Goal: Task Accomplishment & Management: Use online tool/utility

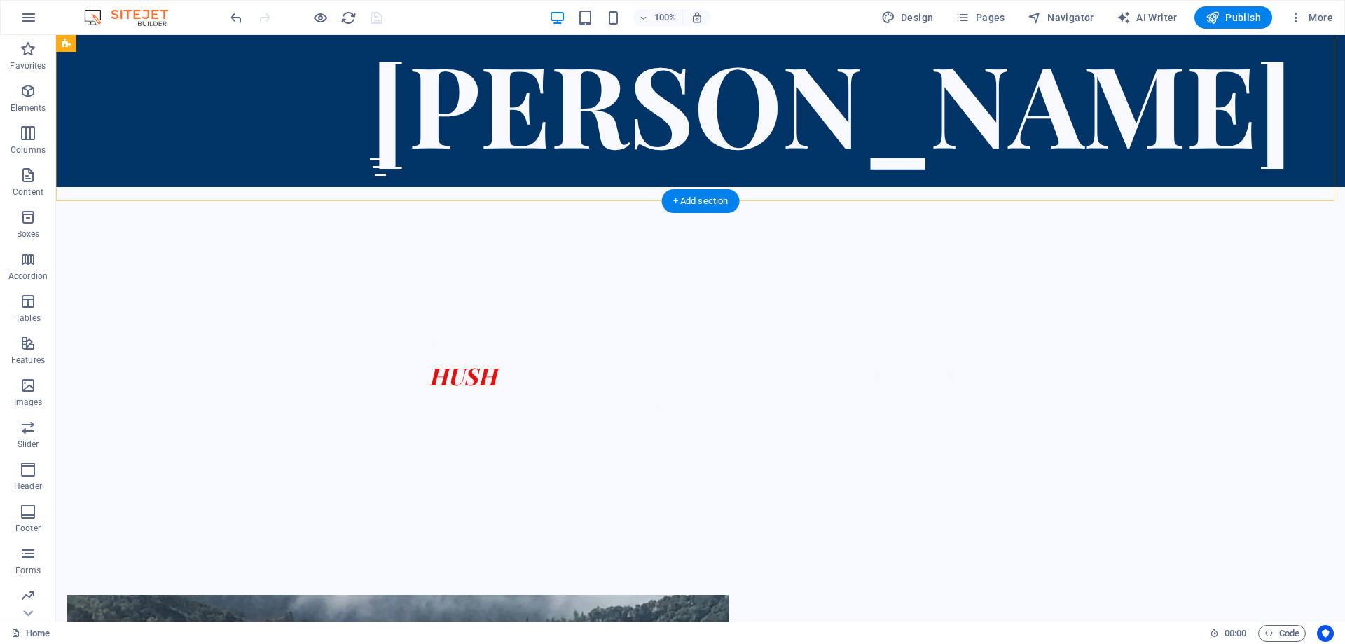
scroll to position [491, 0]
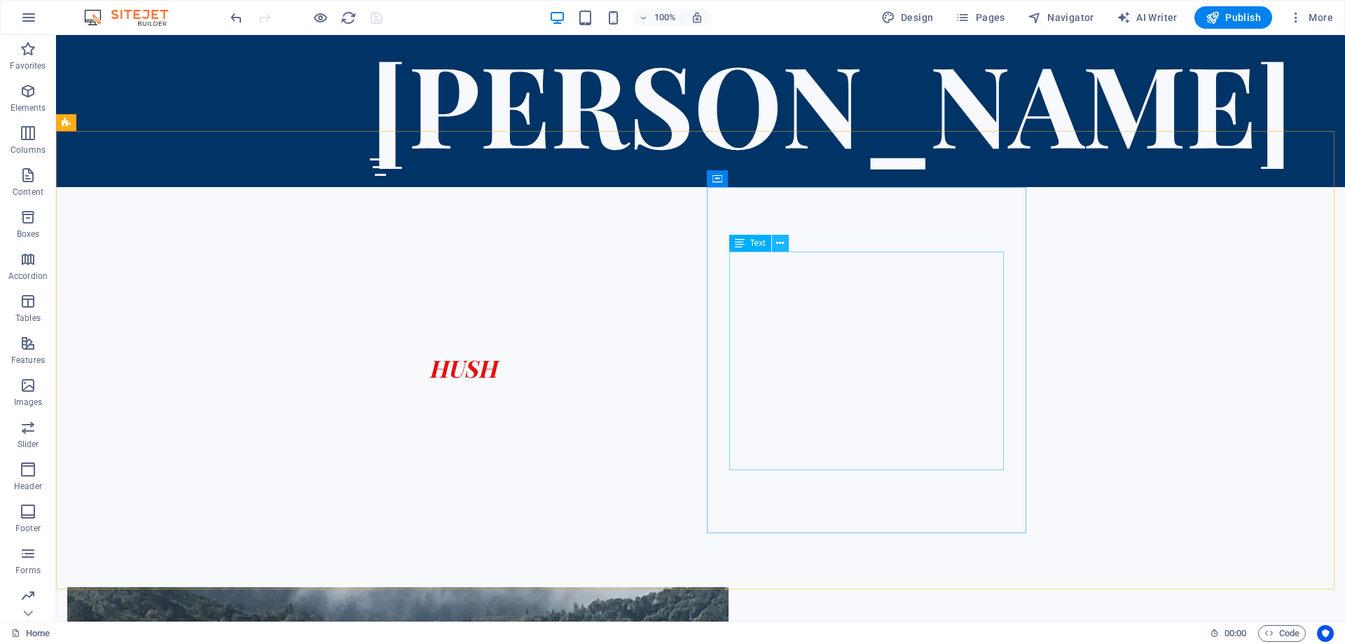
click at [782, 244] on icon at bounding box center [780, 243] width 8 height 15
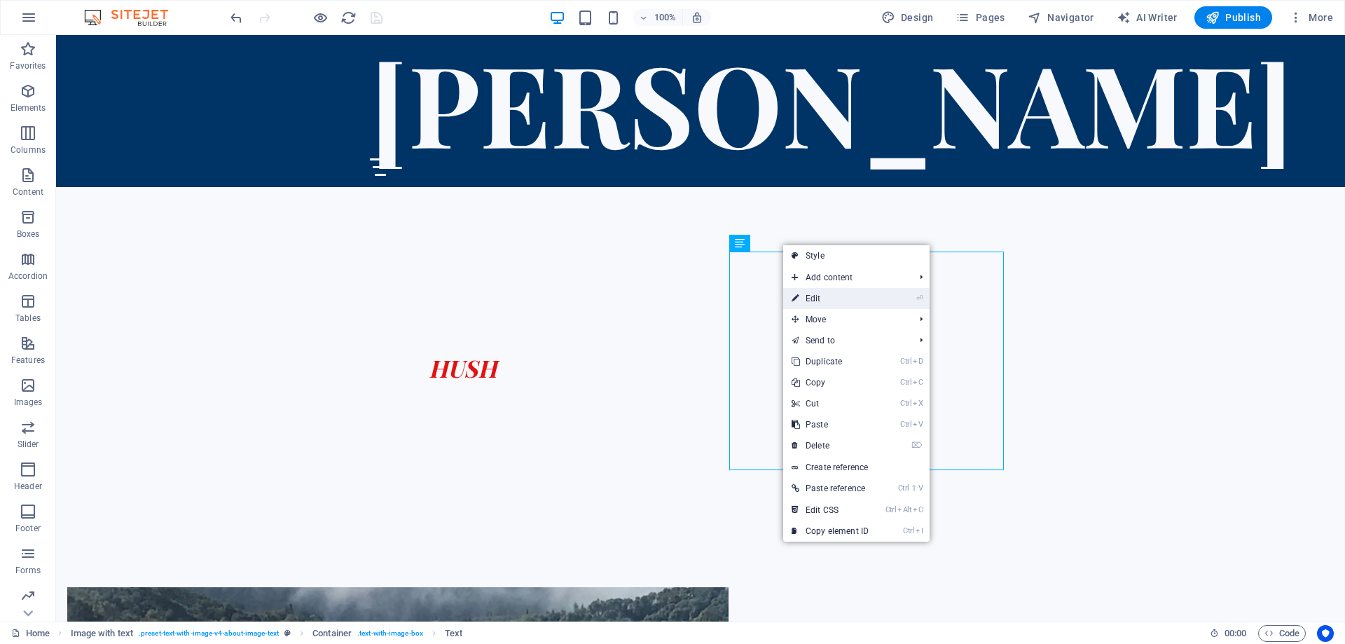
click at [841, 299] on link "⏎ Edit" at bounding box center [830, 298] width 94 height 21
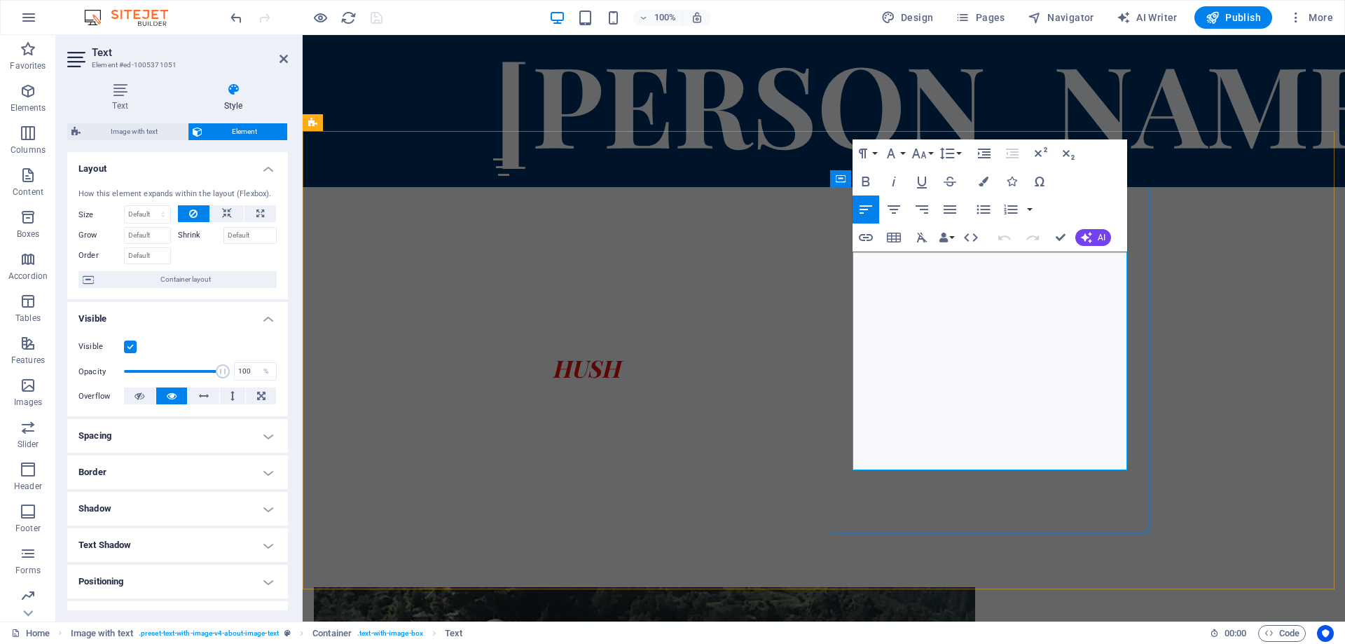
drag, startPoint x: 1030, startPoint y: 411, endPoint x: 1011, endPoint y: 411, distance: 19.6
click at [865, 234] on icon "button" at bounding box center [866, 237] width 17 height 17
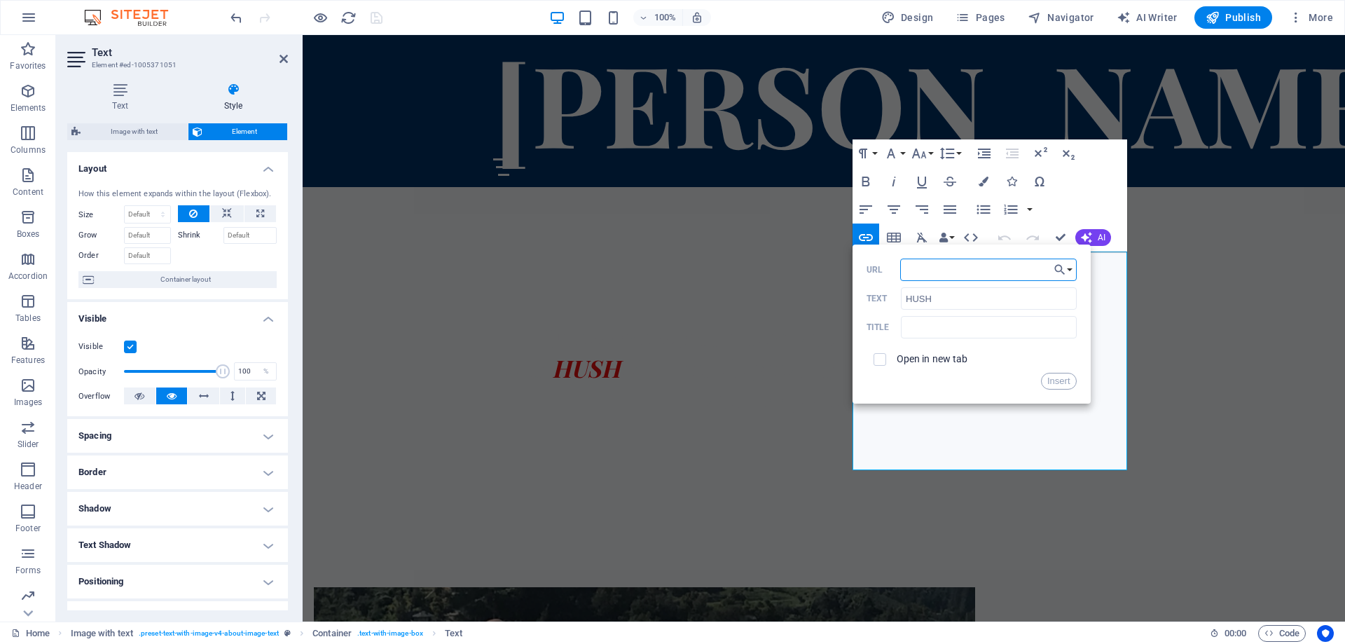
paste input "[URL][DOMAIN_NAME]"
type input "[URL][DOMAIN_NAME]"
click at [1057, 383] on button "Insert" at bounding box center [1059, 381] width 36 height 17
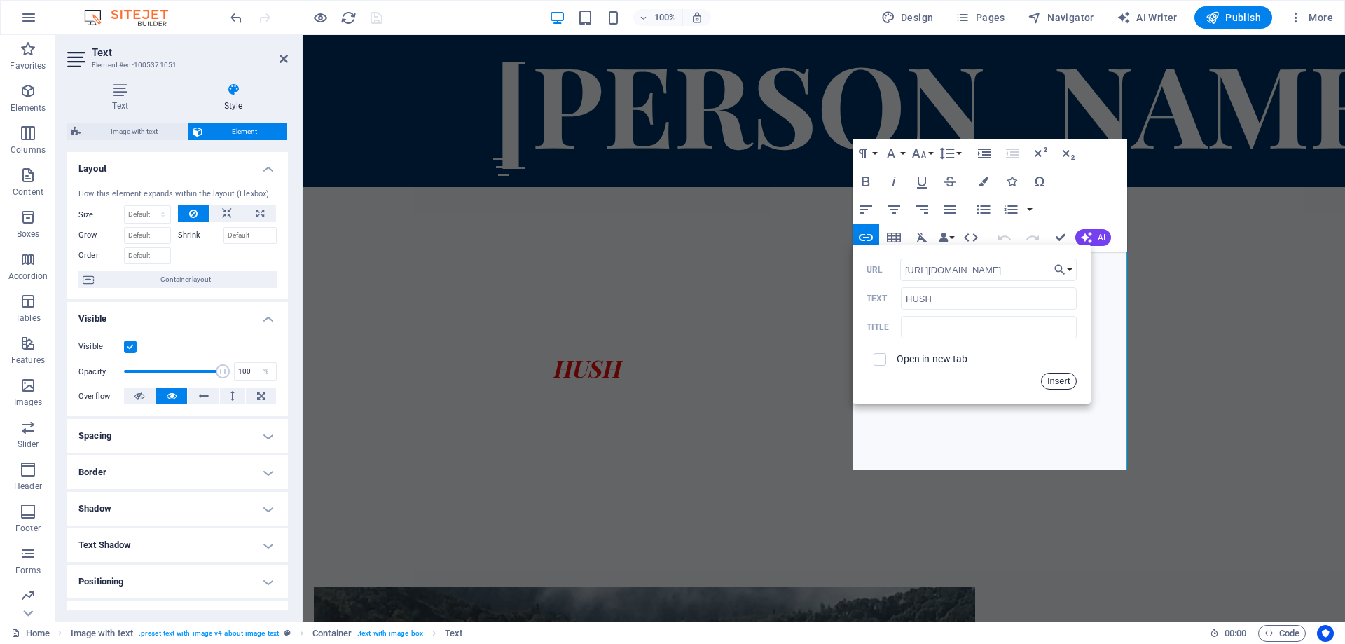
scroll to position [0, 0]
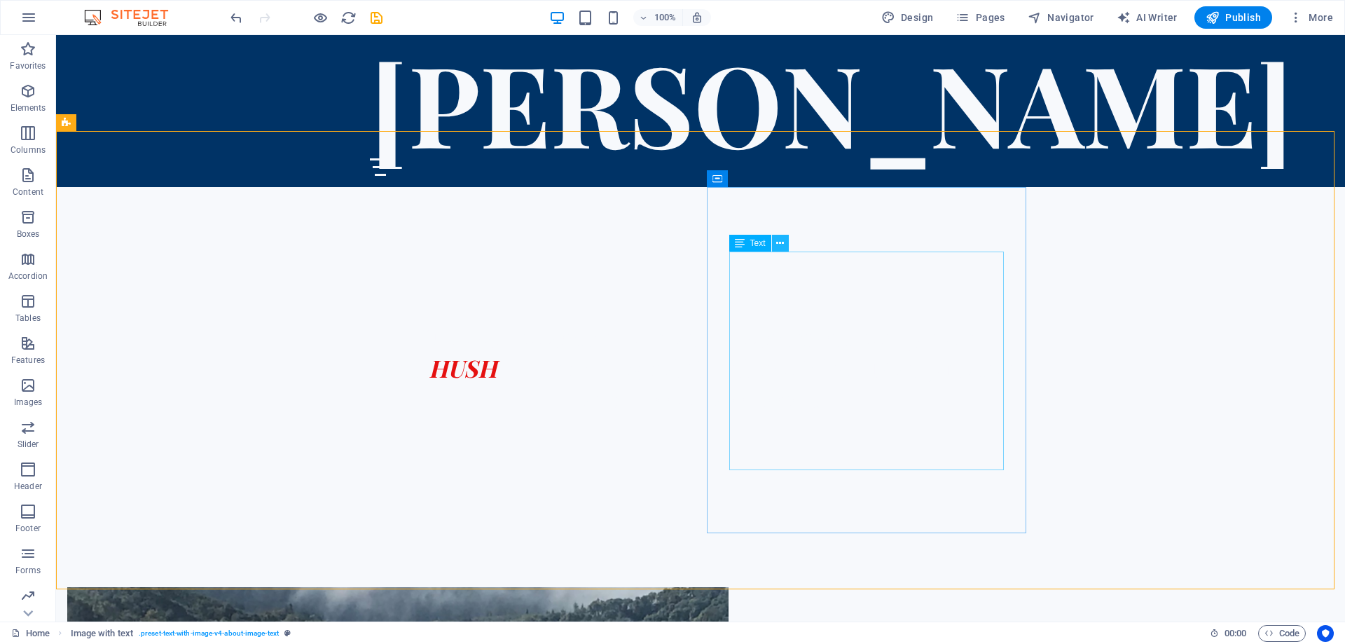
click at [779, 242] on icon at bounding box center [780, 243] width 8 height 15
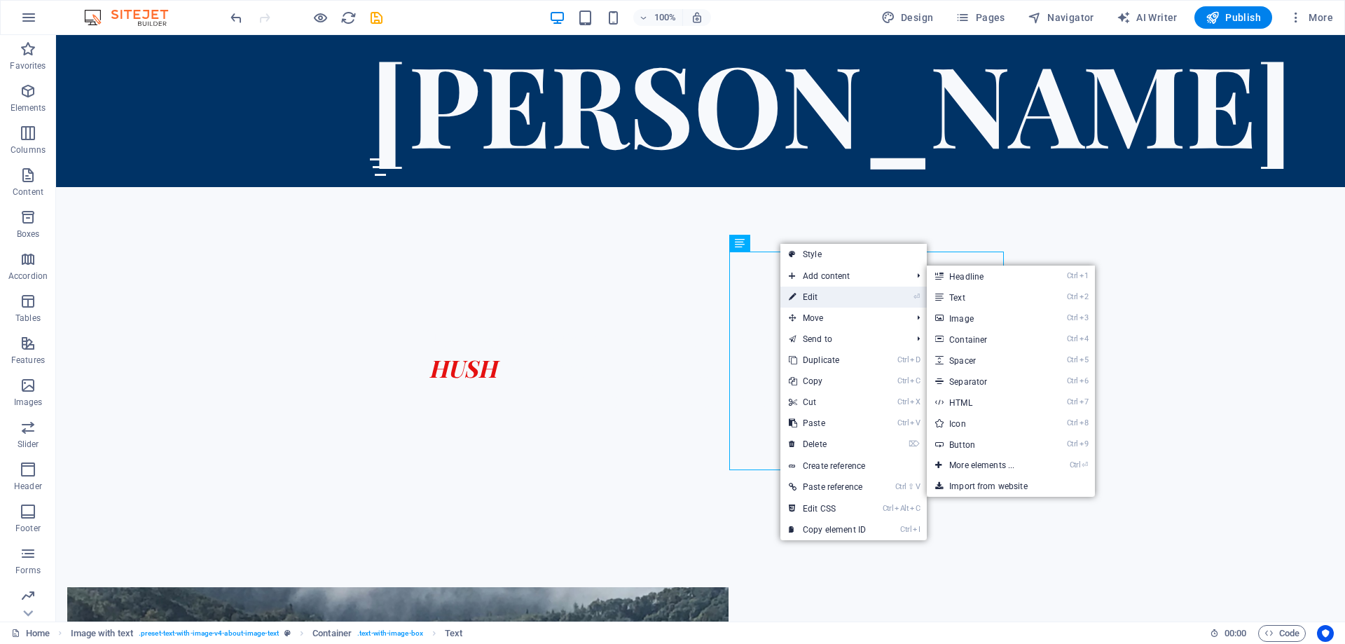
click at [821, 298] on link "⏎ Edit" at bounding box center [828, 297] width 94 height 21
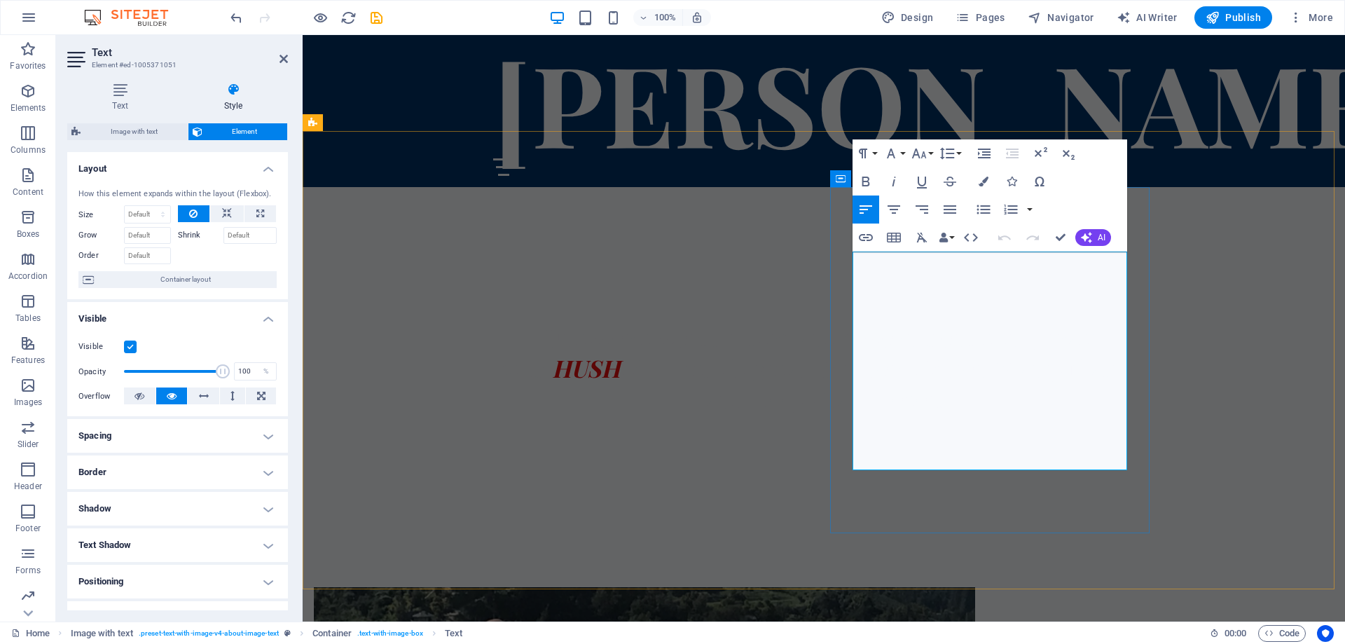
drag, startPoint x: 1029, startPoint y: 411, endPoint x: 1009, endPoint y: 411, distance: 20.3
click at [983, 182] on icon "button" at bounding box center [984, 182] width 10 height 10
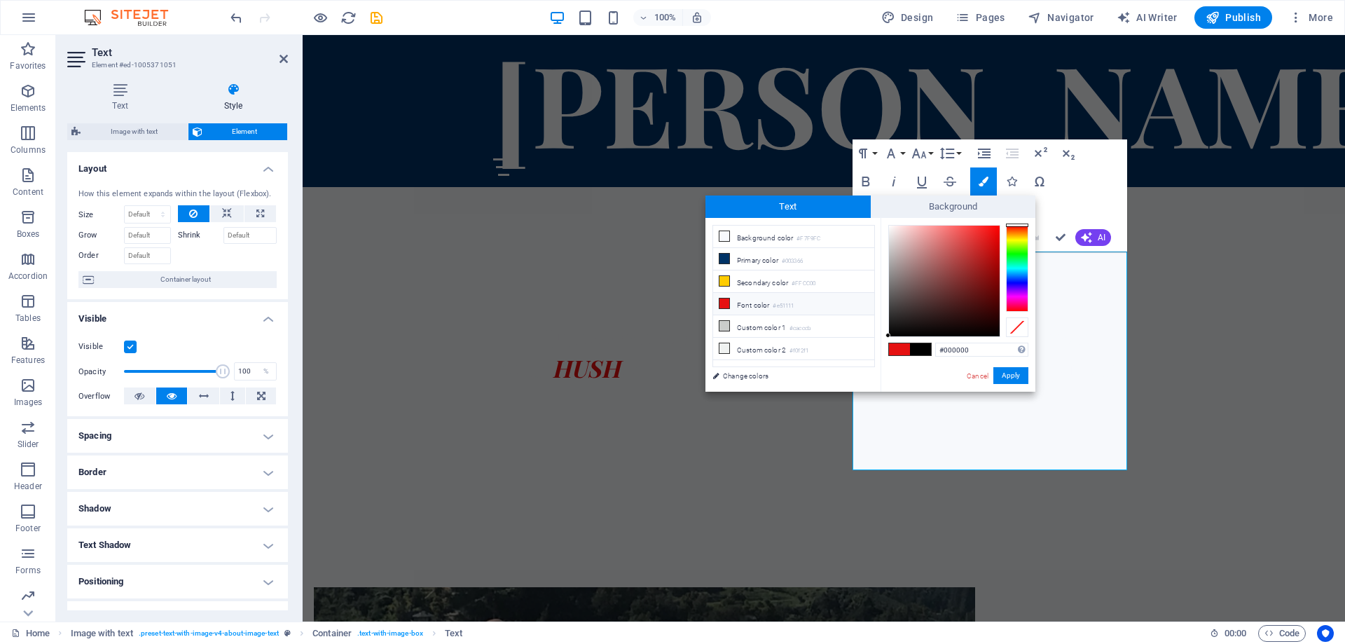
click at [739, 299] on li "Font color #e51111" at bounding box center [793, 304] width 161 height 22
type input "#e51111"
click at [1013, 378] on button "Apply" at bounding box center [1011, 375] width 35 height 17
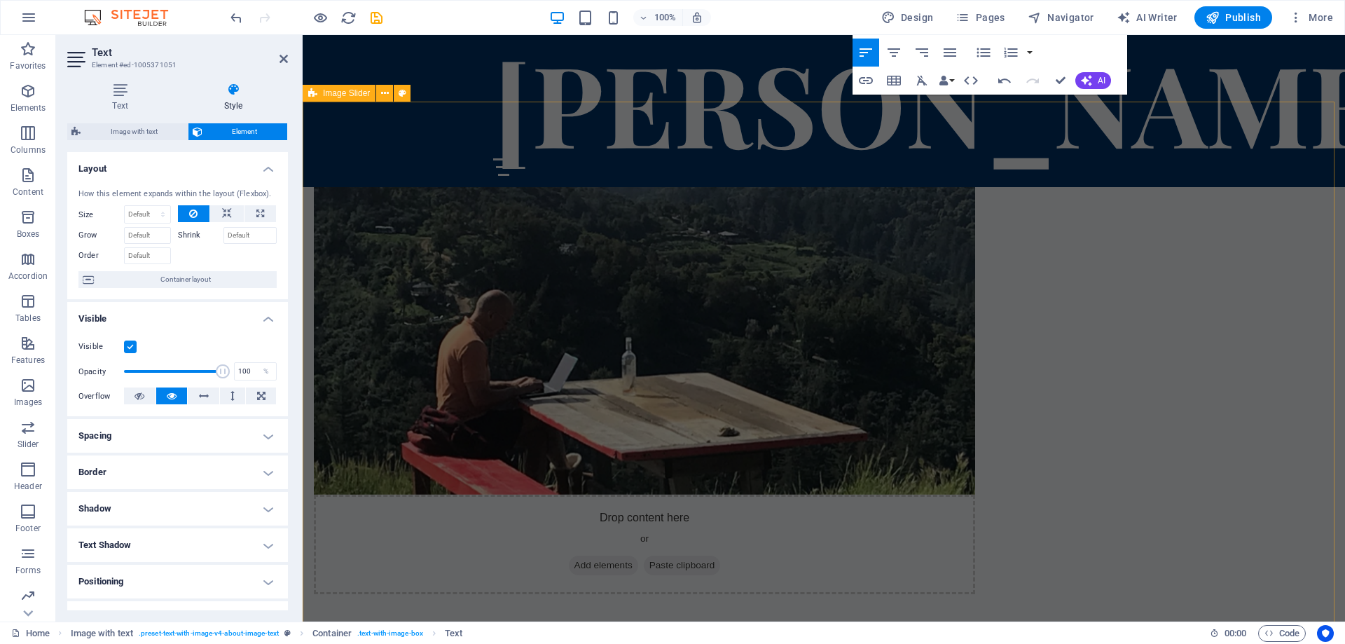
scroll to position [981, 0]
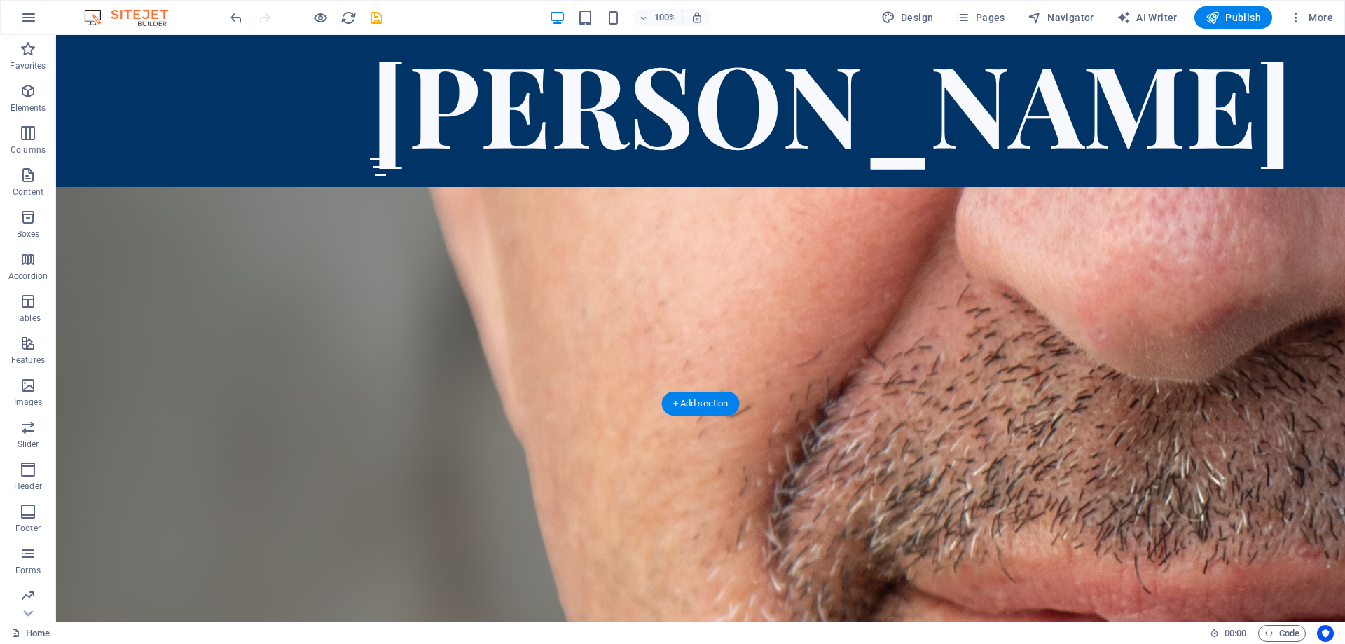
scroll to position [5071, 0]
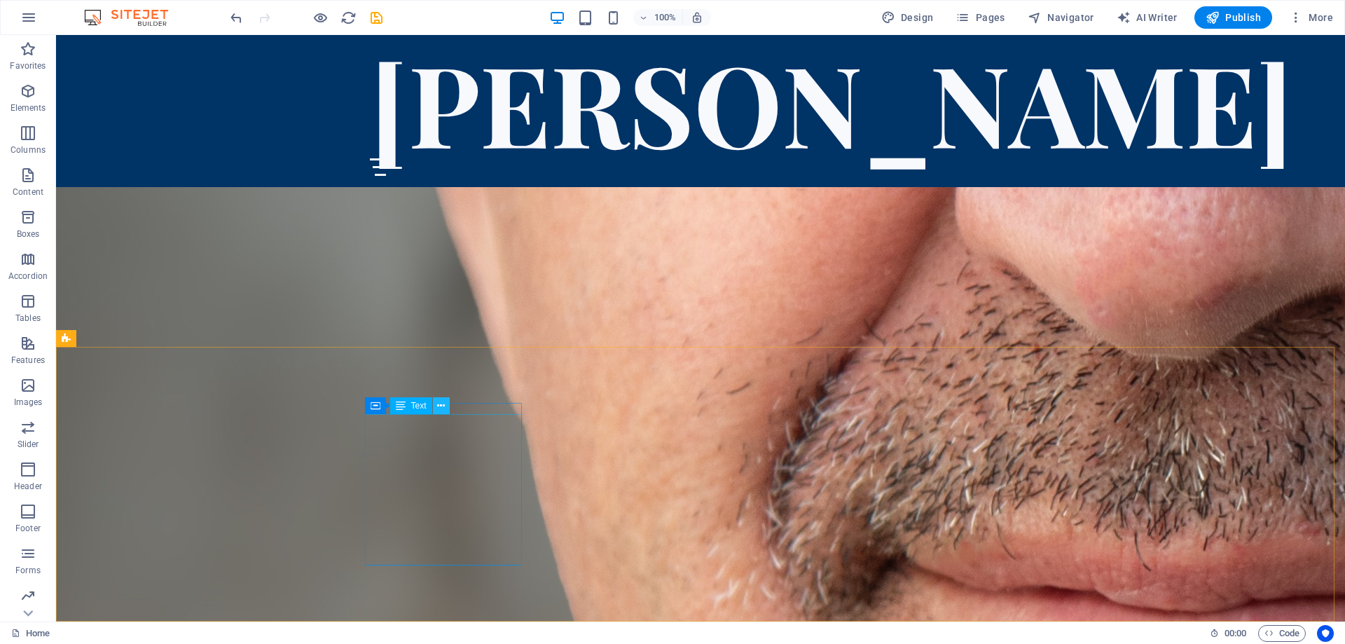
click at [441, 405] on icon at bounding box center [441, 406] width 8 height 15
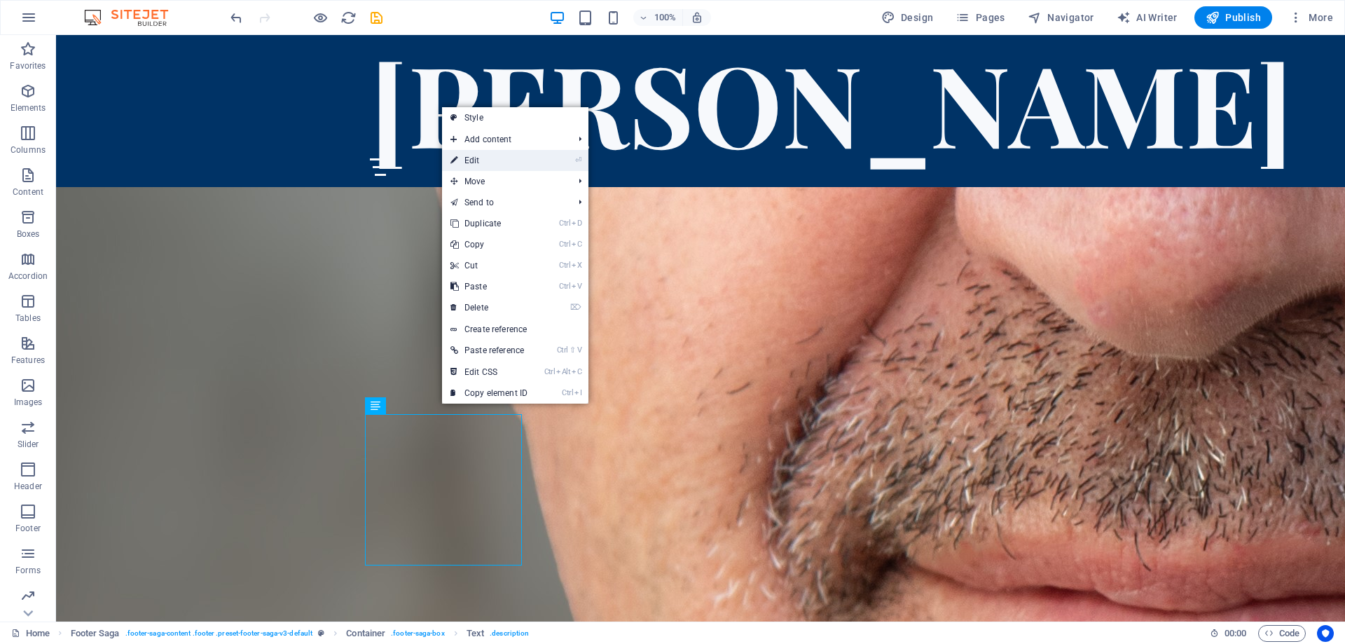
click at [486, 159] on link "⏎ Edit" at bounding box center [489, 160] width 94 height 21
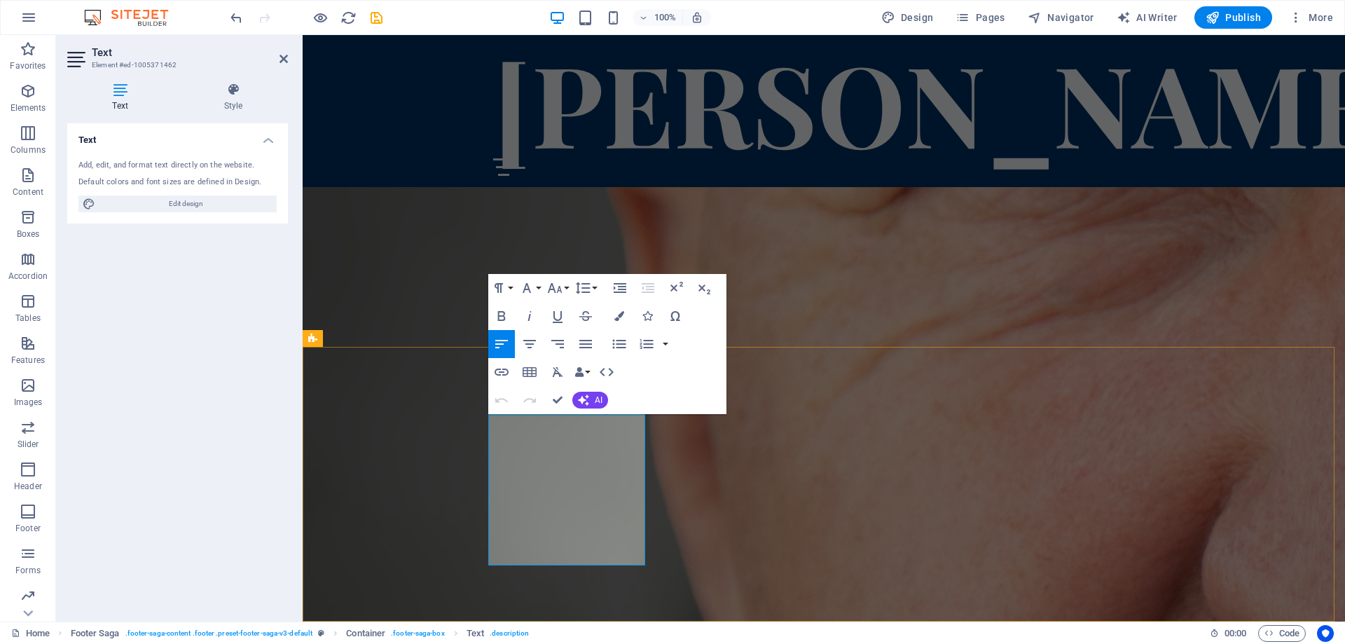
drag, startPoint x: 598, startPoint y: 454, endPoint x: 568, endPoint y: 455, distance: 30.1
click at [498, 371] on icon "button" at bounding box center [501, 372] width 17 height 17
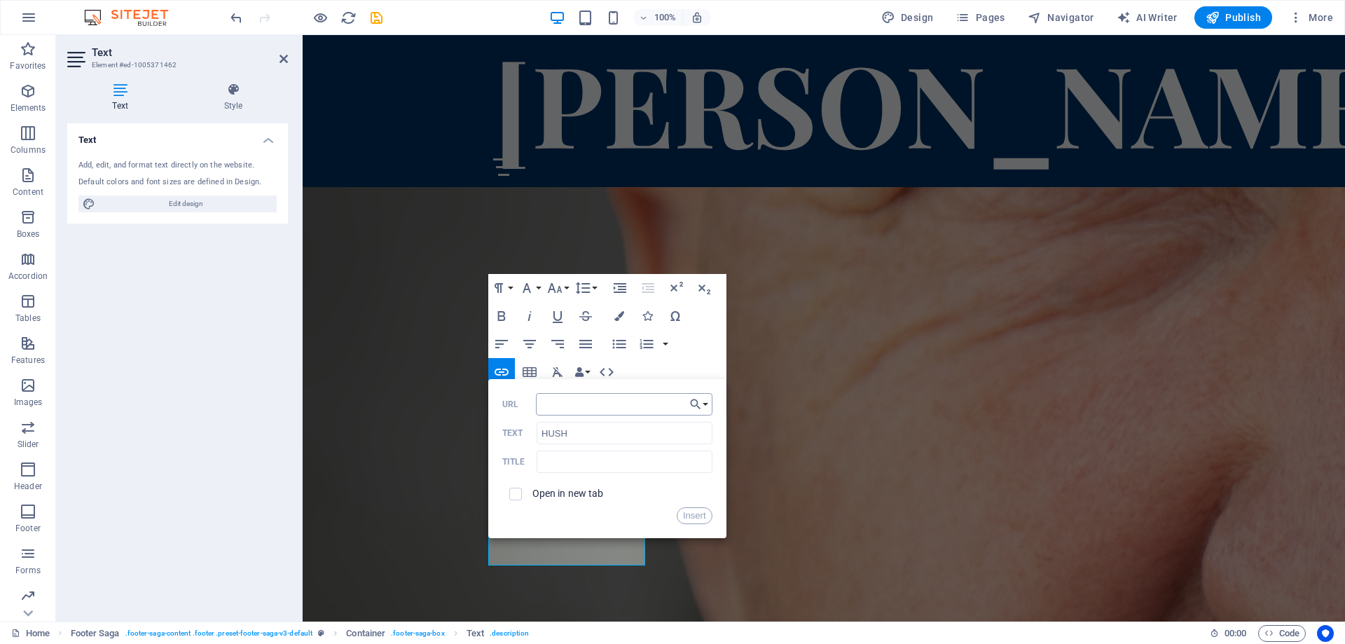
type input "[URL][DOMAIN_NAME]"
click at [700, 516] on button "Insert" at bounding box center [695, 515] width 36 height 17
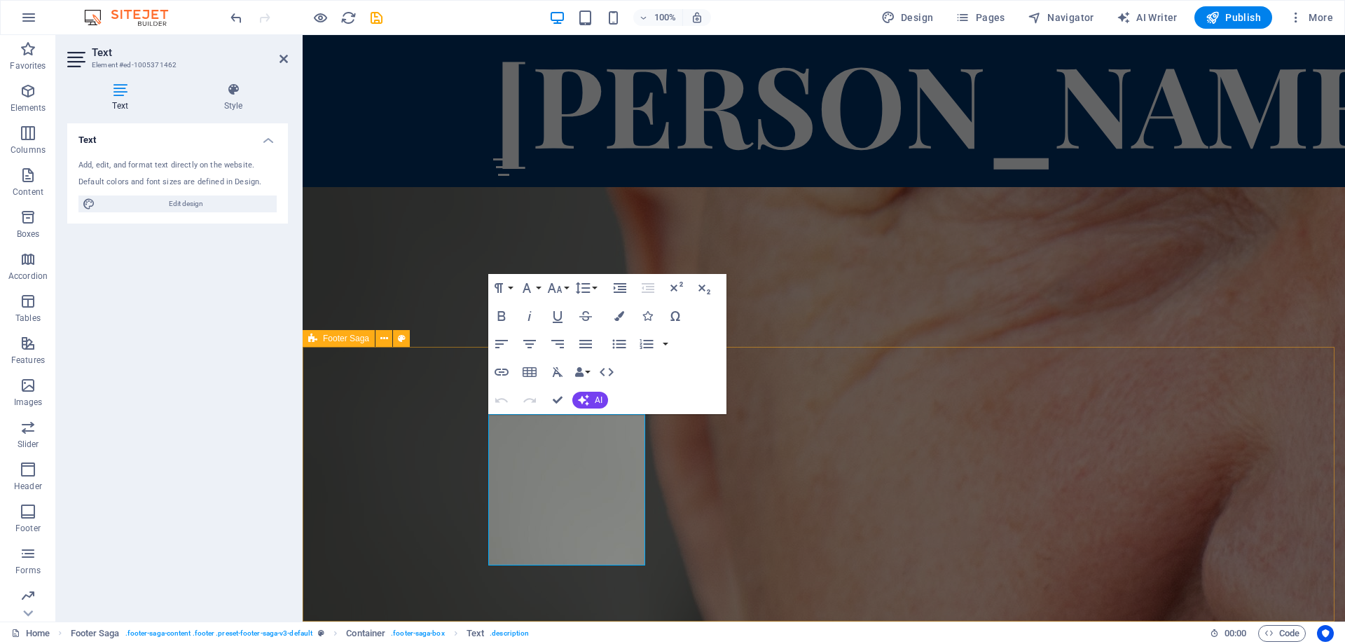
scroll to position [0, 0]
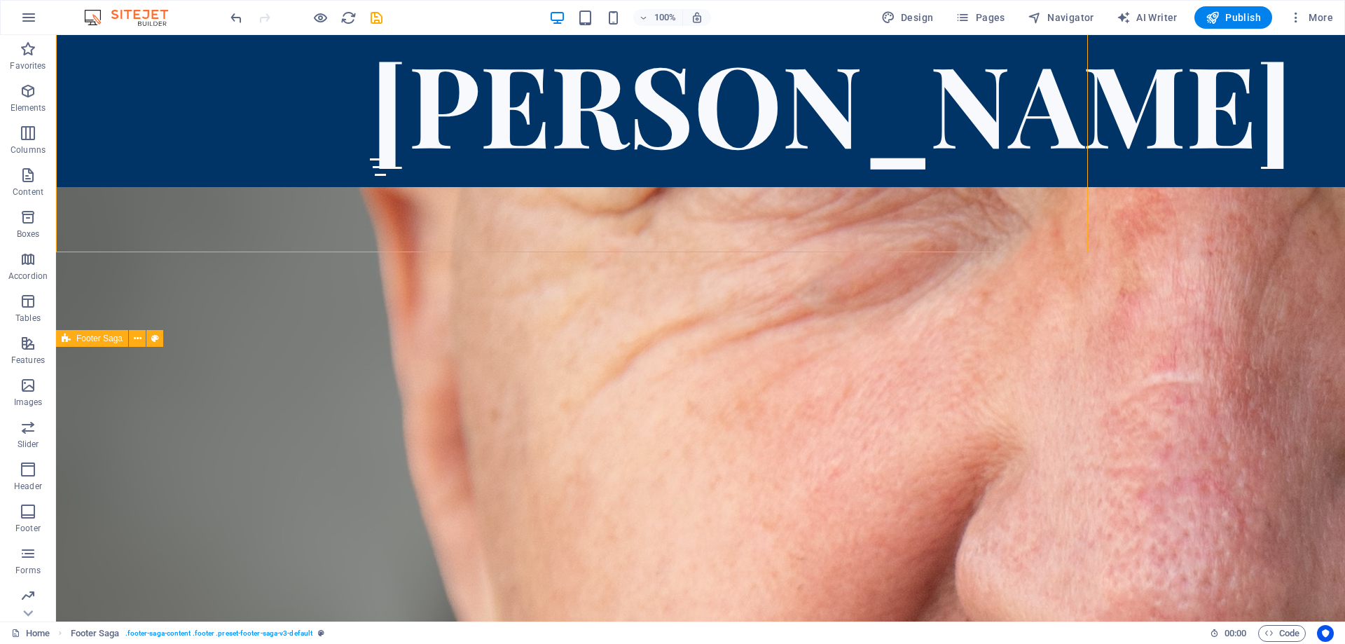
scroll to position [5071, 0]
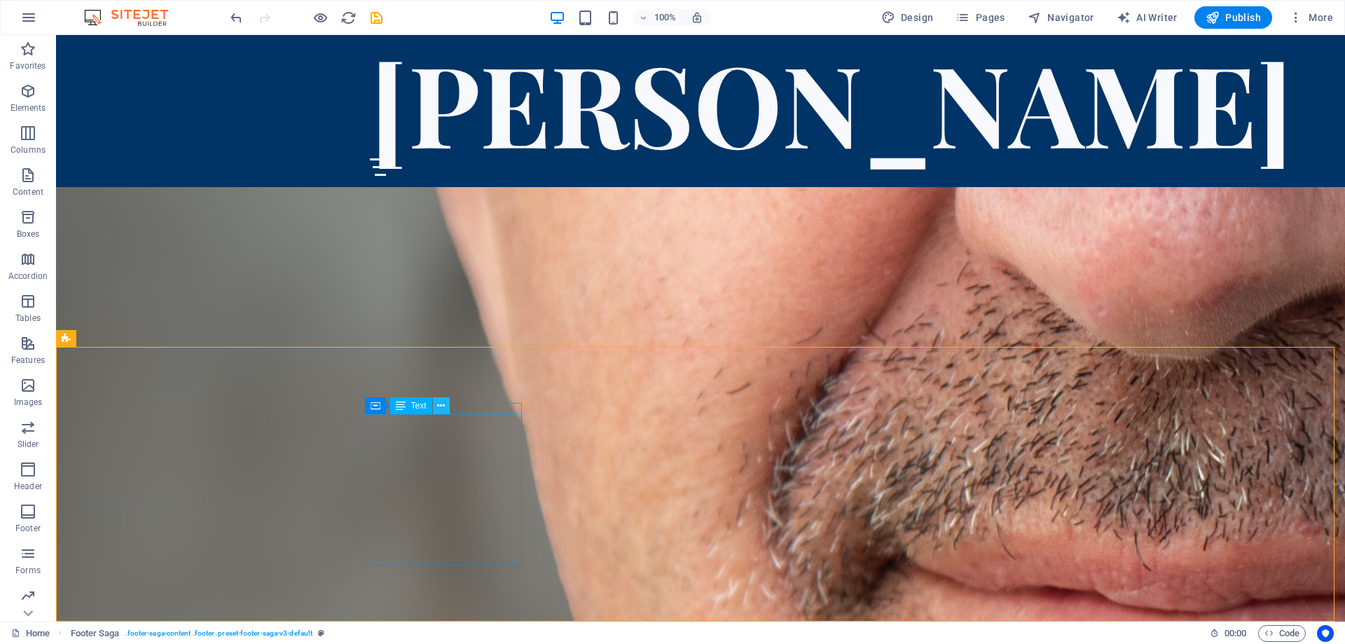
click at [439, 399] on icon at bounding box center [441, 406] width 8 height 15
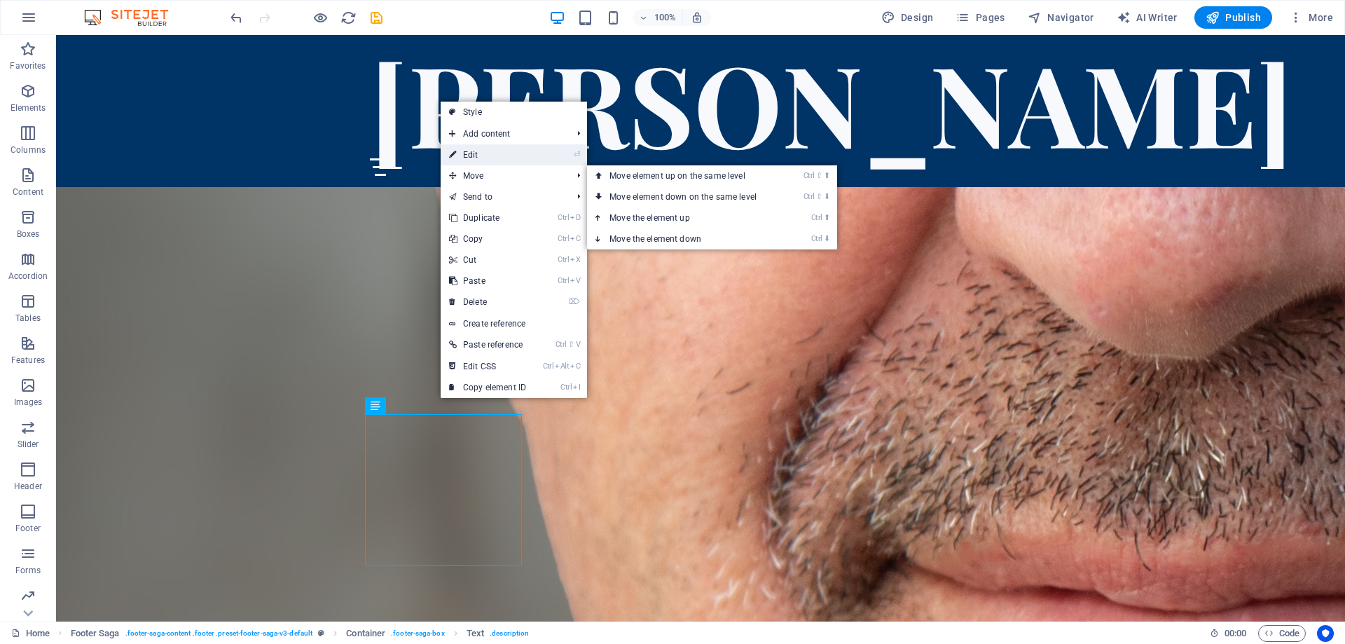
click at [481, 152] on link "⏎ Edit" at bounding box center [488, 154] width 94 height 21
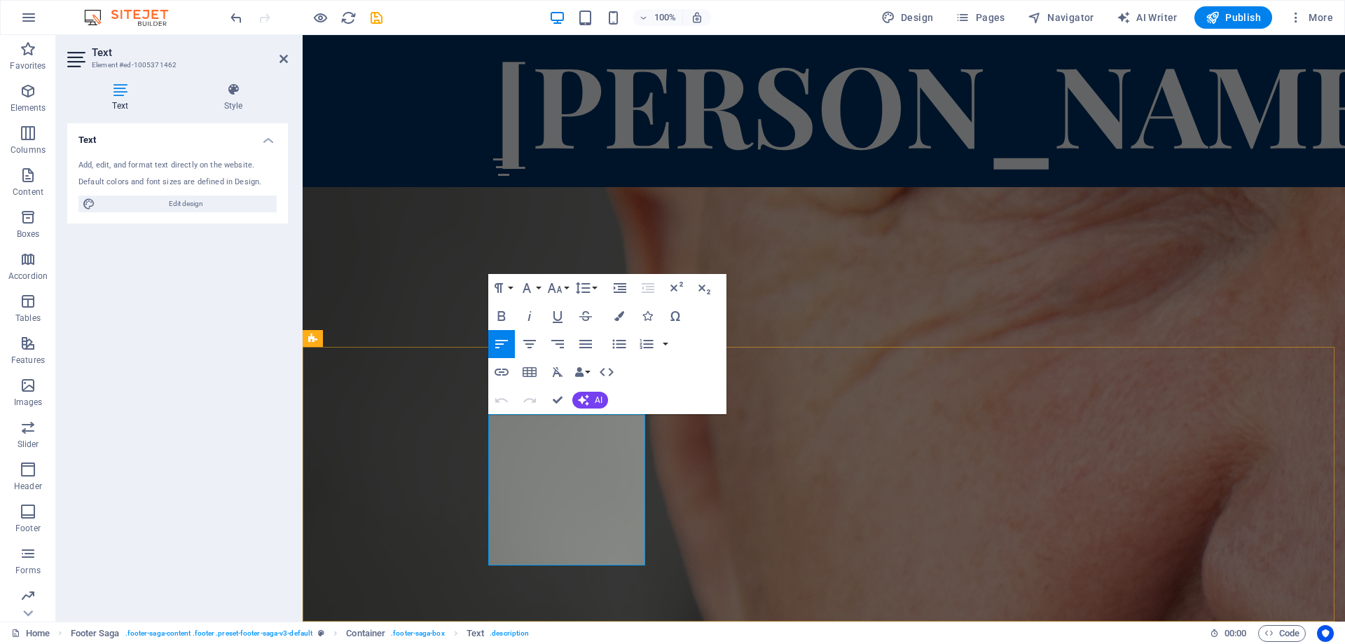
drag, startPoint x: 598, startPoint y: 455, endPoint x: 568, endPoint y: 455, distance: 30.1
click at [619, 315] on icon "button" at bounding box center [620, 316] width 10 height 10
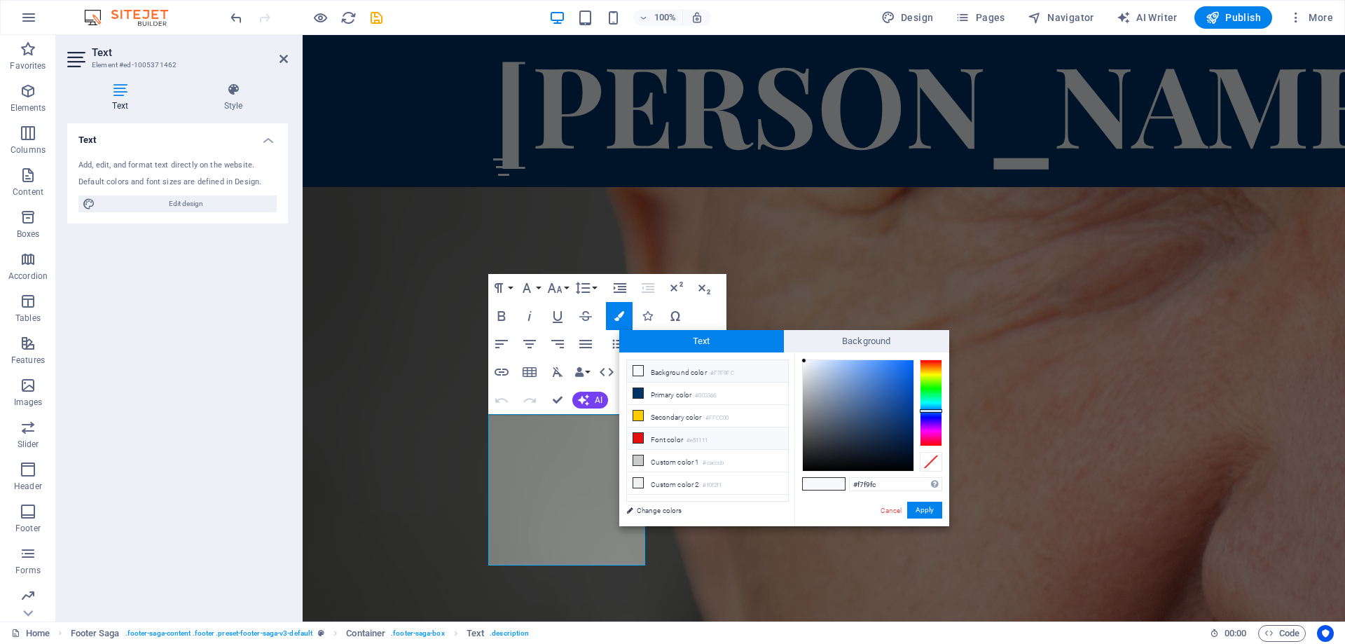
click at [666, 435] on li "Font color #e51111" at bounding box center [707, 438] width 161 height 22
type input "#e51111"
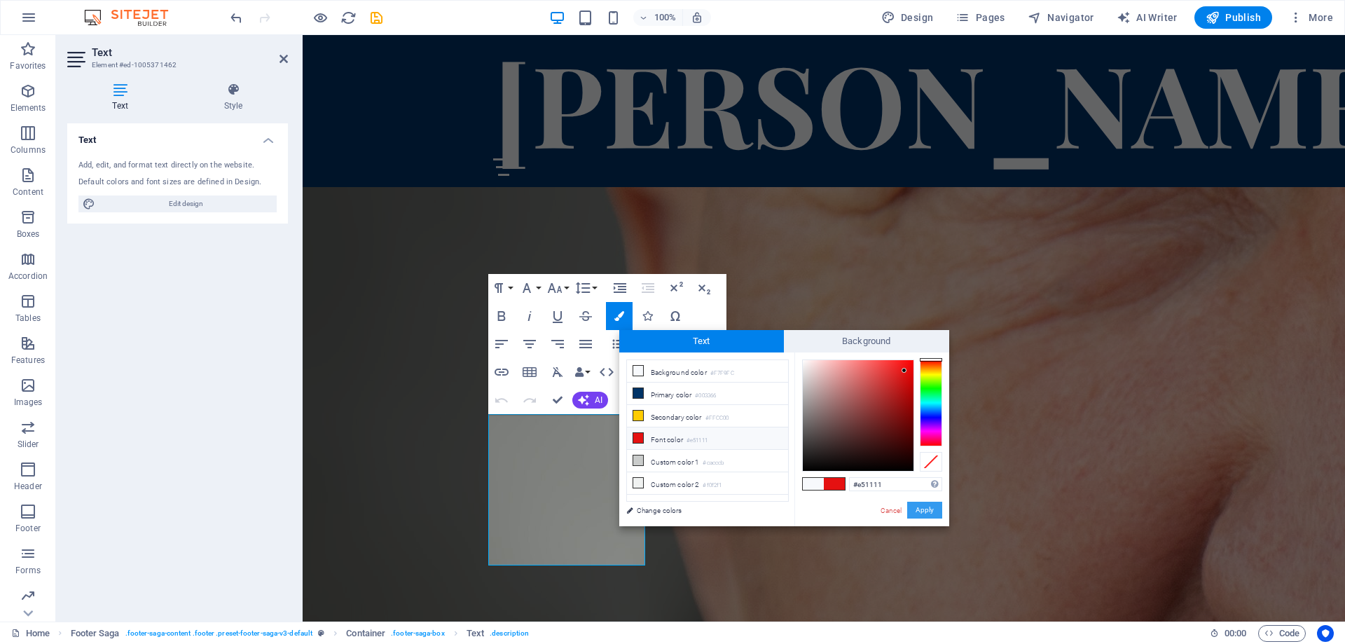
click at [926, 510] on button "Apply" at bounding box center [924, 510] width 35 height 17
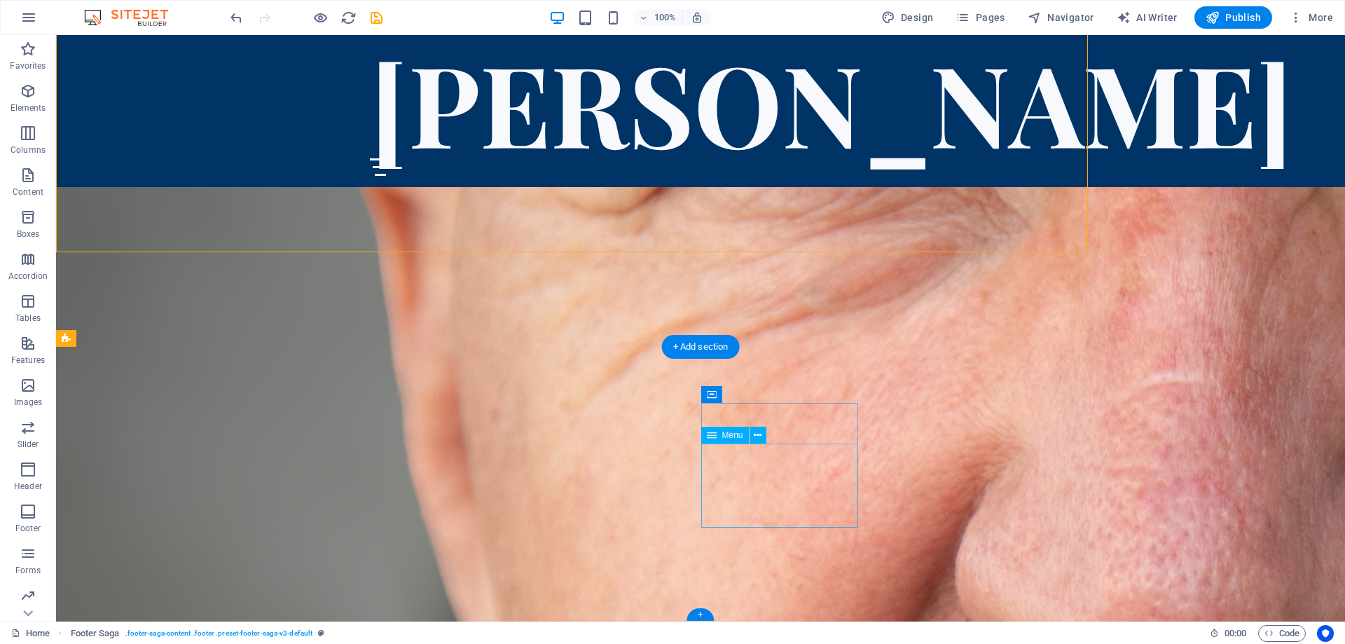
scroll to position [5071, 0]
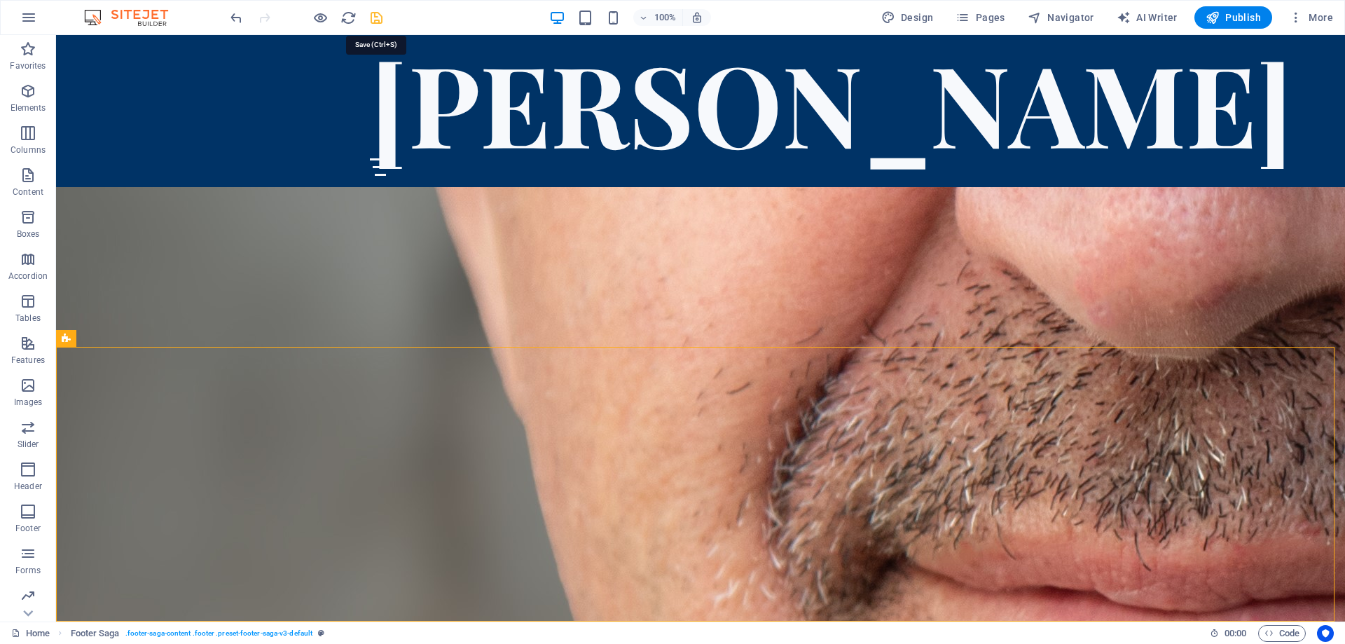
click at [376, 16] on icon "save" at bounding box center [377, 18] width 16 height 16
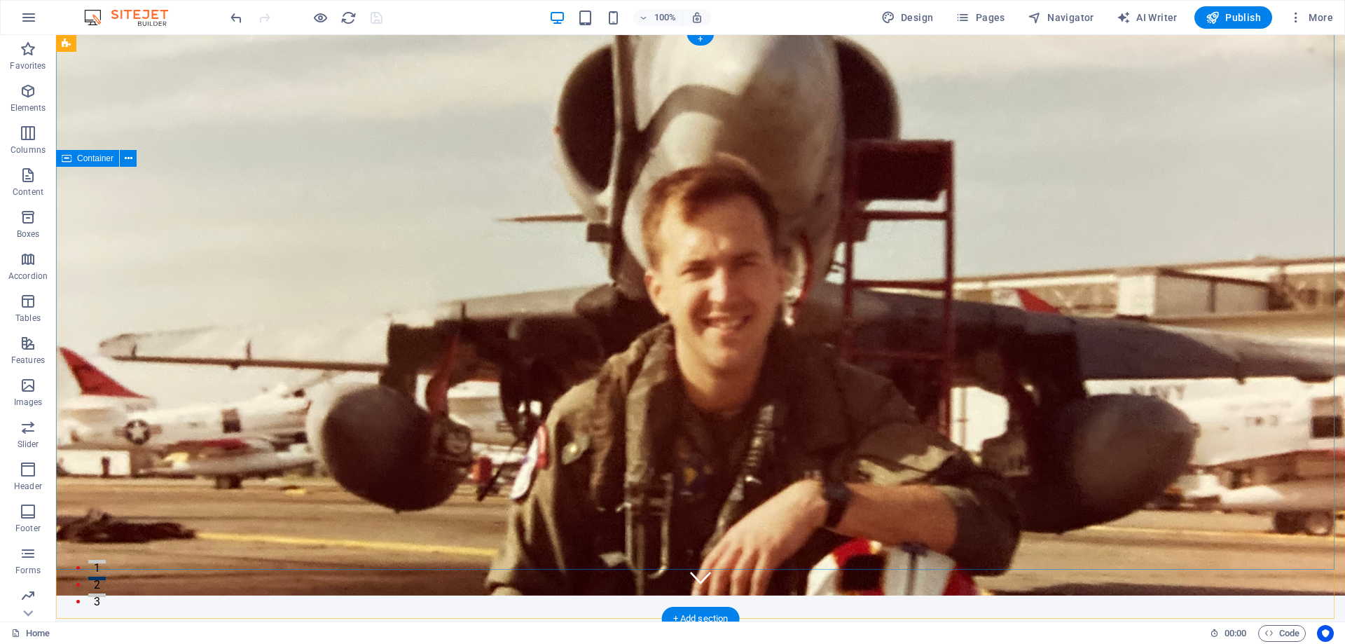
scroll to position [0, 0]
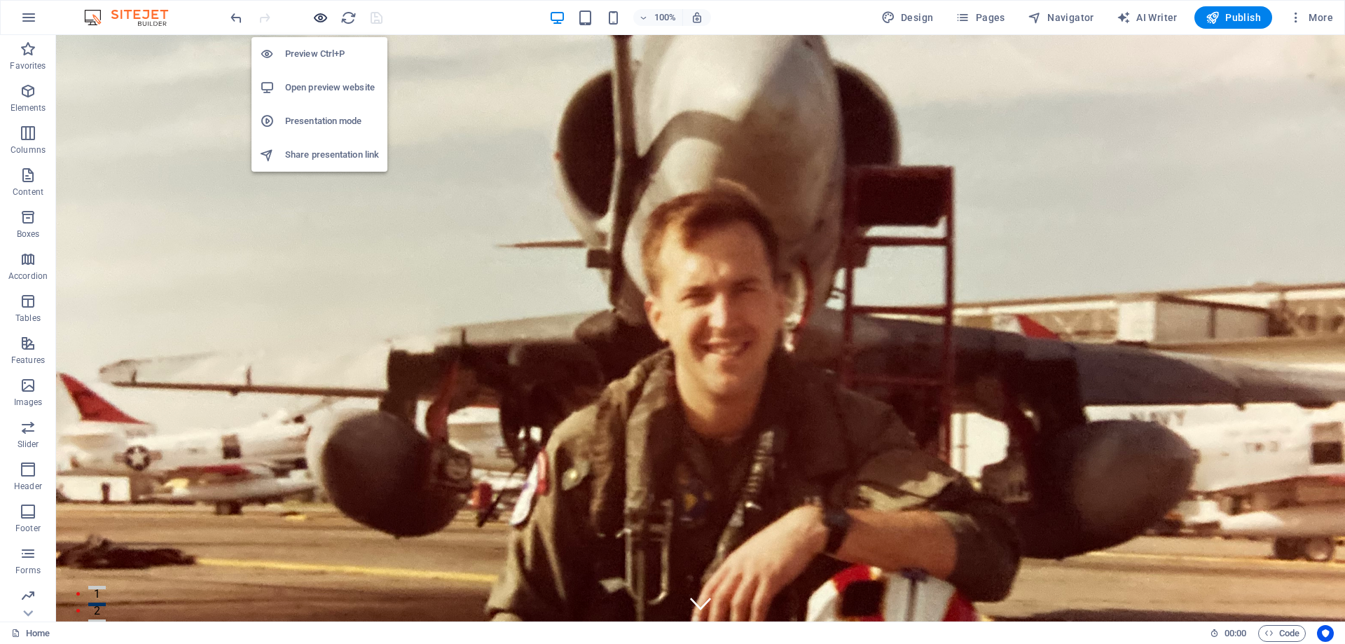
click at [320, 15] on icon "button" at bounding box center [321, 18] width 16 height 16
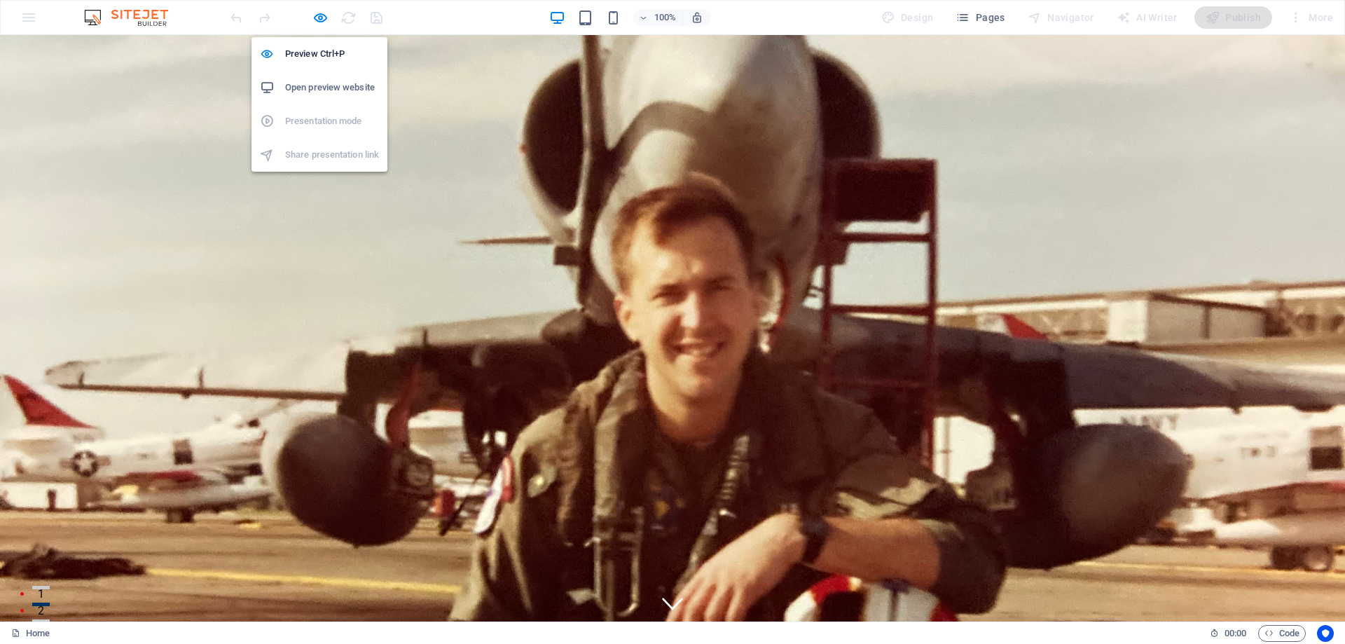
click at [313, 83] on h6 "Open preview website" at bounding box center [332, 87] width 94 height 17
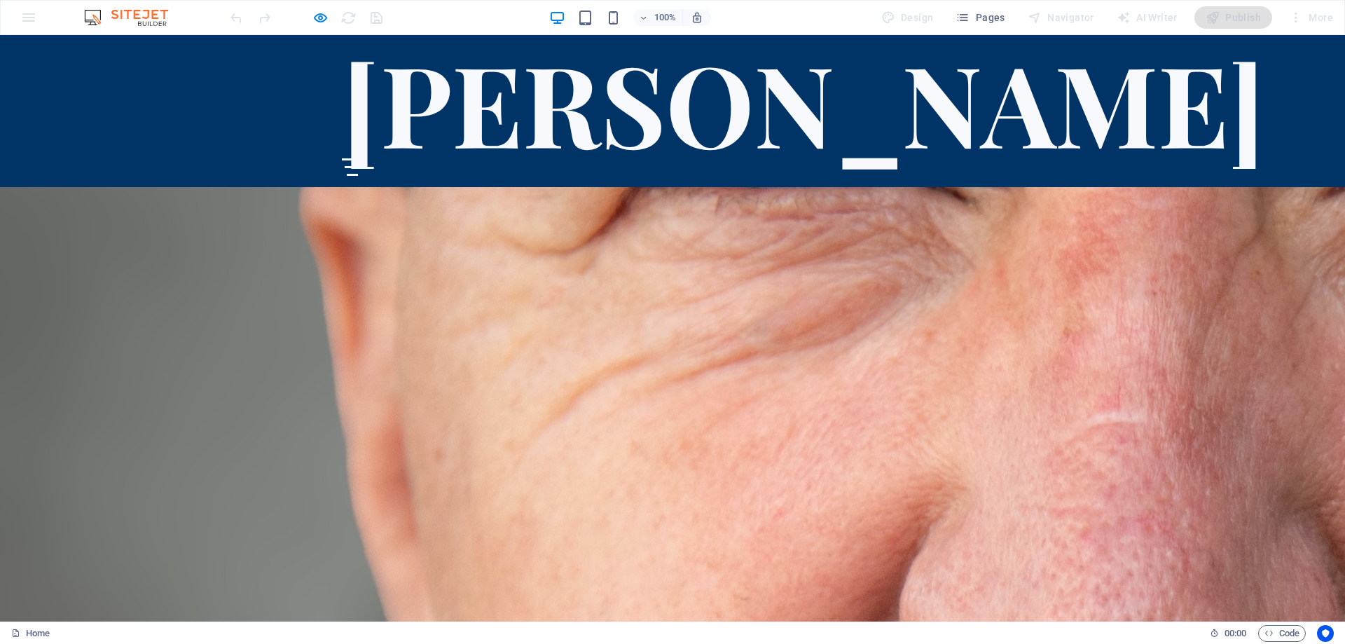
scroll to position [4555, 0]
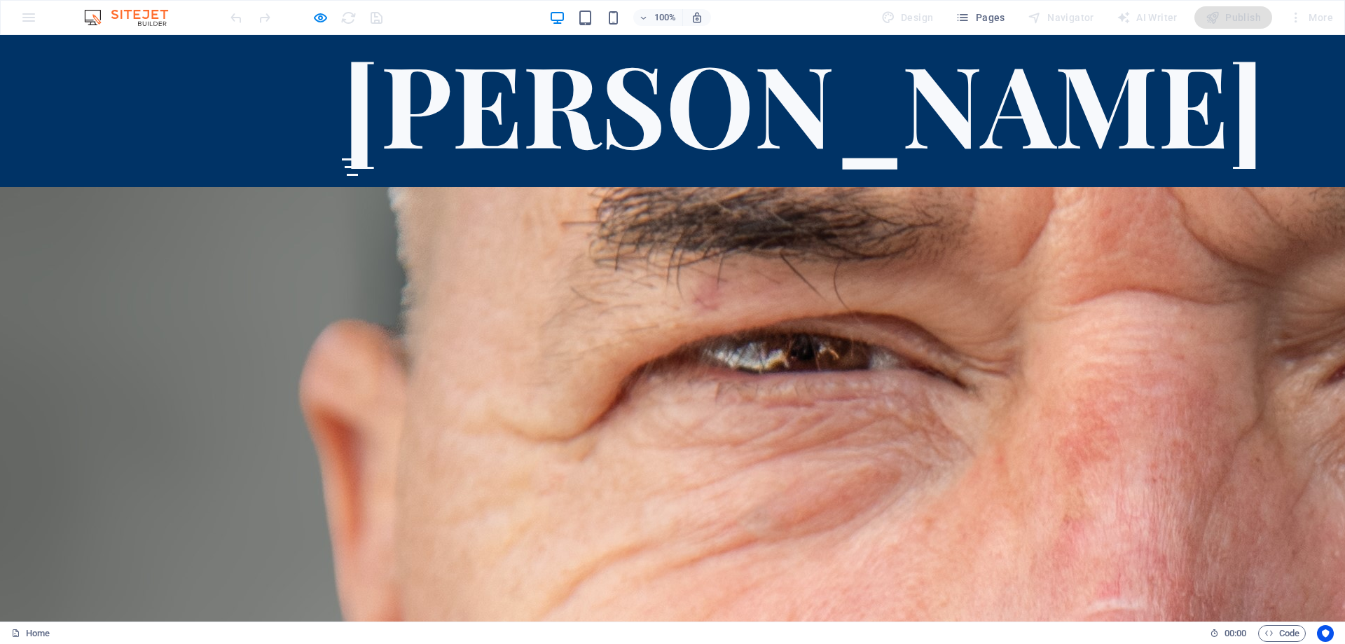
scroll to position [4345, 0]
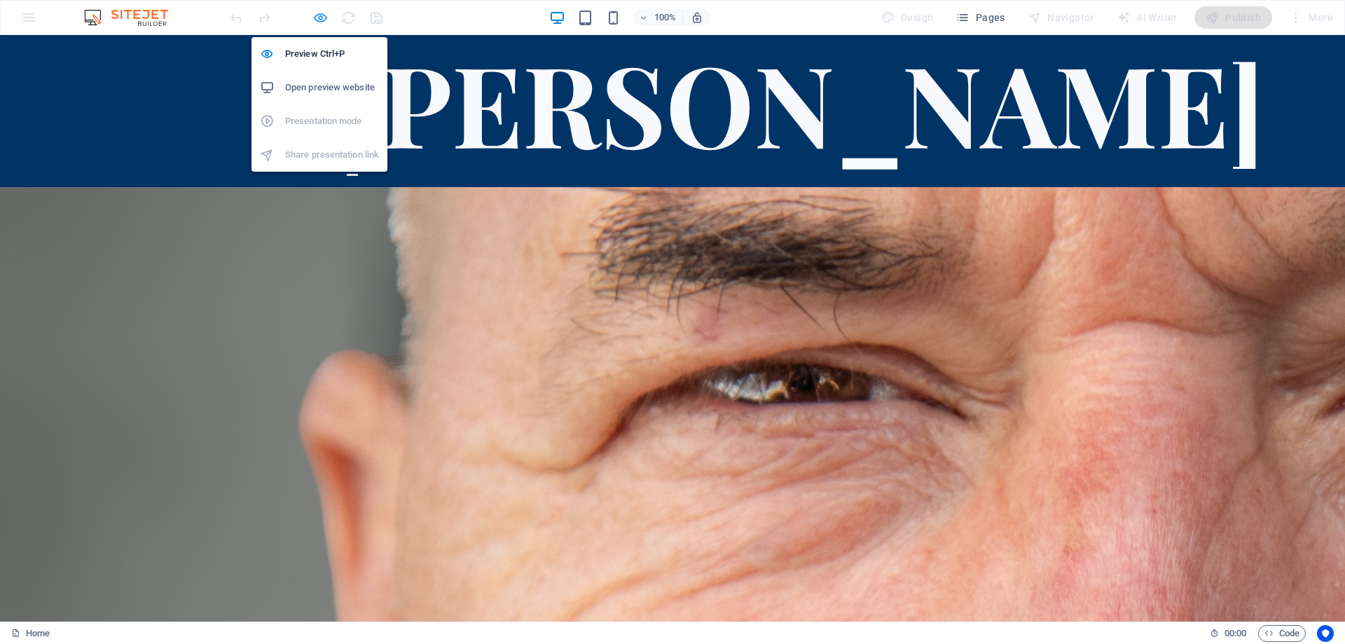
click at [323, 15] on icon "button" at bounding box center [321, 18] width 16 height 16
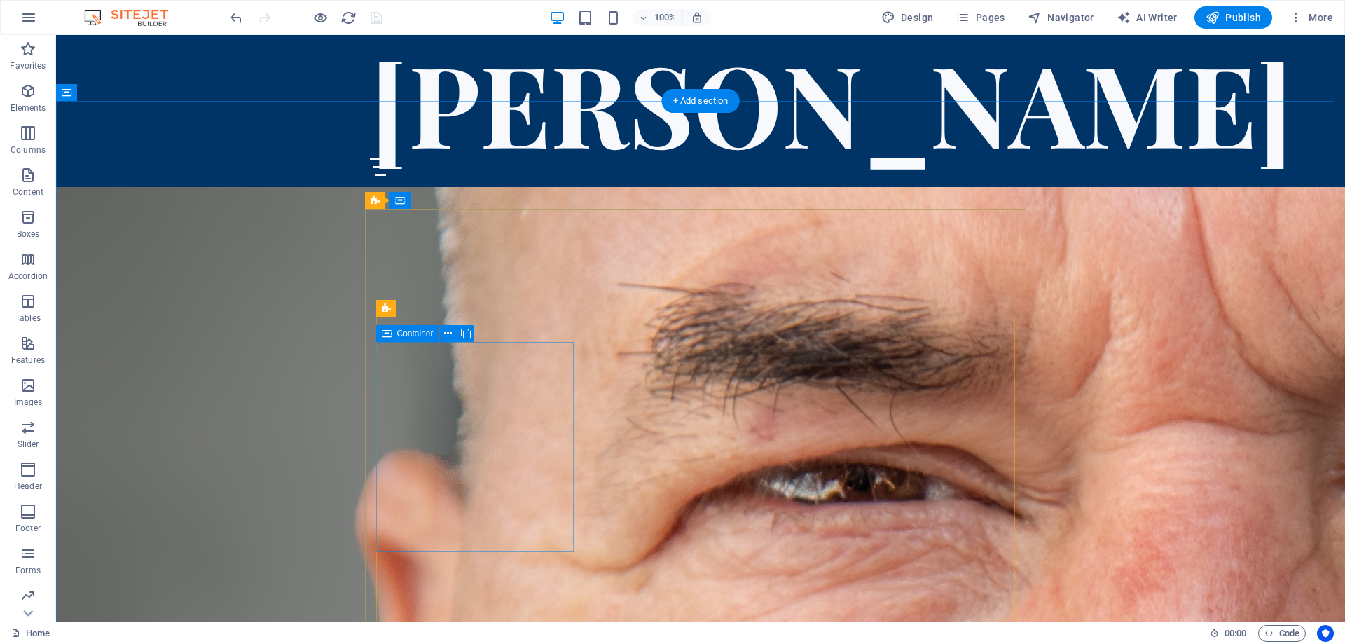
scroll to position [4415, 0]
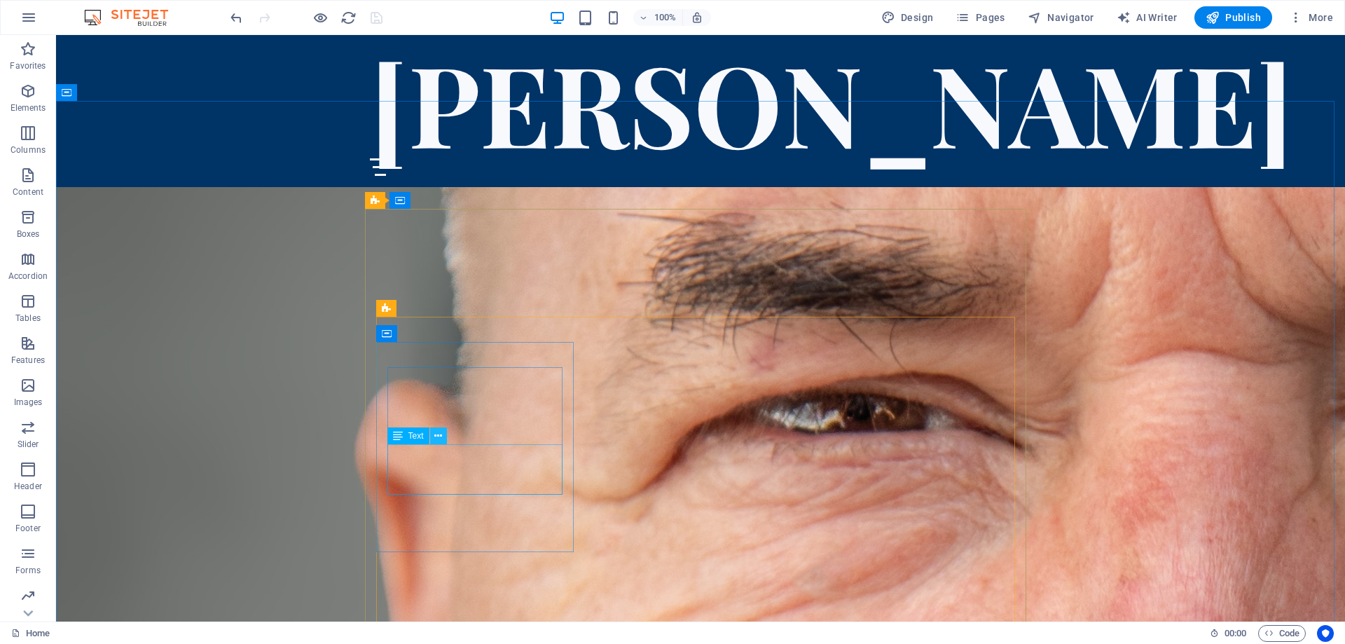
click at [437, 434] on icon at bounding box center [438, 436] width 8 height 15
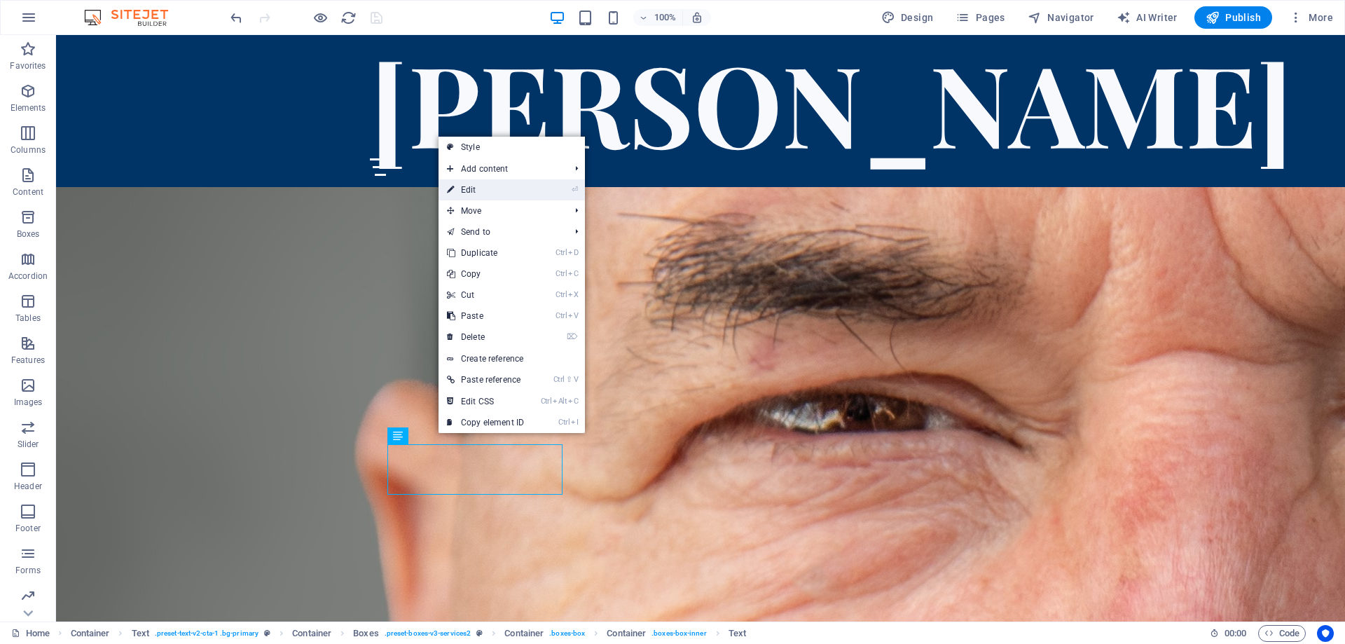
click at [474, 185] on link "⏎ Edit" at bounding box center [486, 189] width 94 height 21
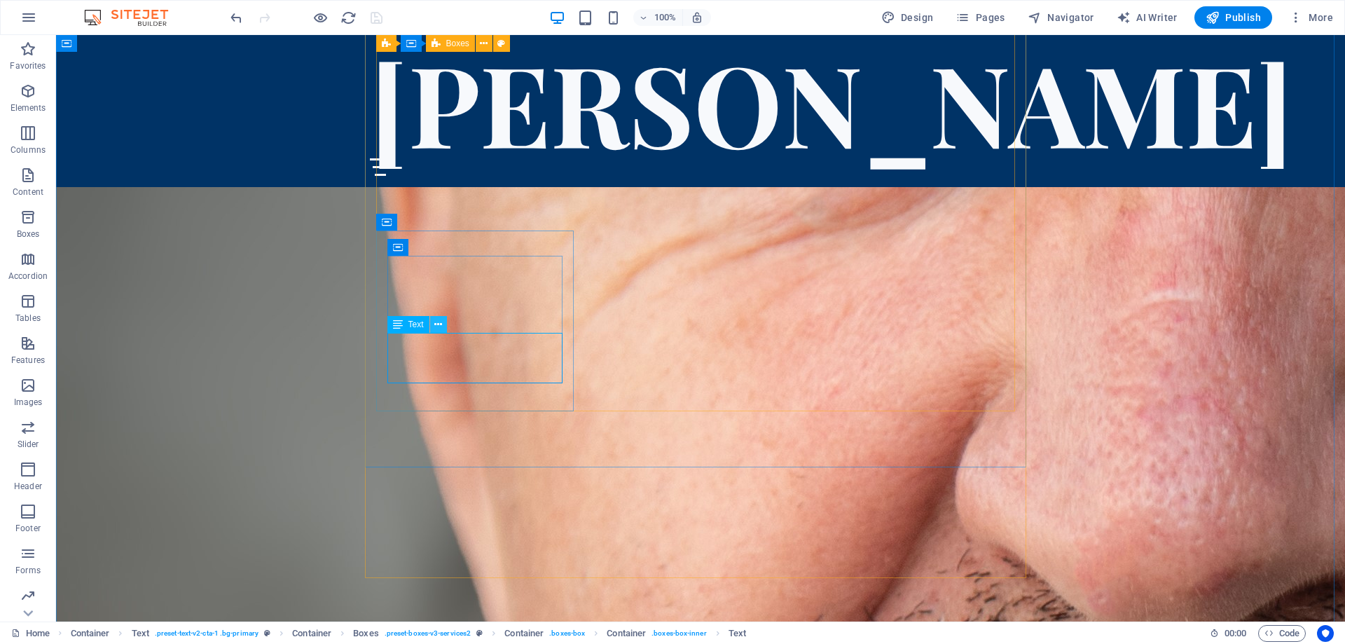
click at [438, 325] on icon at bounding box center [438, 324] width 8 height 15
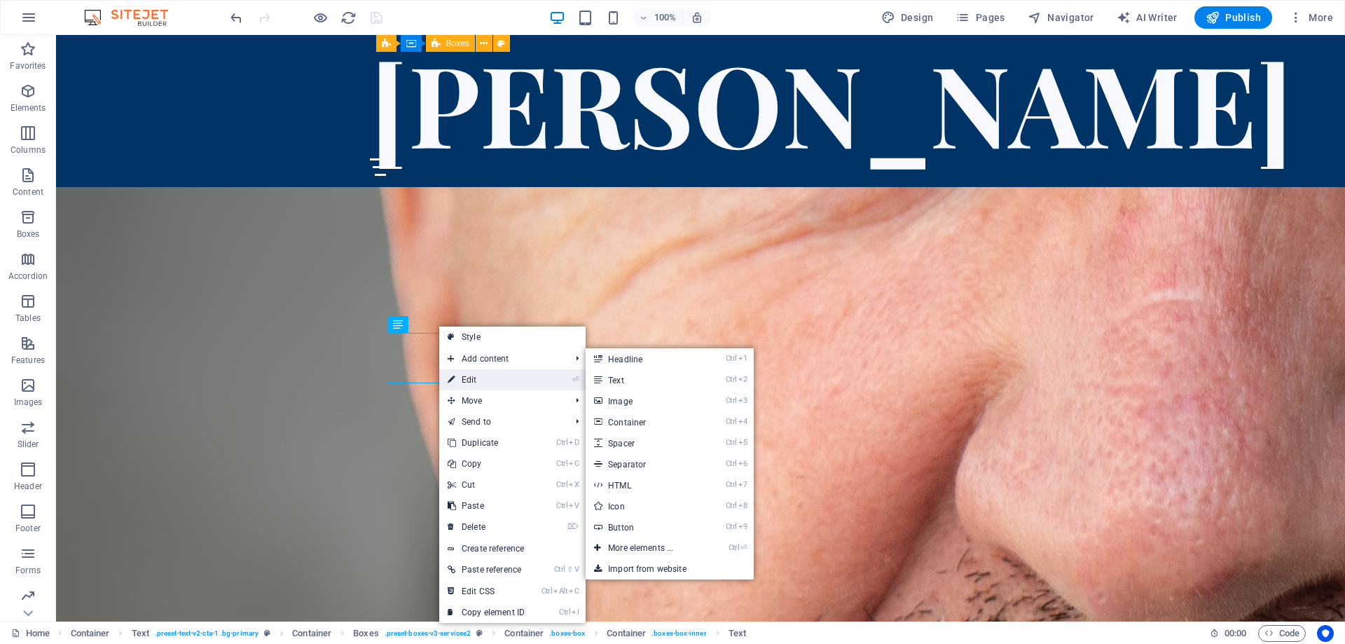
click at [468, 374] on link "⏎ Edit" at bounding box center [486, 379] width 94 height 21
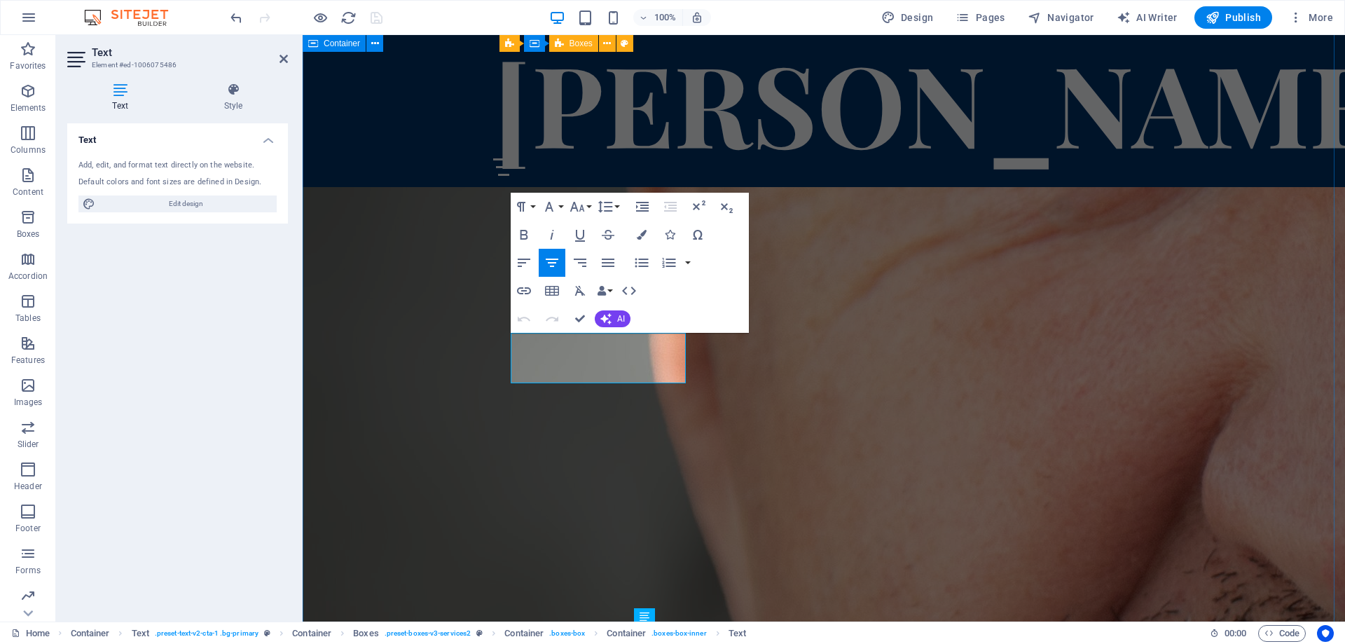
scroll to position [4415, 0]
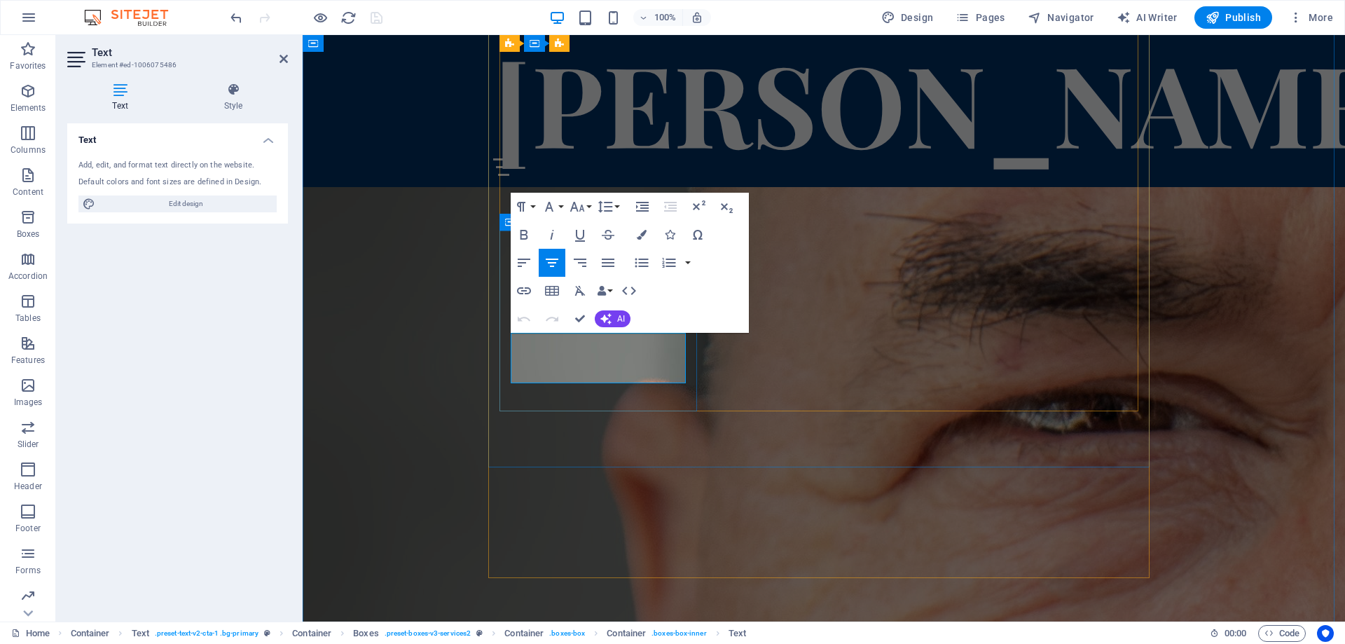
drag, startPoint x: 670, startPoint y: 339, endPoint x: 641, endPoint y: 342, distance: 29.6
click at [521, 289] on icon "button" at bounding box center [524, 290] width 17 height 17
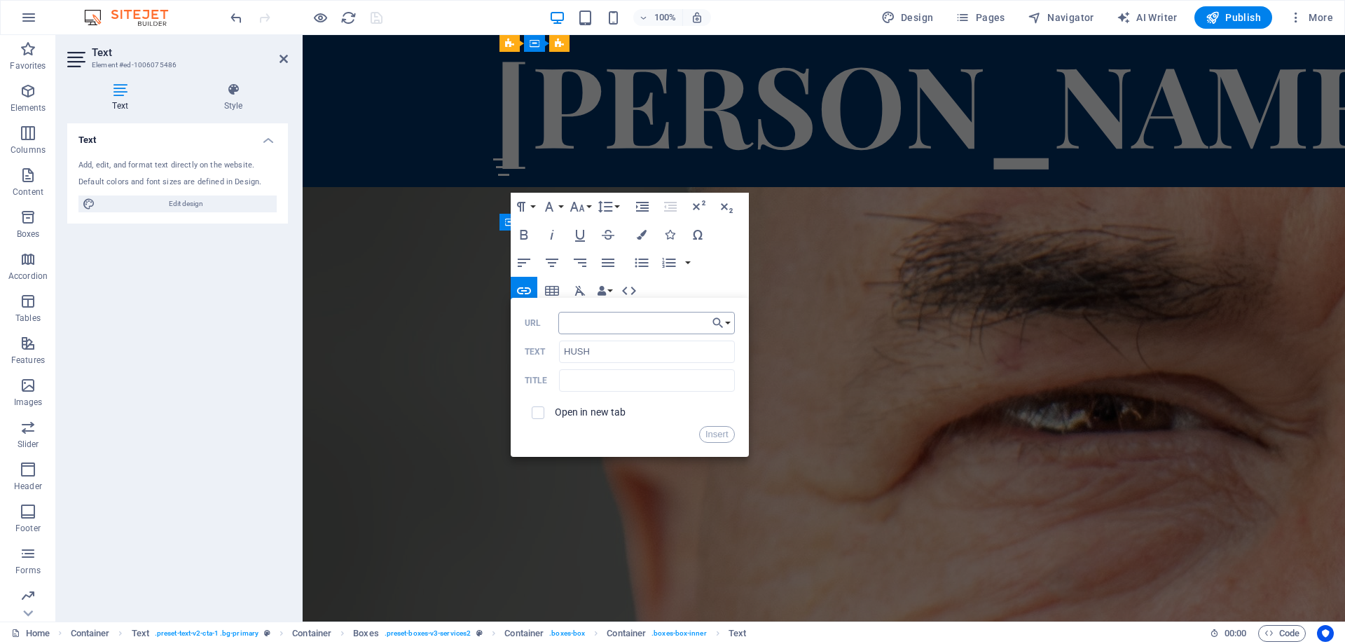
type input "[URL][DOMAIN_NAME]"
click at [708, 432] on button "Insert" at bounding box center [717, 434] width 36 height 17
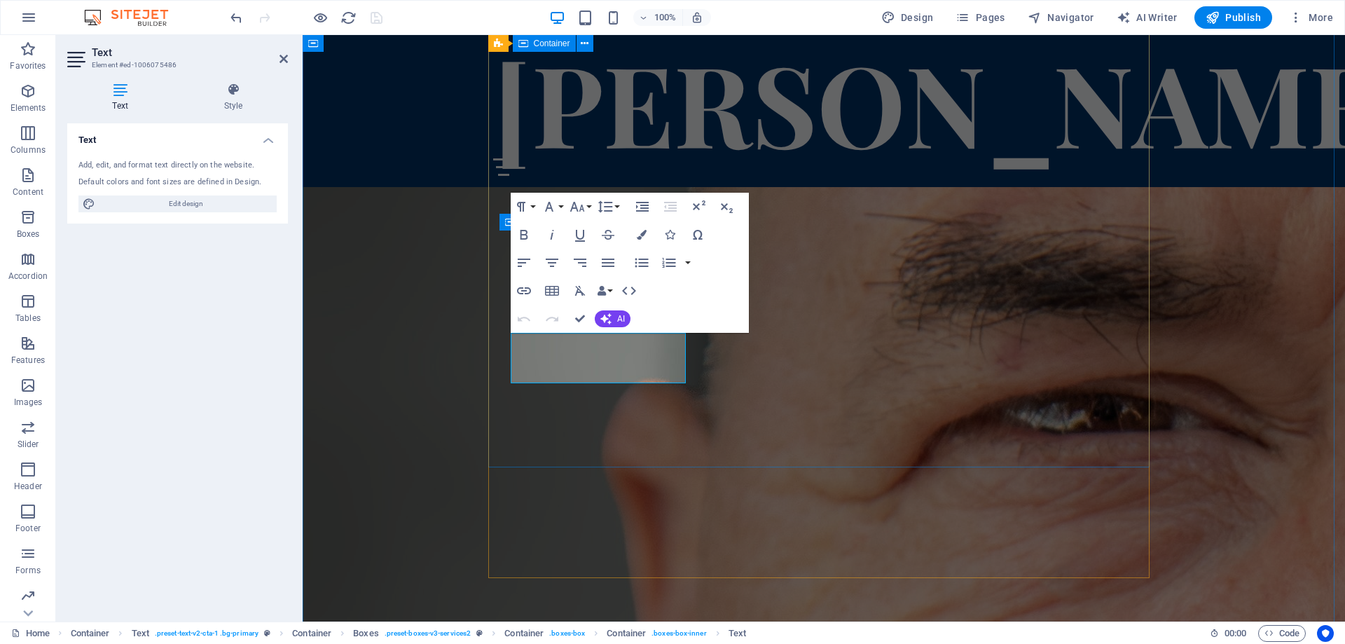
scroll to position [0, 0]
click at [643, 235] on icon "button" at bounding box center [642, 235] width 10 height 10
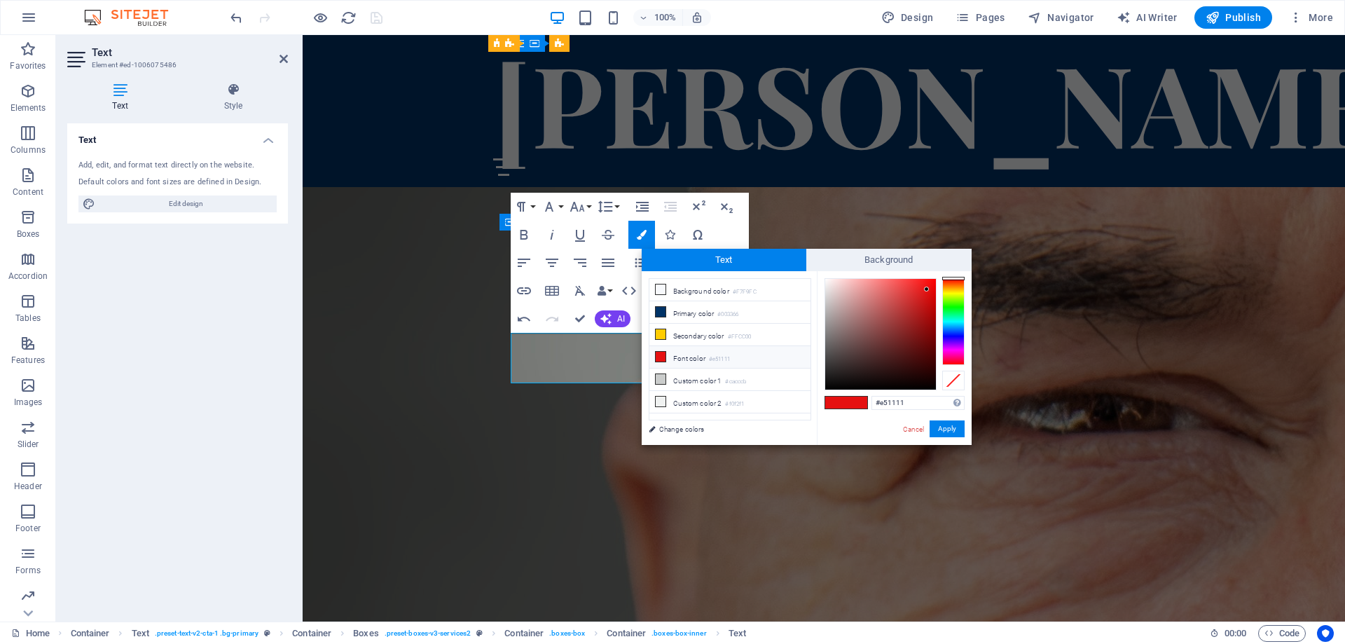
click at [675, 355] on li "Font color #e51111" at bounding box center [730, 357] width 161 height 22
click at [947, 429] on button "Apply" at bounding box center [947, 428] width 35 height 17
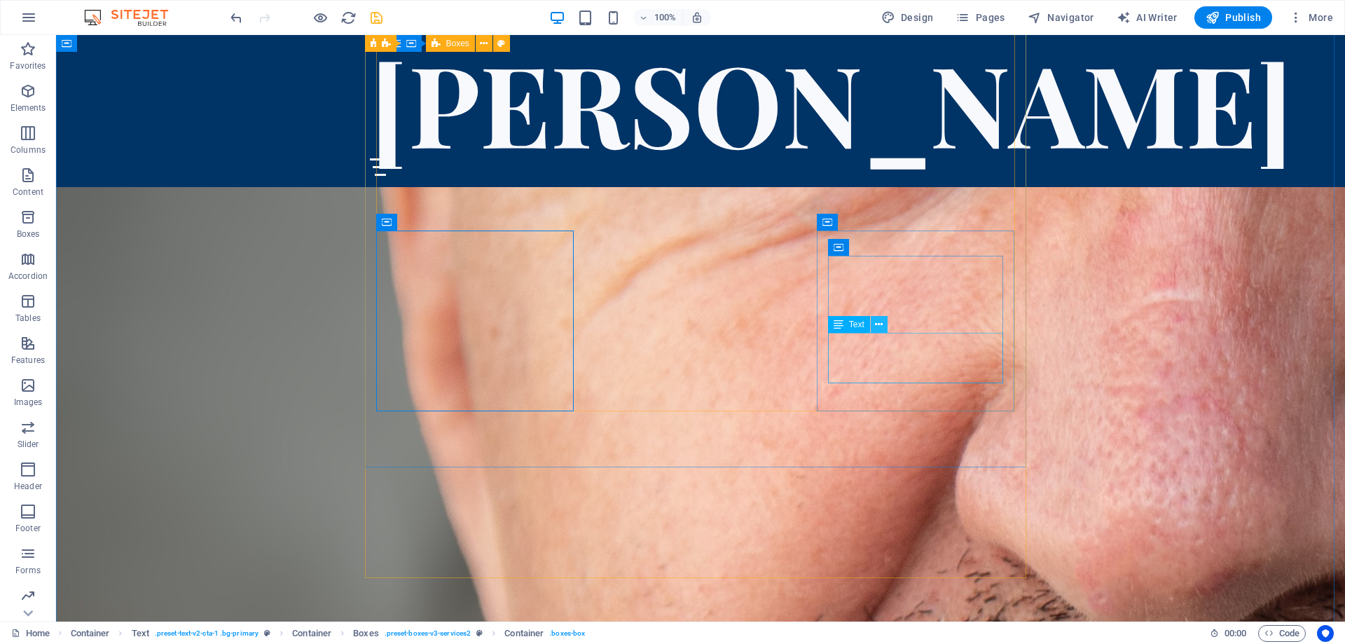
click at [879, 323] on icon at bounding box center [879, 324] width 8 height 15
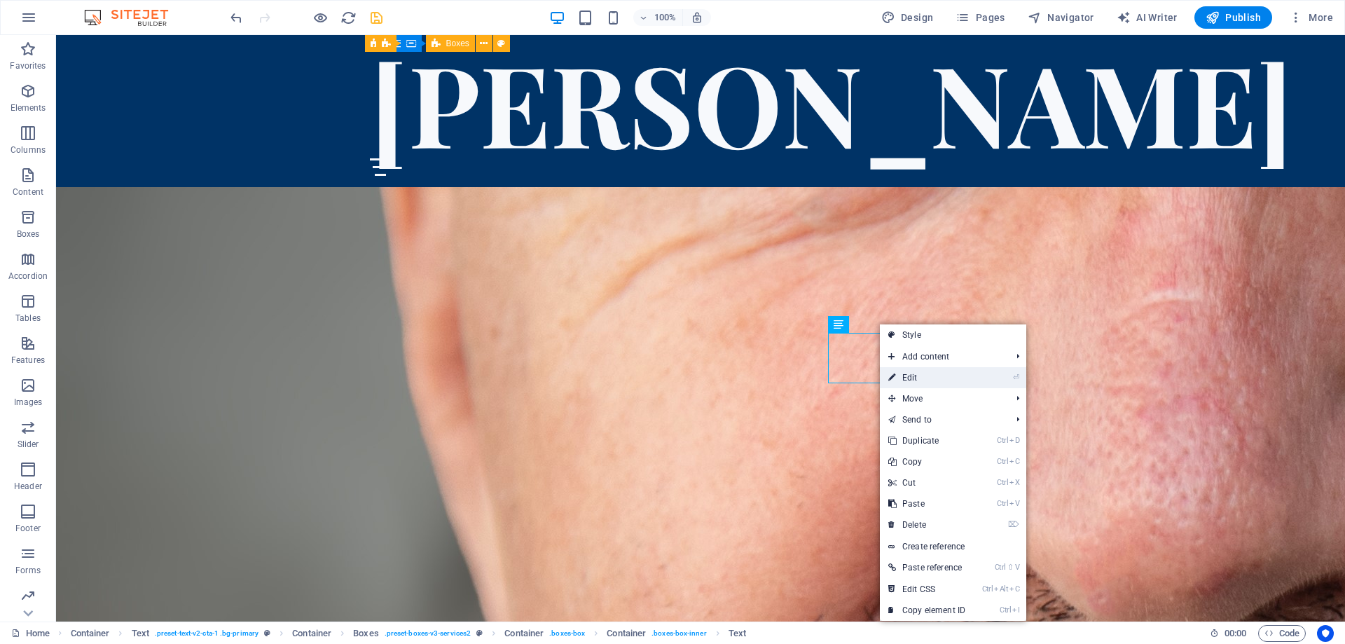
click at [918, 381] on link "⏎ Edit" at bounding box center [927, 377] width 94 height 21
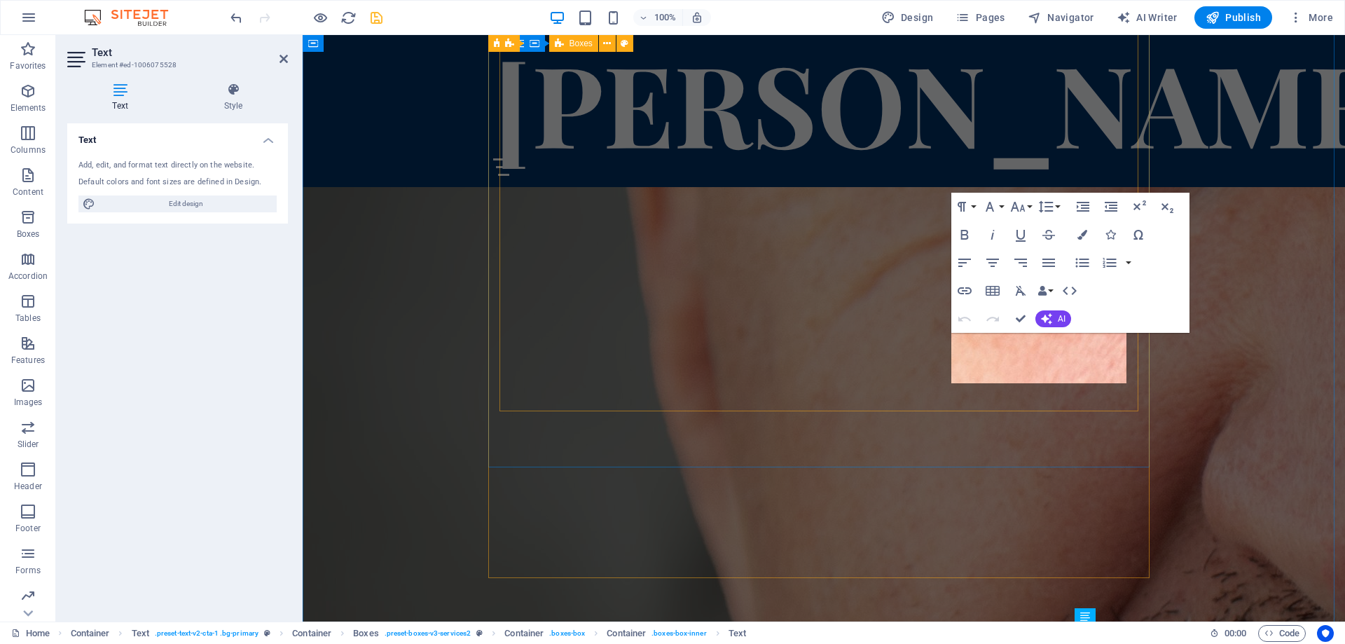
scroll to position [4415, 0]
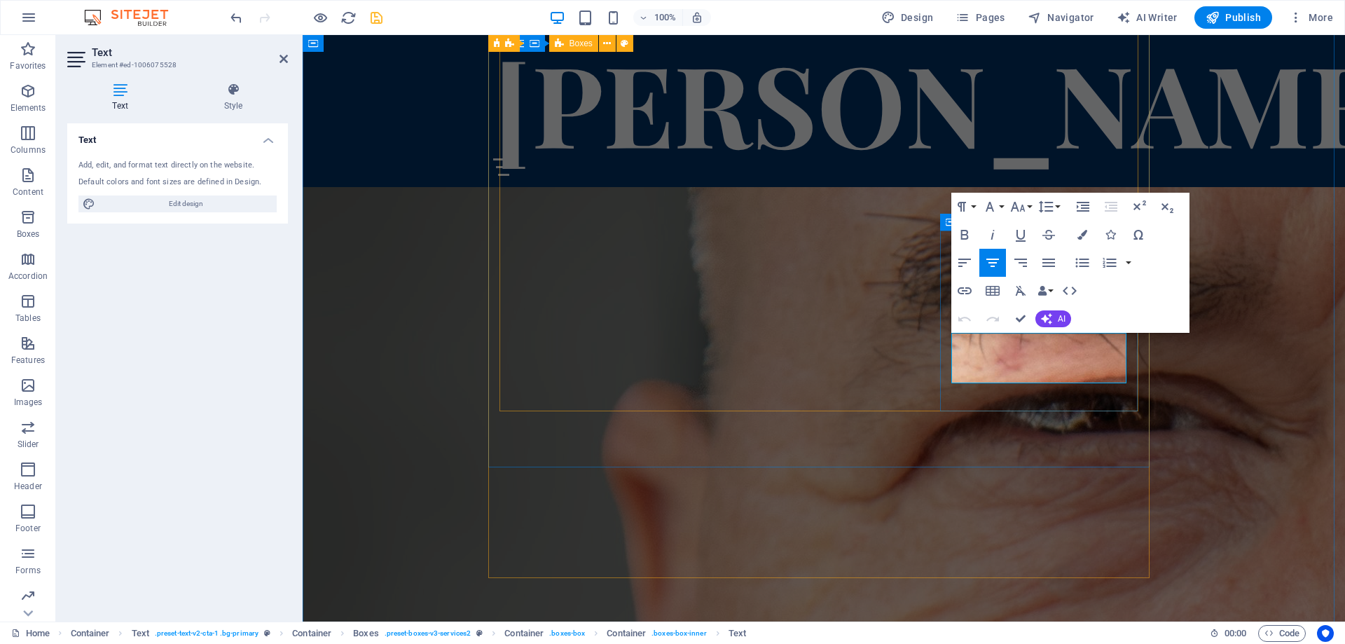
drag, startPoint x: 1033, startPoint y: 354, endPoint x: 1005, endPoint y: 356, distance: 28.1
click at [962, 292] on icon "button" at bounding box center [965, 290] width 17 height 17
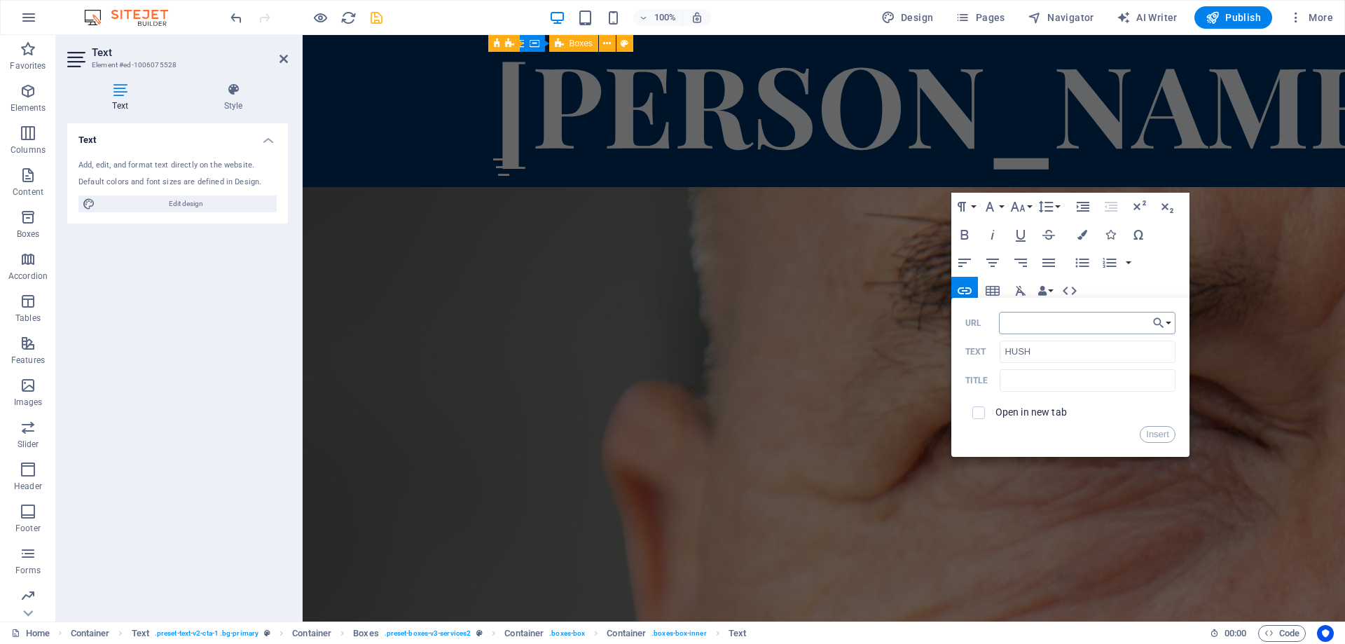
click at [1015, 322] on input "URL" at bounding box center [1087, 323] width 177 height 22
type input "[URL][DOMAIN_NAME]"
click at [1155, 428] on button "Insert" at bounding box center [1158, 434] width 36 height 17
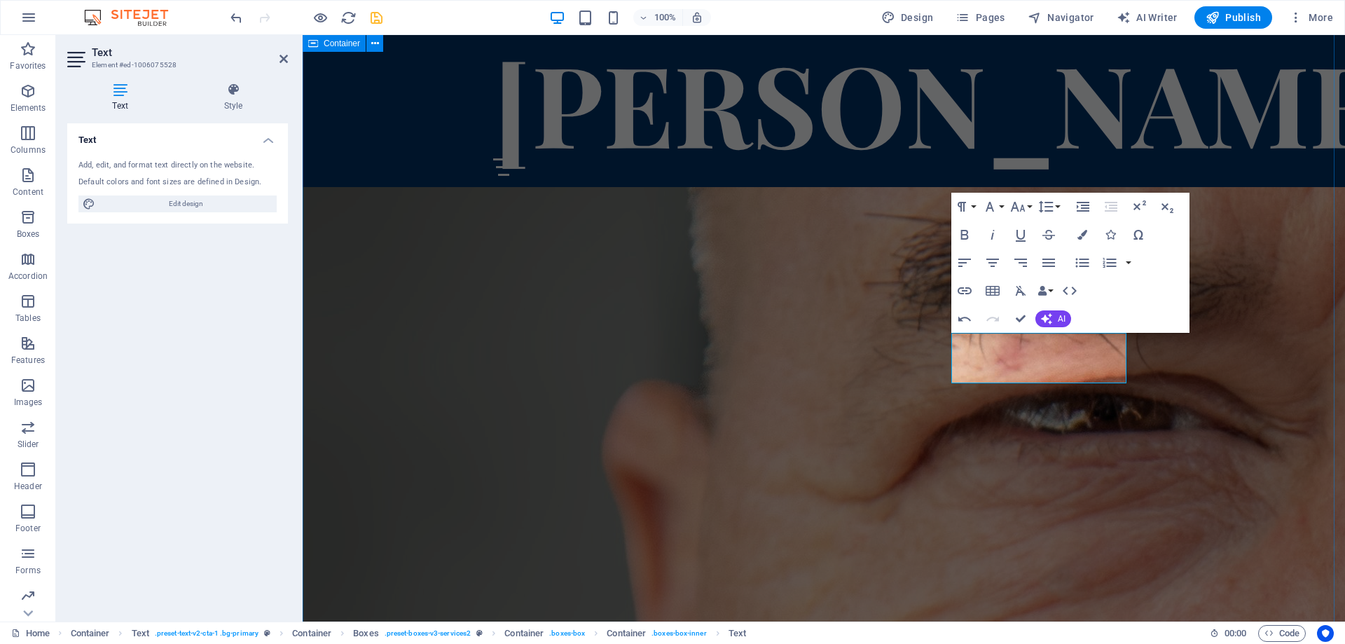
scroll to position [0, 0]
click at [1082, 235] on icon "button" at bounding box center [1083, 235] width 10 height 10
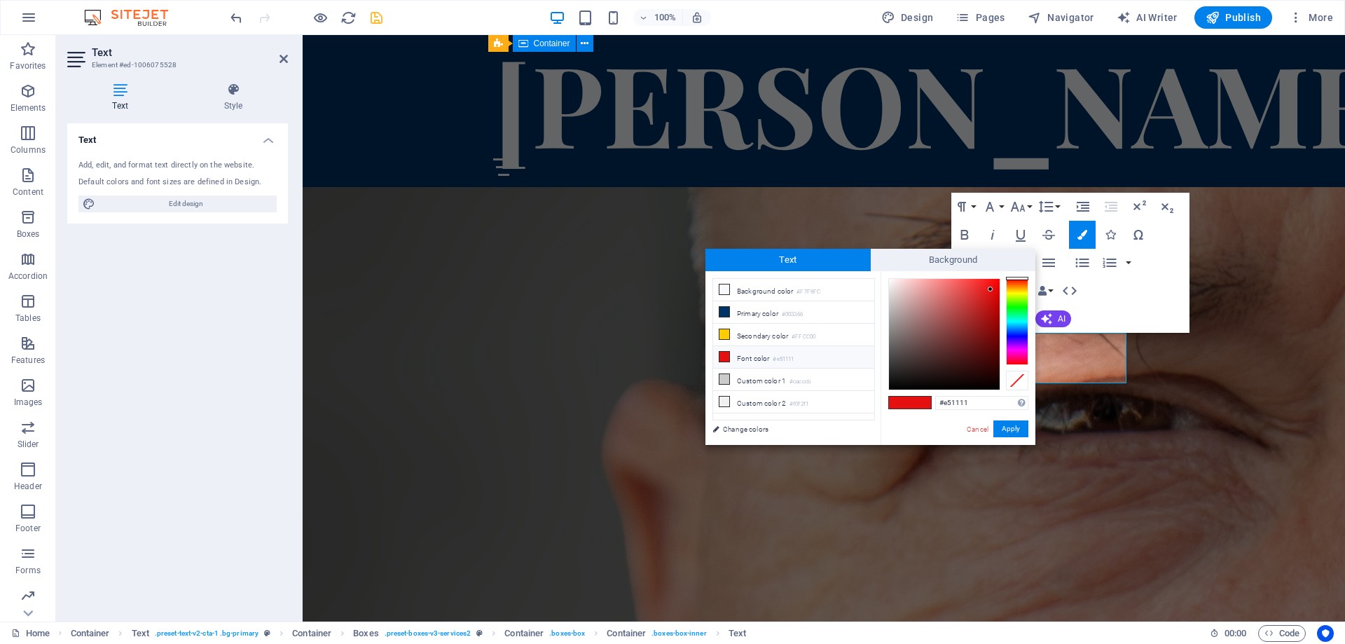
click at [729, 355] on icon at bounding box center [725, 357] width 10 height 10
click at [1011, 428] on button "Apply" at bounding box center [1011, 428] width 35 height 17
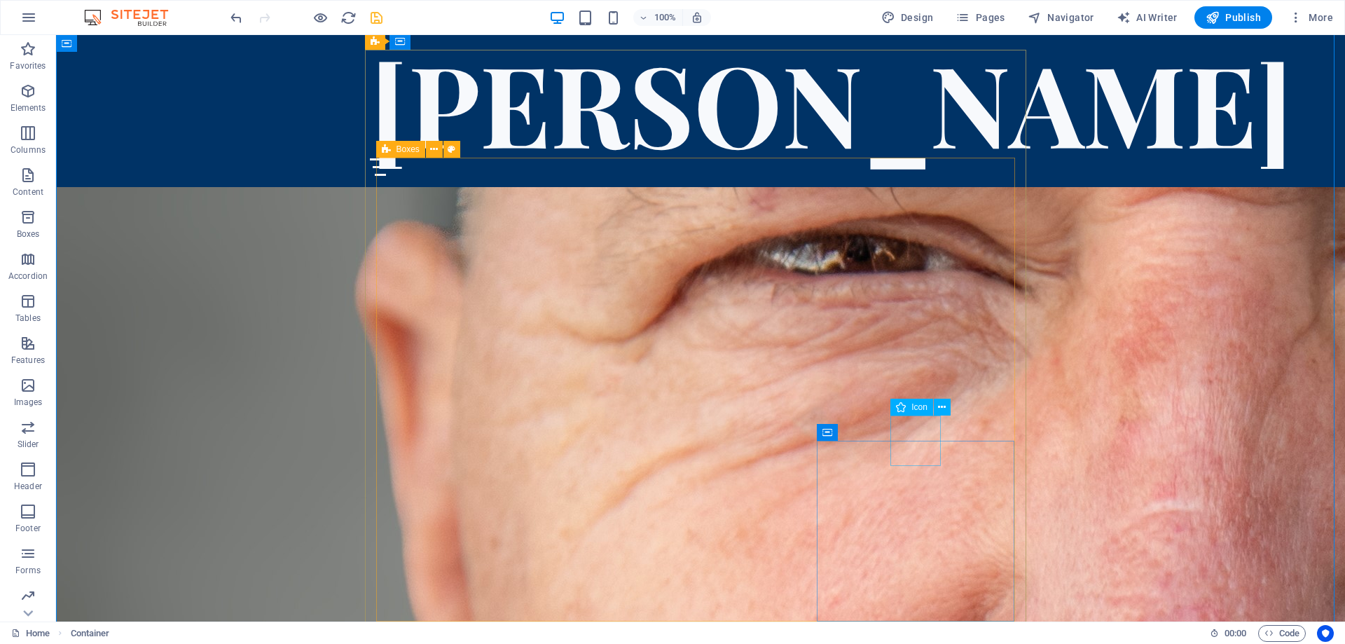
scroll to position [4644, 0]
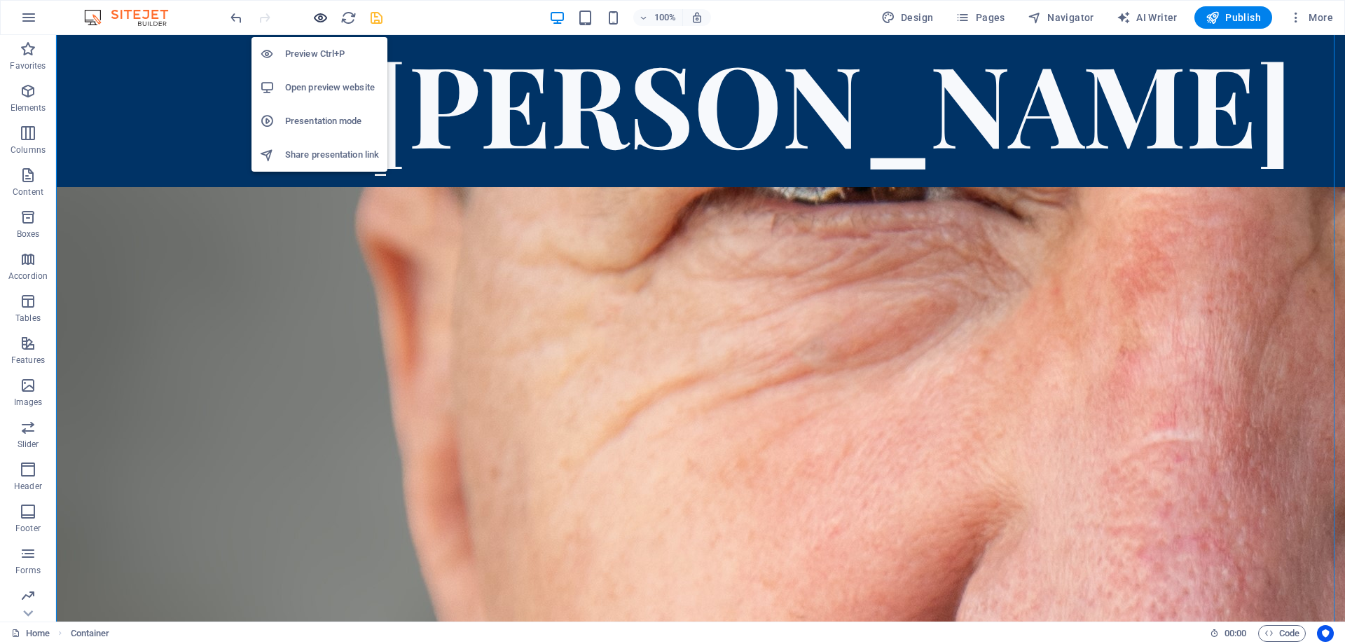
click at [320, 15] on icon "button" at bounding box center [321, 18] width 16 height 16
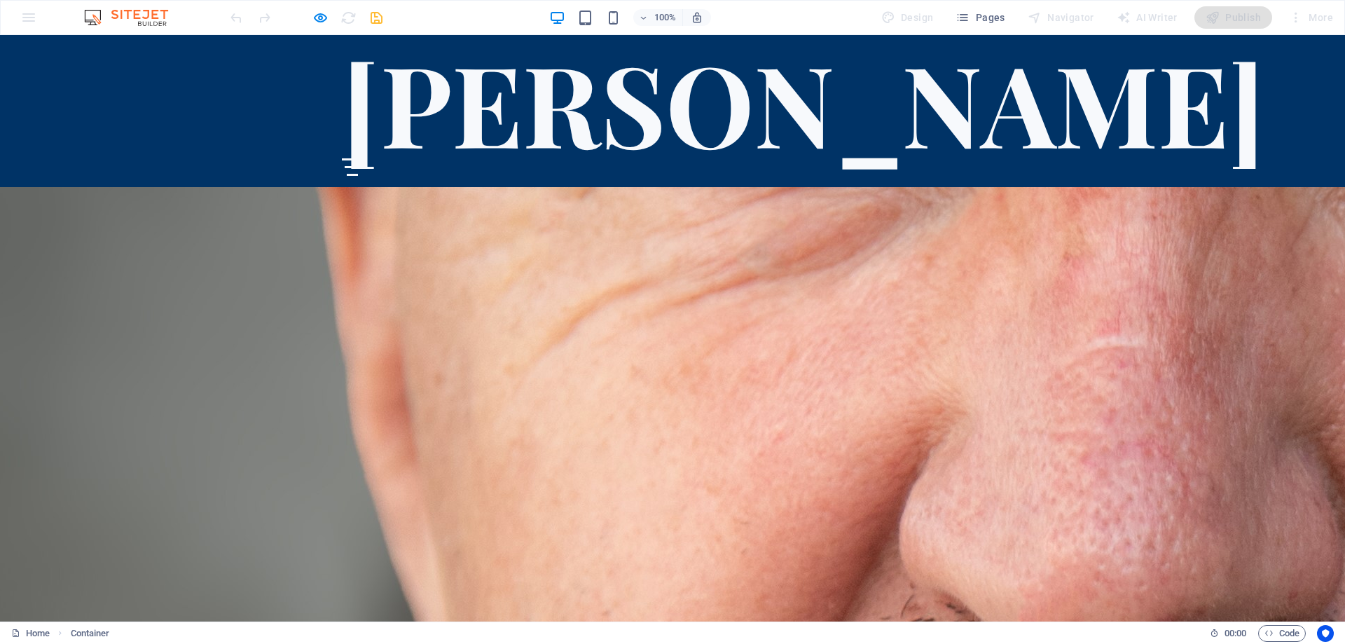
scroll to position [4706, 0]
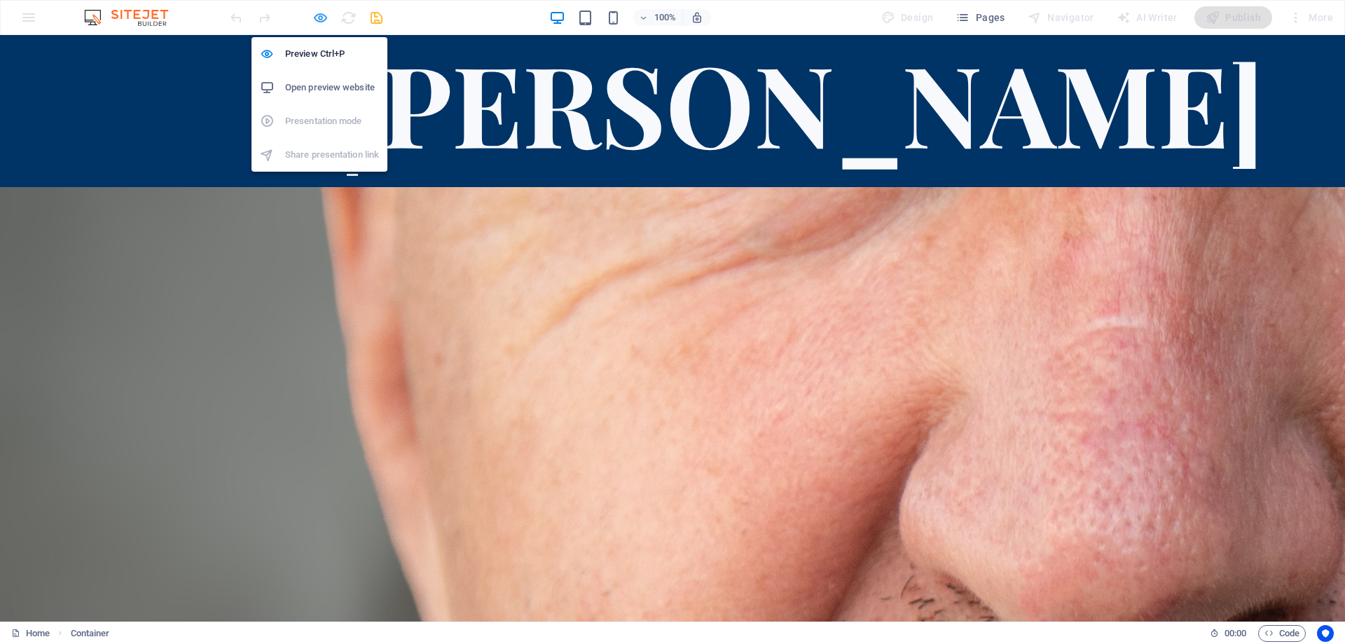
click at [324, 18] on icon "button" at bounding box center [321, 18] width 16 height 16
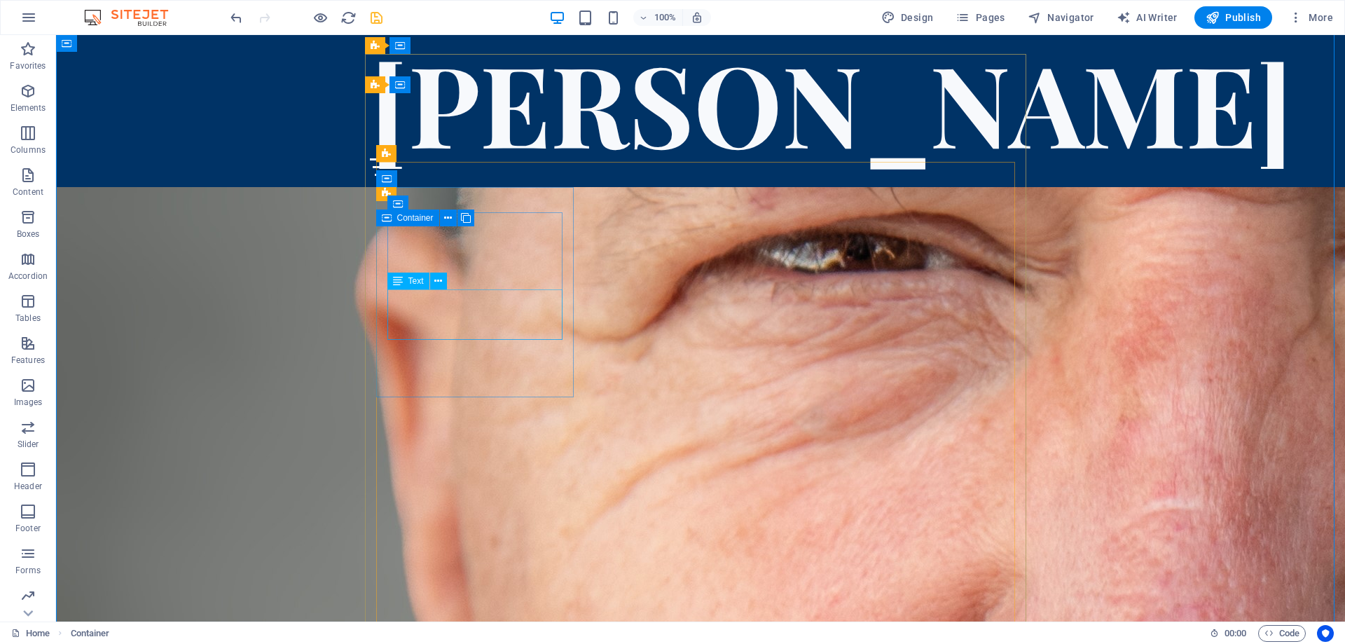
scroll to position [4574, 0]
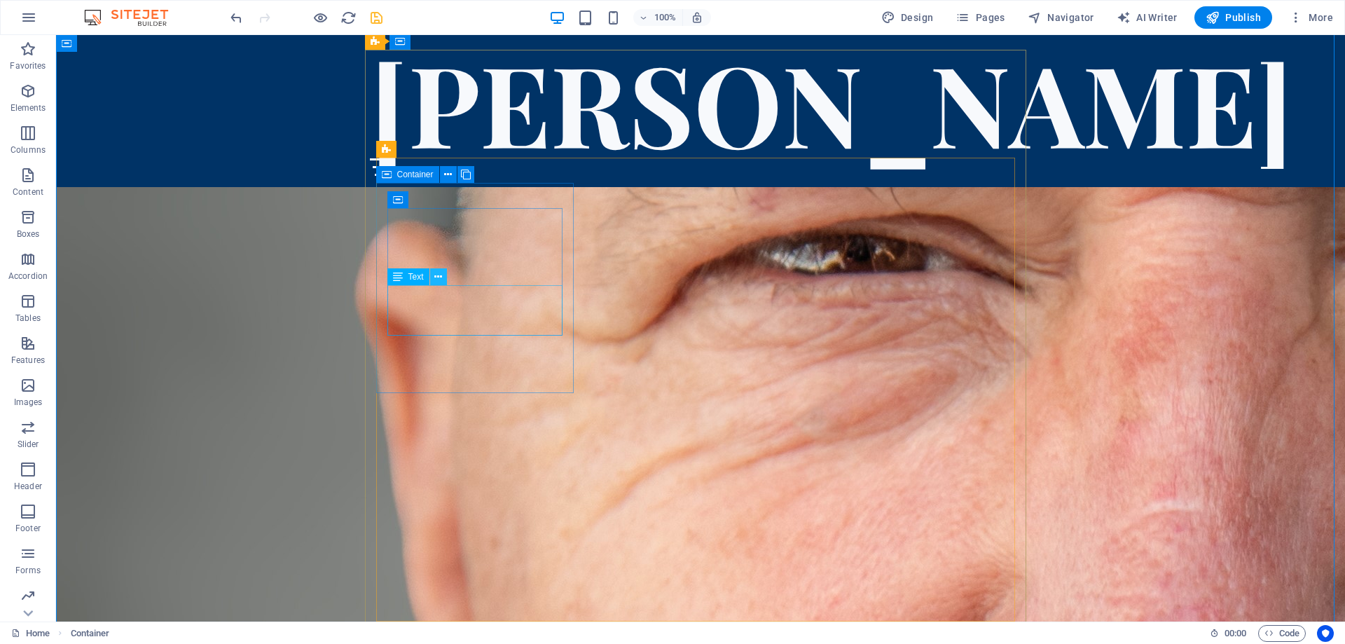
click at [438, 277] on icon at bounding box center [438, 277] width 8 height 15
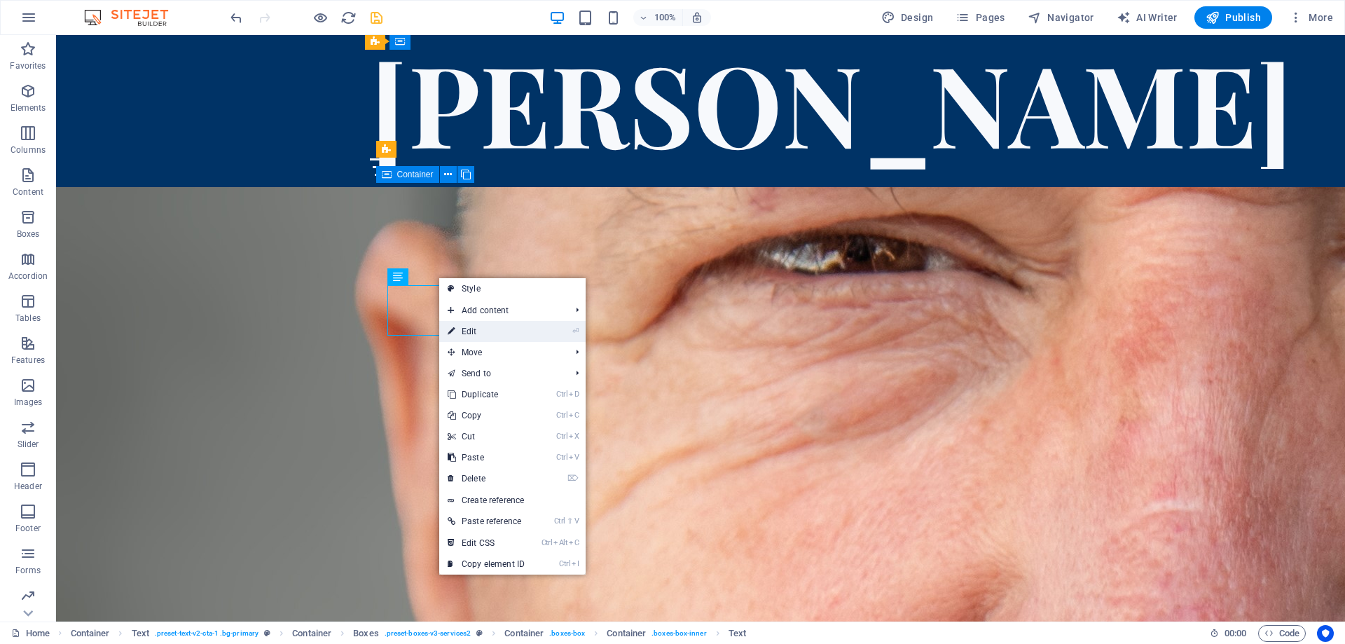
click at [484, 331] on link "⏎ Edit" at bounding box center [486, 331] width 94 height 21
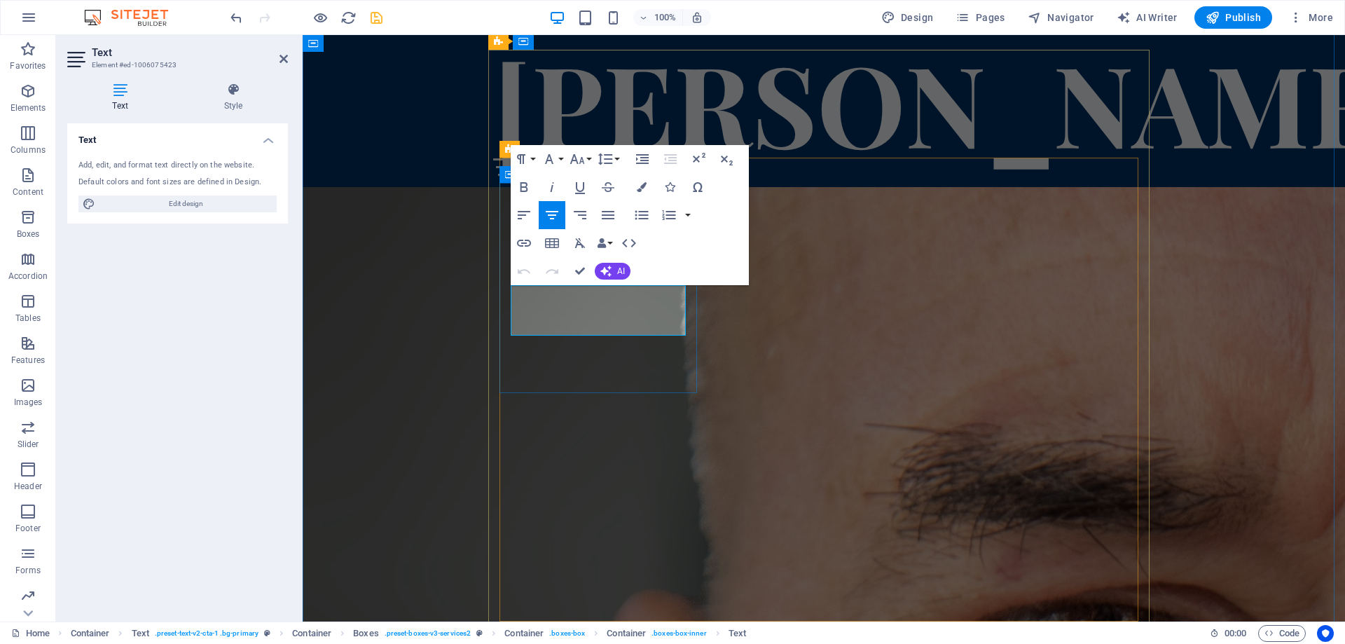
drag, startPoint x: 672, startPoint y: 324, endPoint x: 644, endPoint y: 324, distance: 28.0
click at [521, 242] on icon "button" at bounding box center [524, 243] width 17 height 17
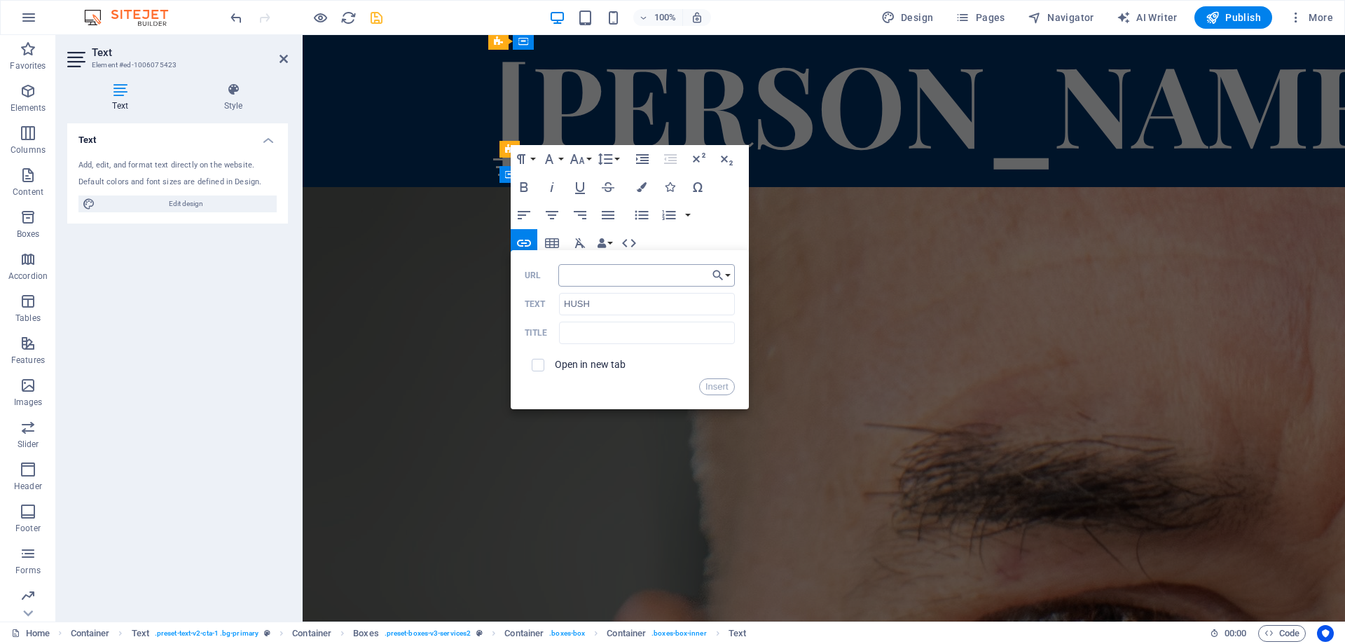
click at [575, 278] on input "URL" at bounding box center [647, 275] width 177 height 22
type input "[URL][DOMAIN_NAME]"
click at [706, 383] on button "Insert" at bounding box center [717, 386] width 36 height 17
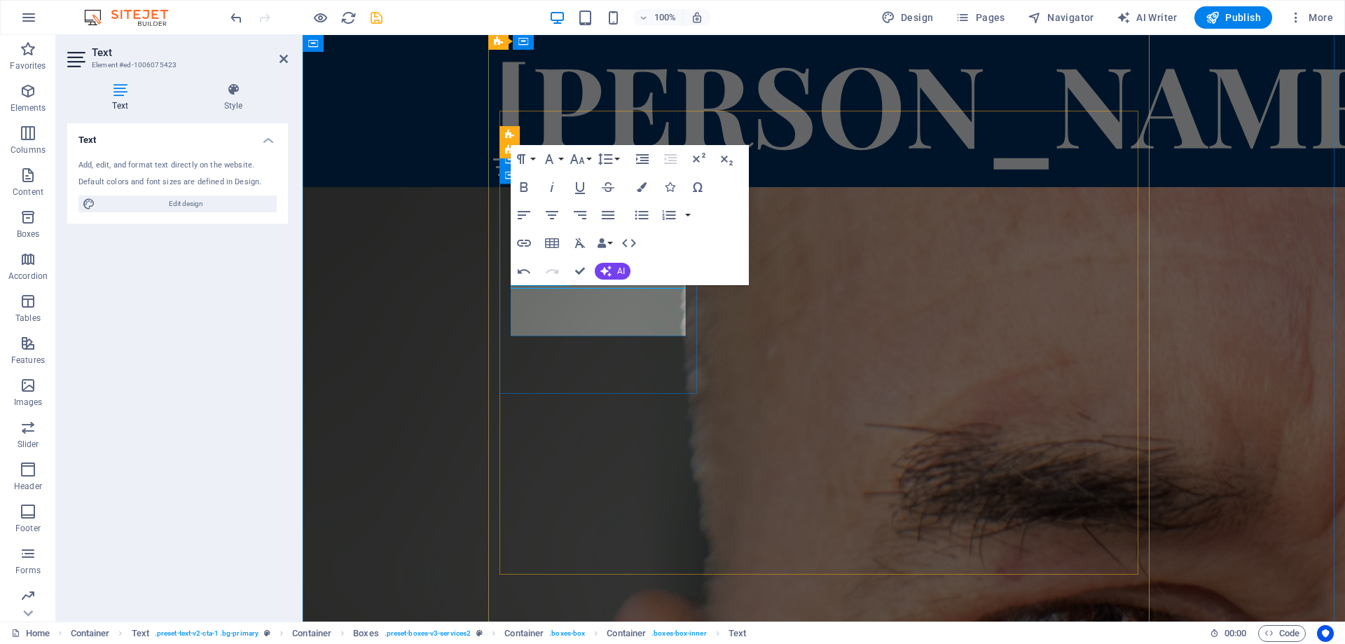
scroll to position [4252, 0]
click at [643, 184] on icon "button" at bounding box center [642, 187] width 10 height 10
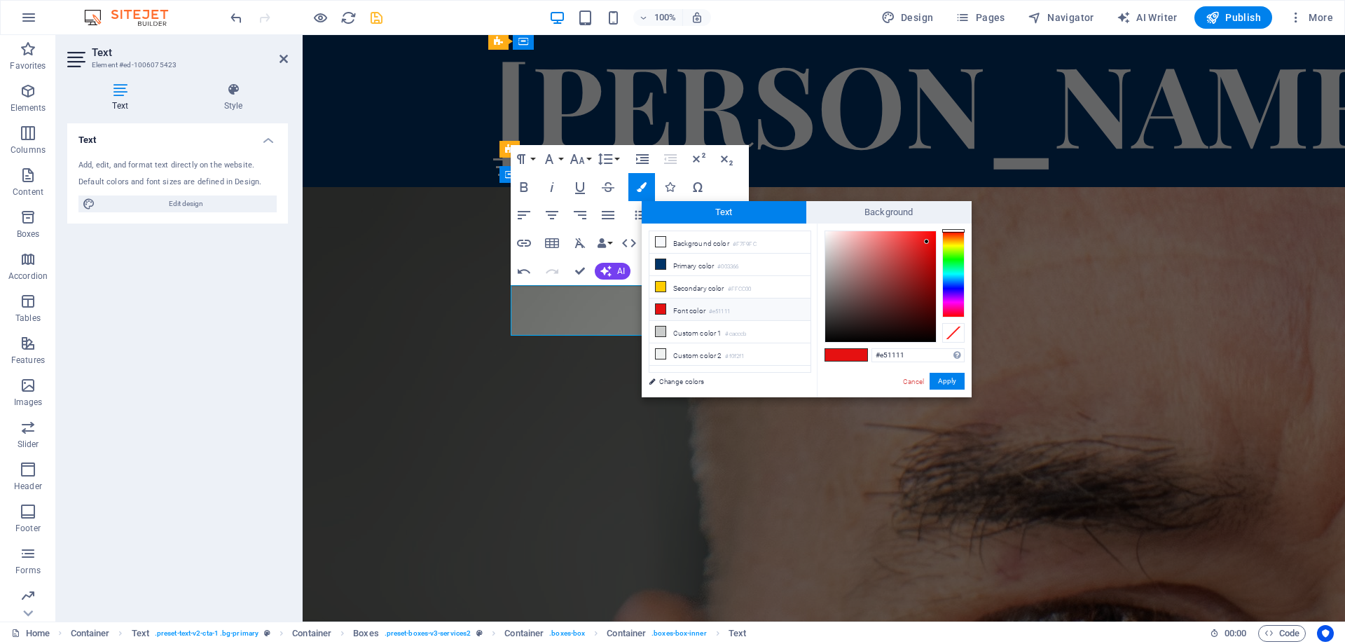
click at [662, 308] on icon at bounding box center [661, 309] width 10 height 10
click at [942, 379] on button "Apply" at bounding box center [947, 381] width 35 height 17
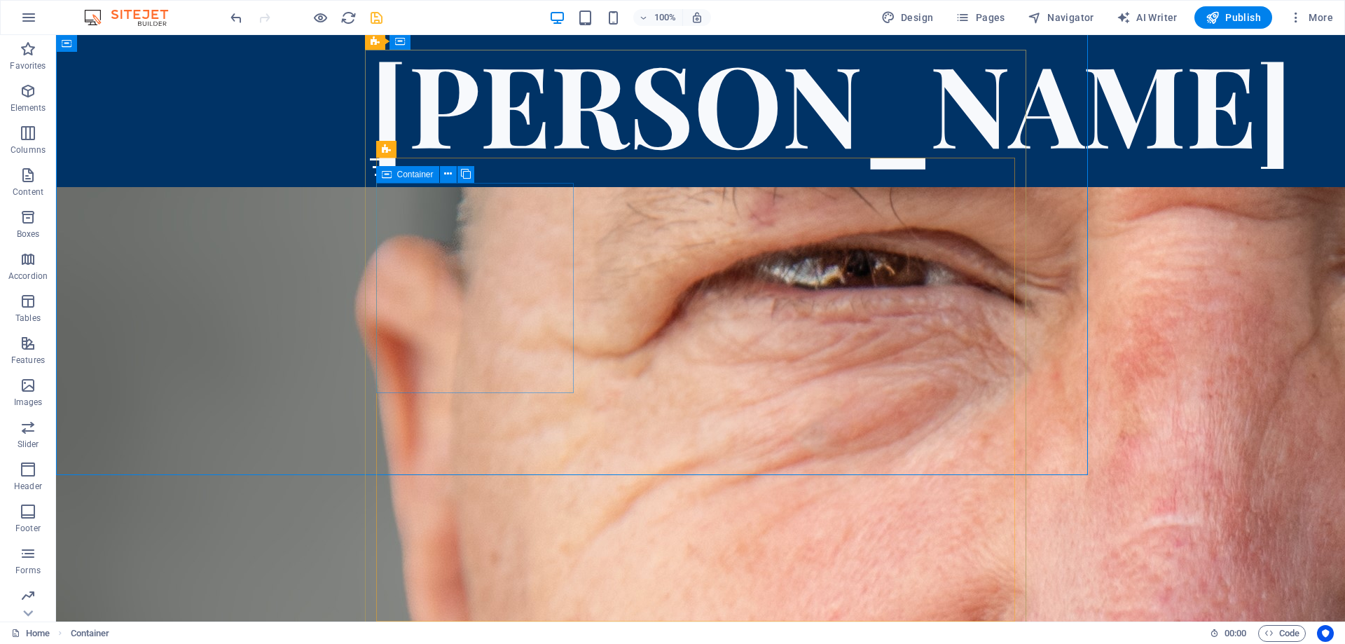
scroll to position [4574, 0]
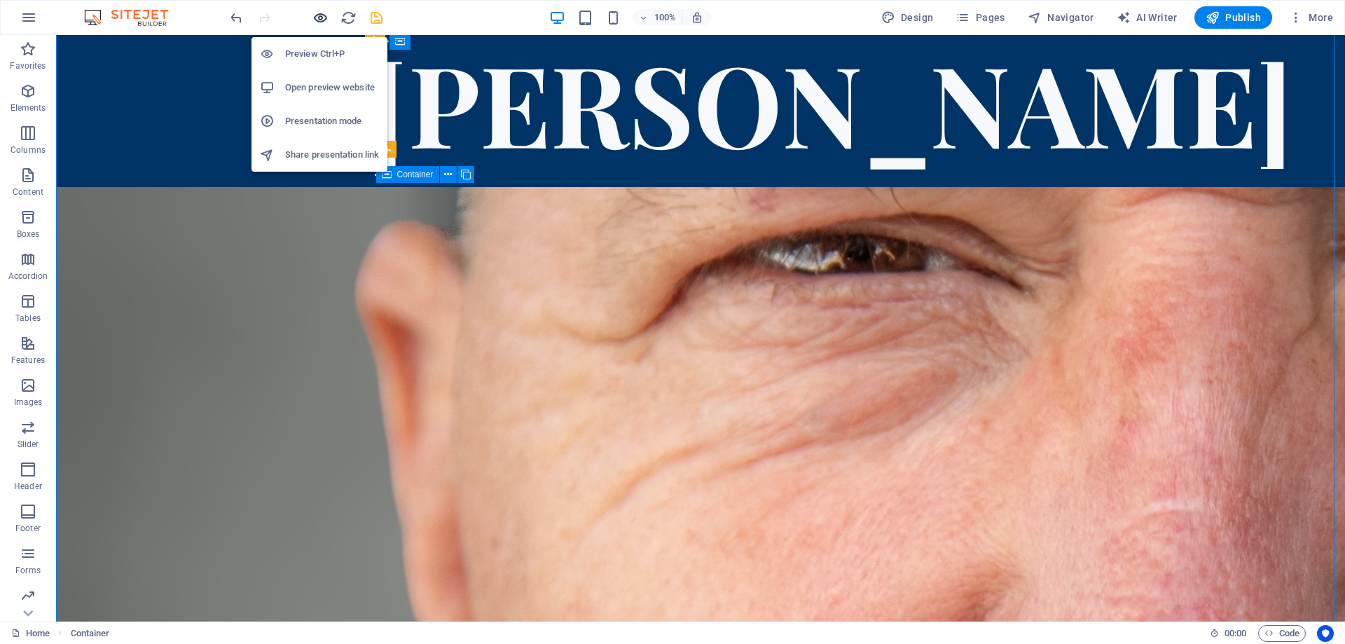
click at [325, 20] on icon "button" at bounding box center [321, 18] width 16 height 16
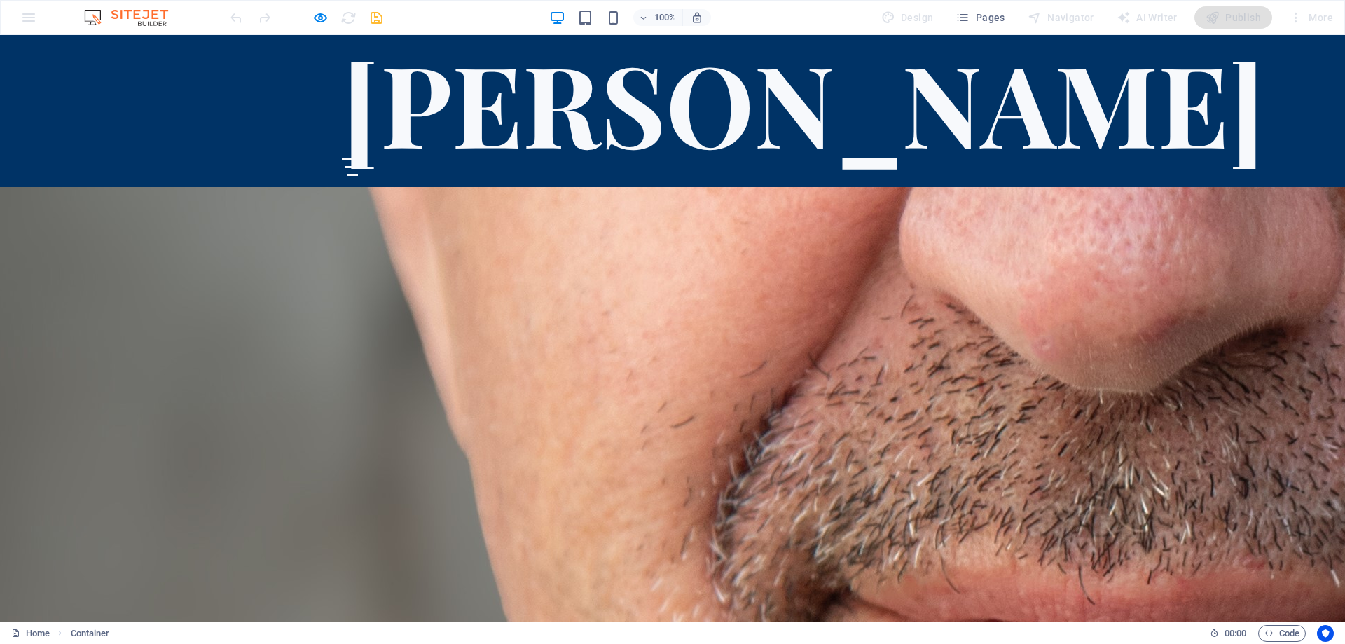
scroll to position [4986, 0]
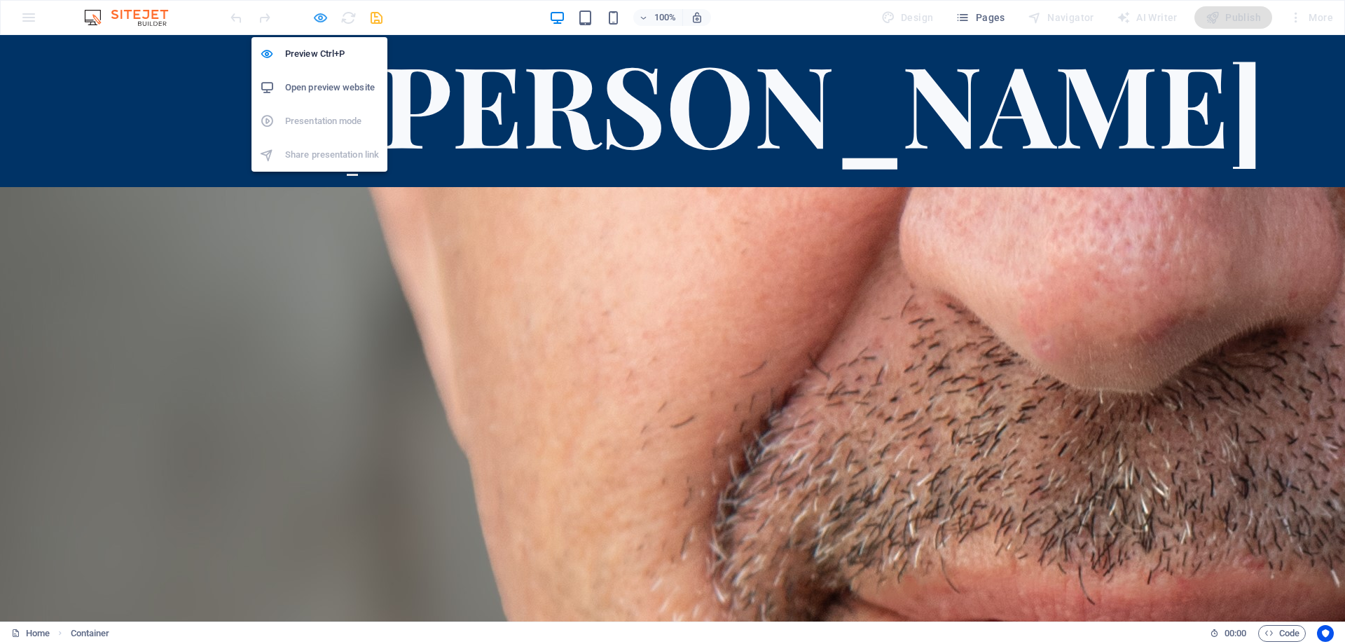
click at [321, 16] on icon "button" at bounding box center [321, 18] width 16 height 16
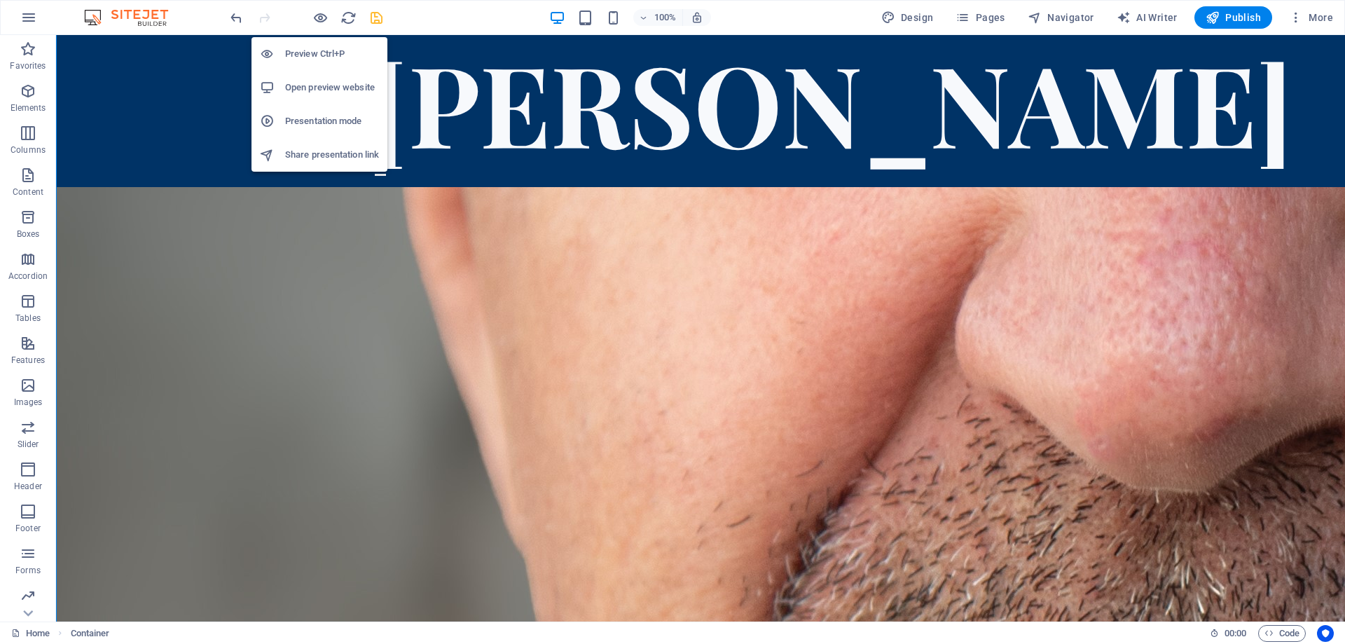
scroll to position [4902, 0]
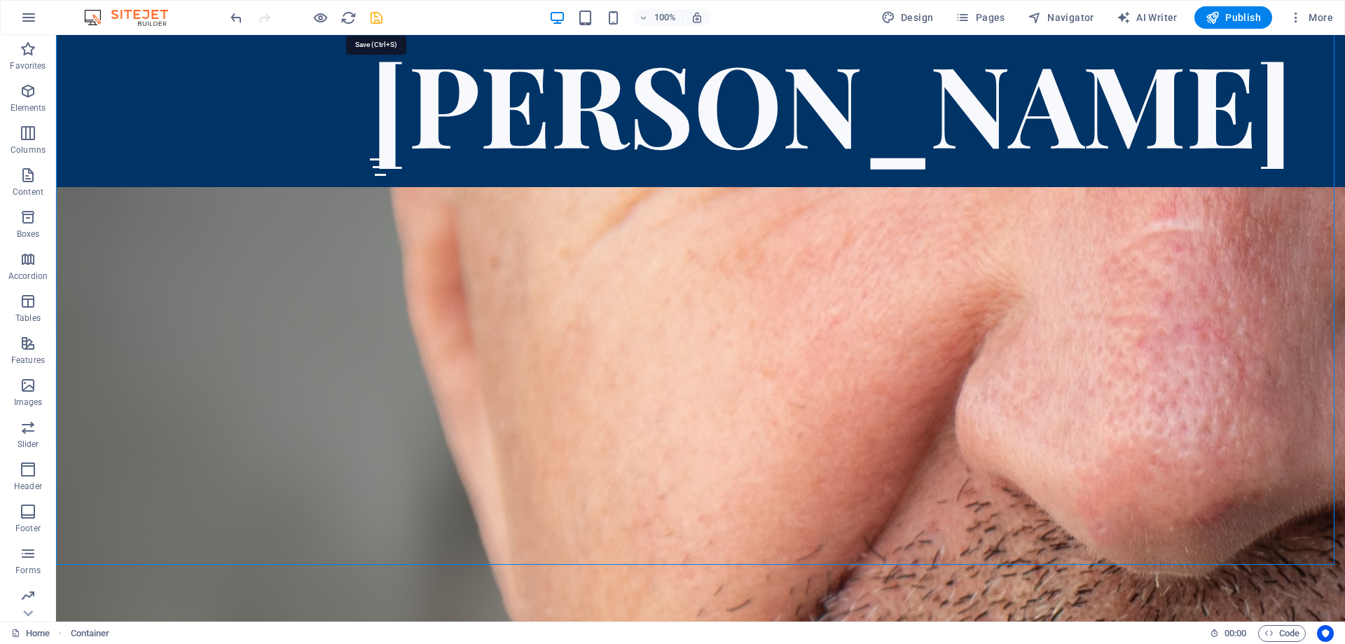
click at [372, 18] on icon "save" at bounding box center [377, 18] width 16 height 16
click at [418, 432] on icon at bounding box center [416, 431] width 8 height 15
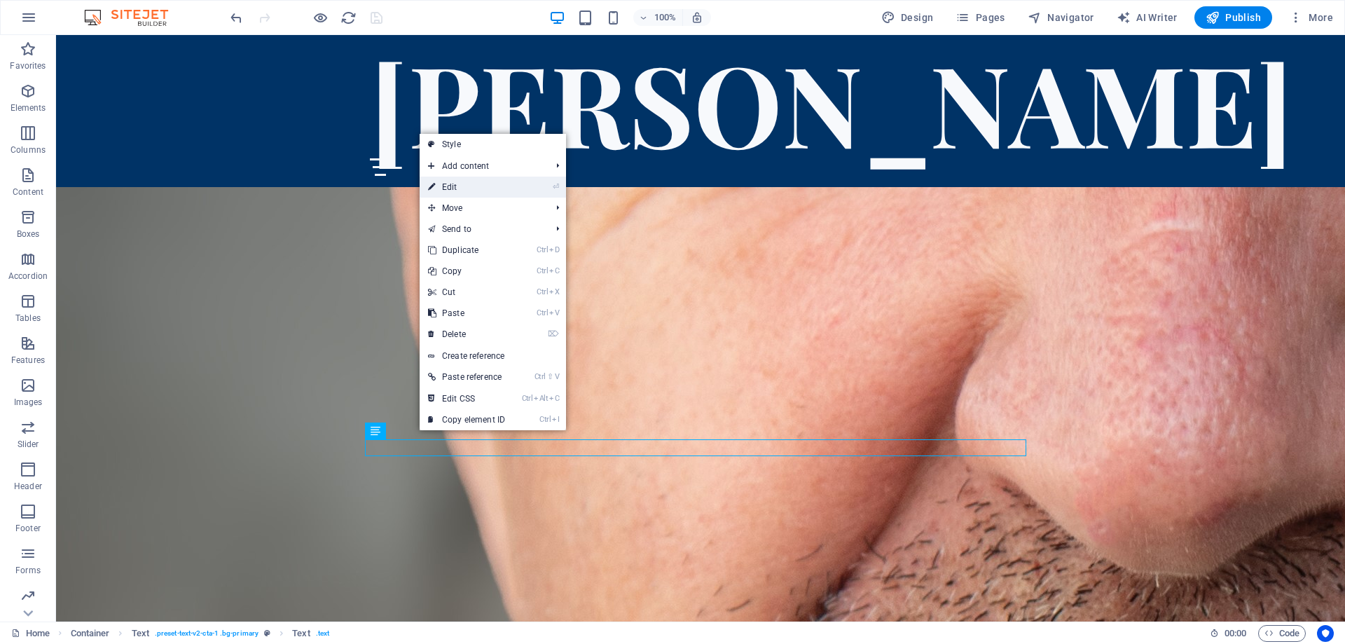
click at [455, 184] on link "⏎ Edit" at bounding box center [467, 187] width 94 height 21
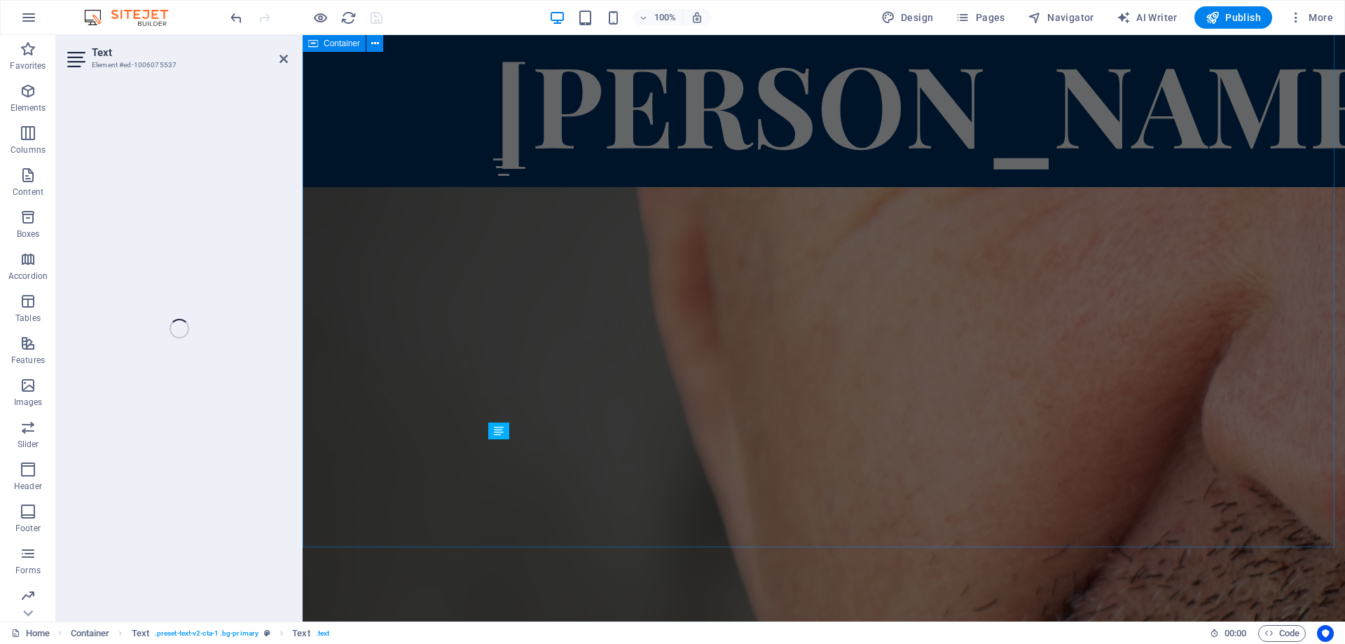
scroll to position [4485, 0]
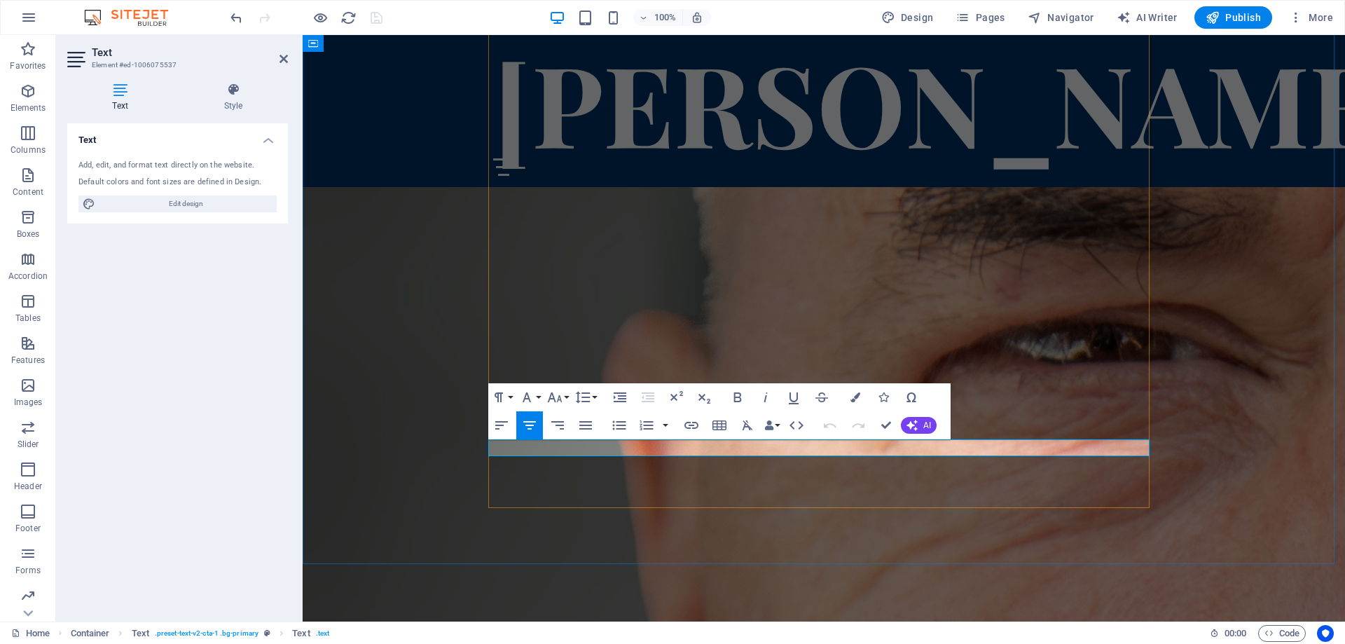
drag, startPoint x: 809, startPoint y: 446, endPoint x: 786, endPoint y: 446, distance: 23.1
click at [692, 423] on icon "button" at bounding box center [692, 425] width 14 height 7
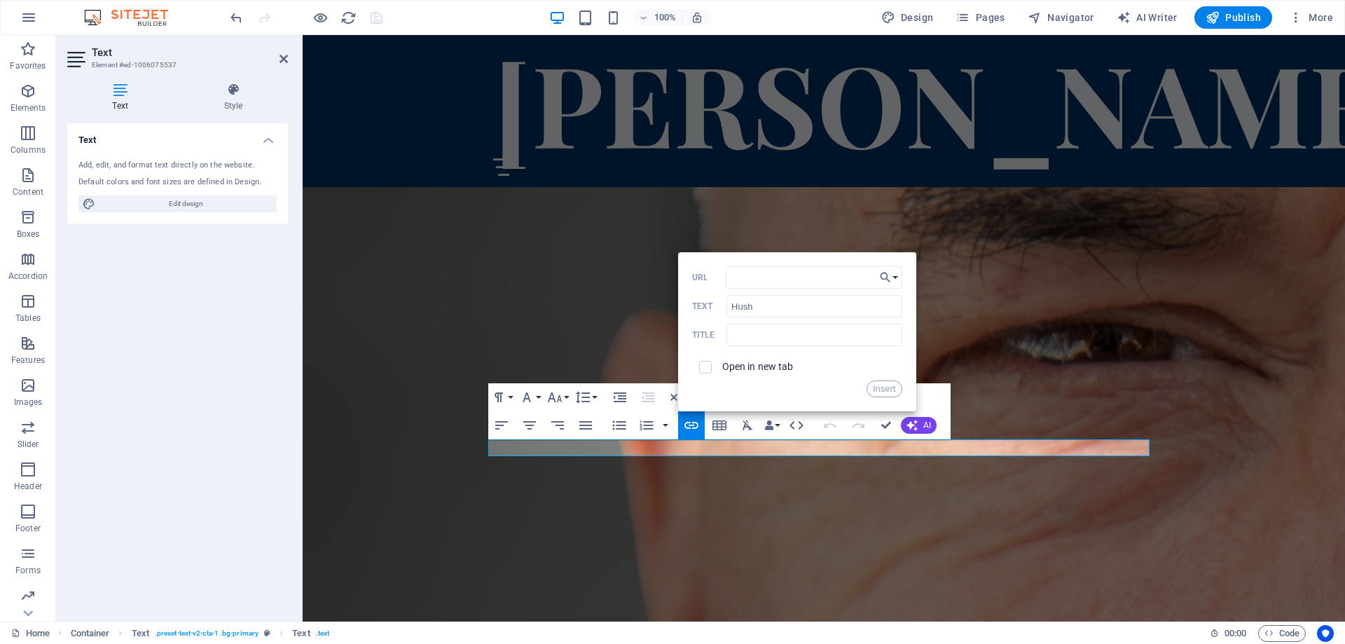
type input "[URL][DOMAIN_NAME]"
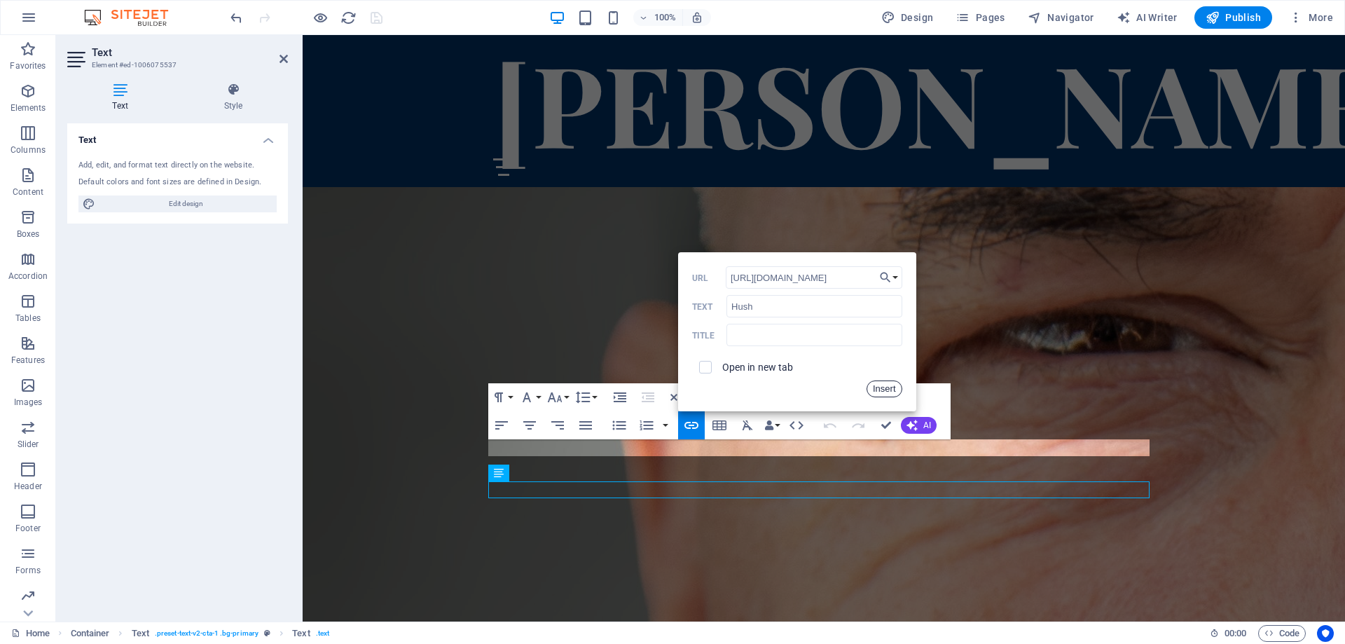
scroll to position [4485, 0]
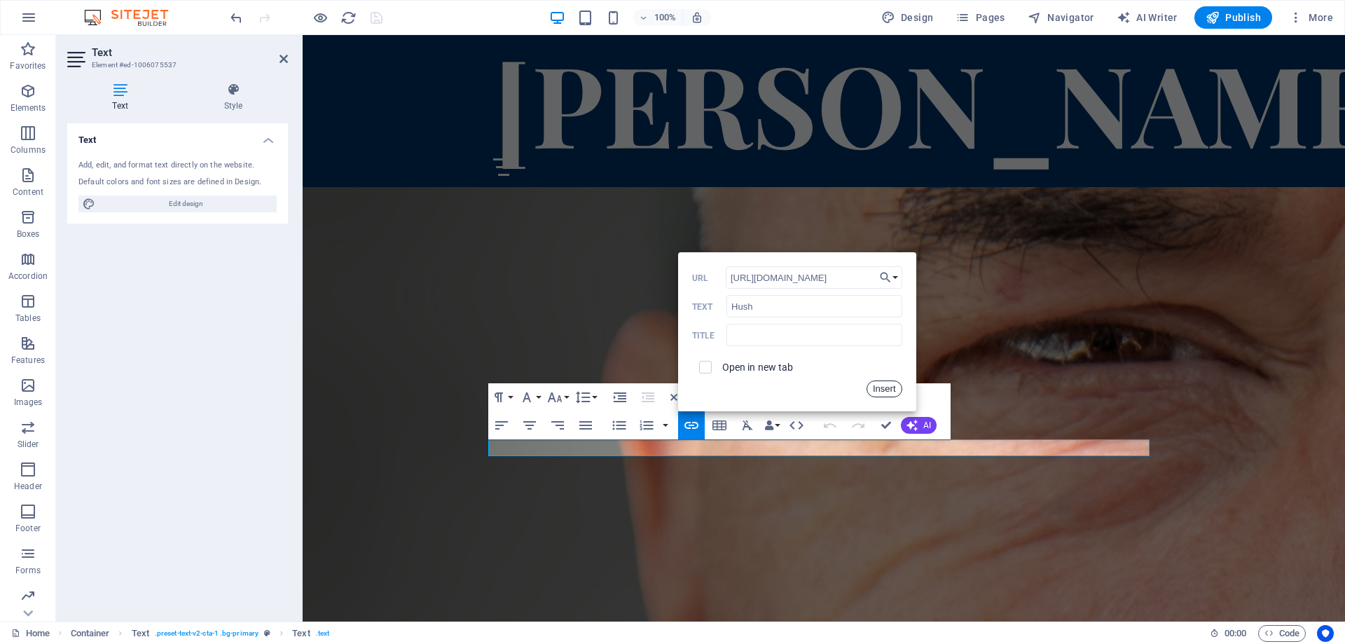
click at [879, 385] on button "Insert" at bounding box center [885, 389] width 36 height 17
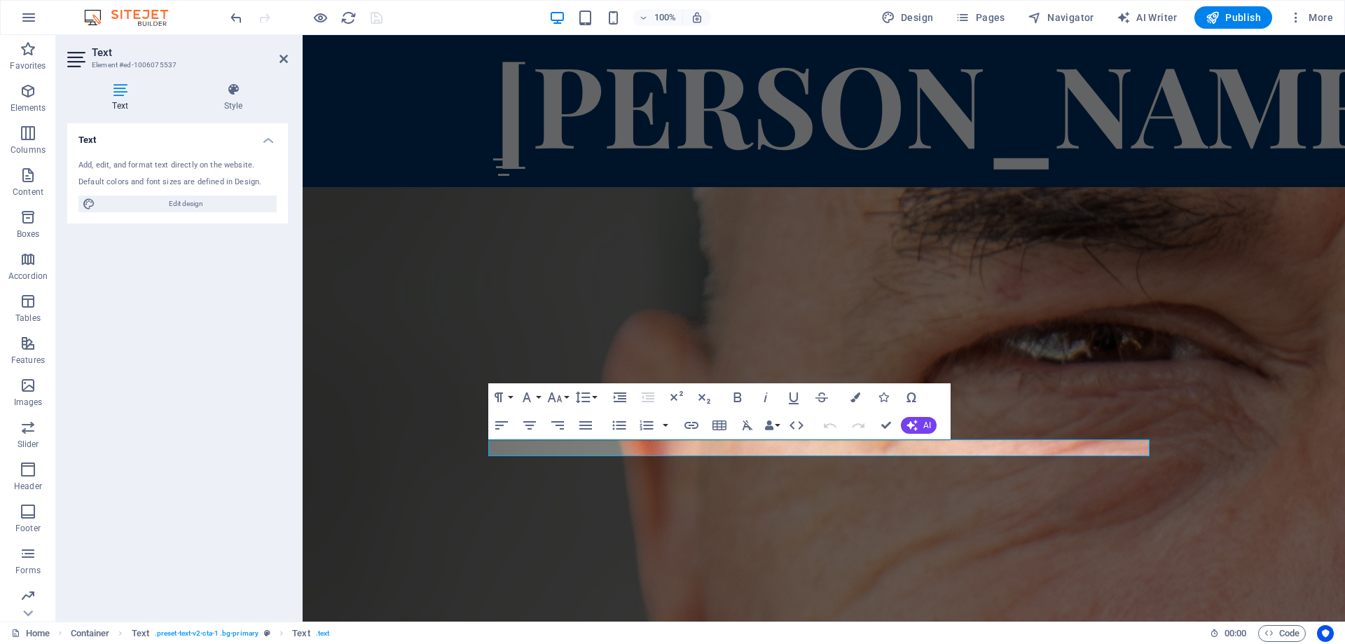
scroll to position [0, 0]
click at [765, 398] on icon "button" at bounding box center [766, 397] width 17 height 17
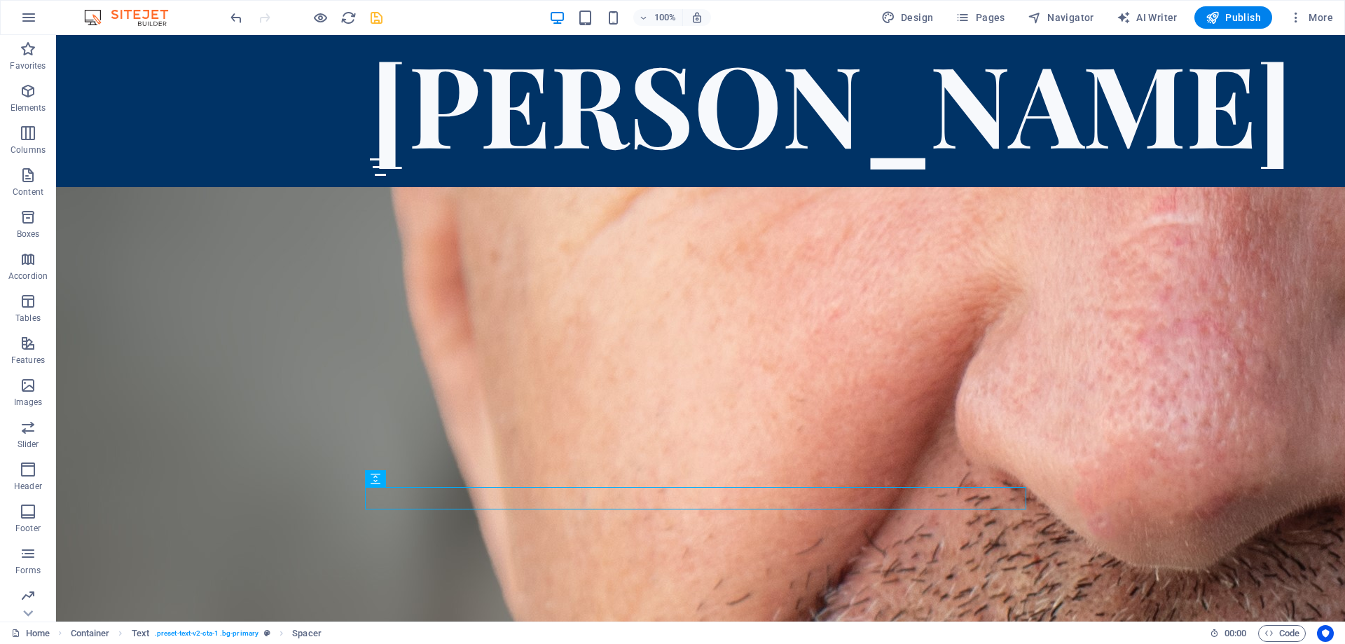
scroll to position [4854, 0]
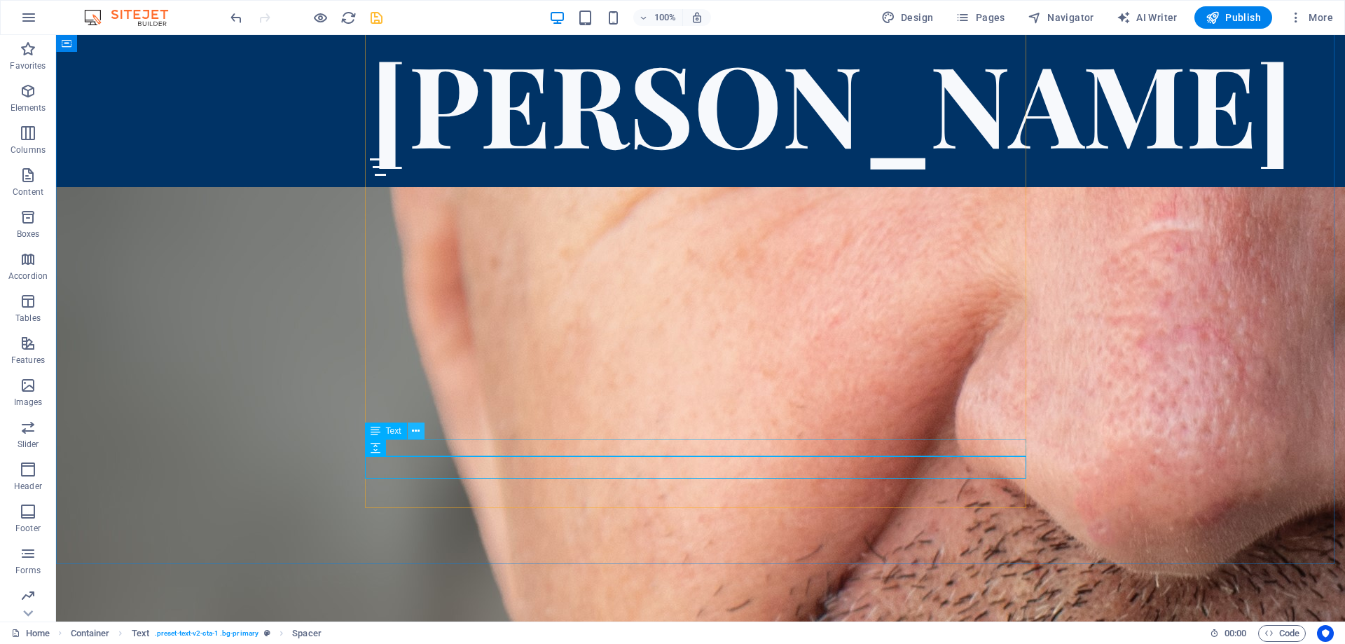
click at [416, 430] on icon at bounding box center [416, 431] width 8 height 15
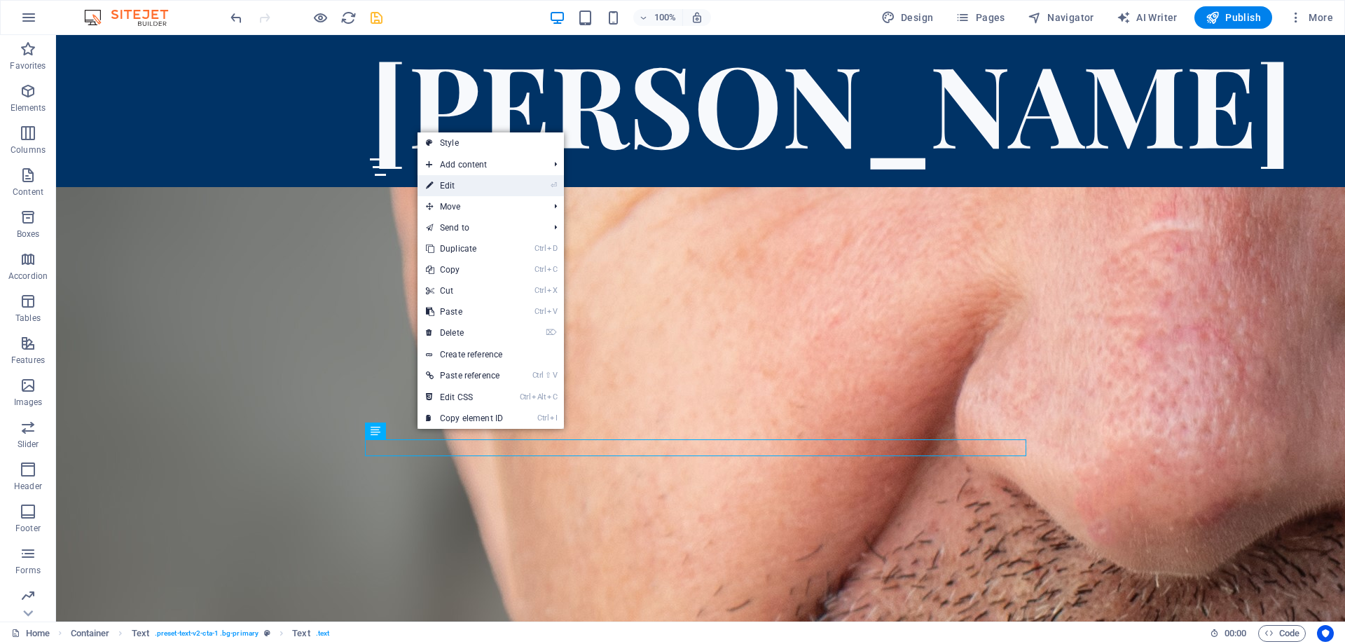
click at [460, 182] on link "⏎ Edit" at bounding box center [465, 185] width 94 height 21
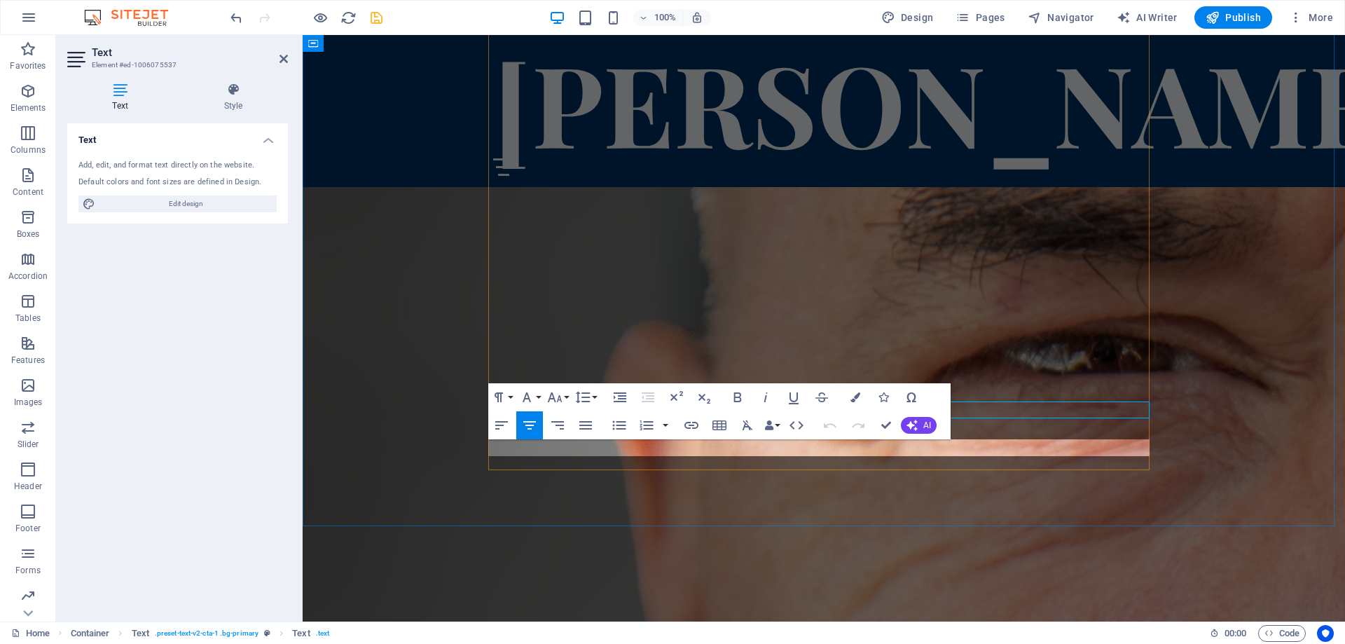
scroll to position [4530, 0]
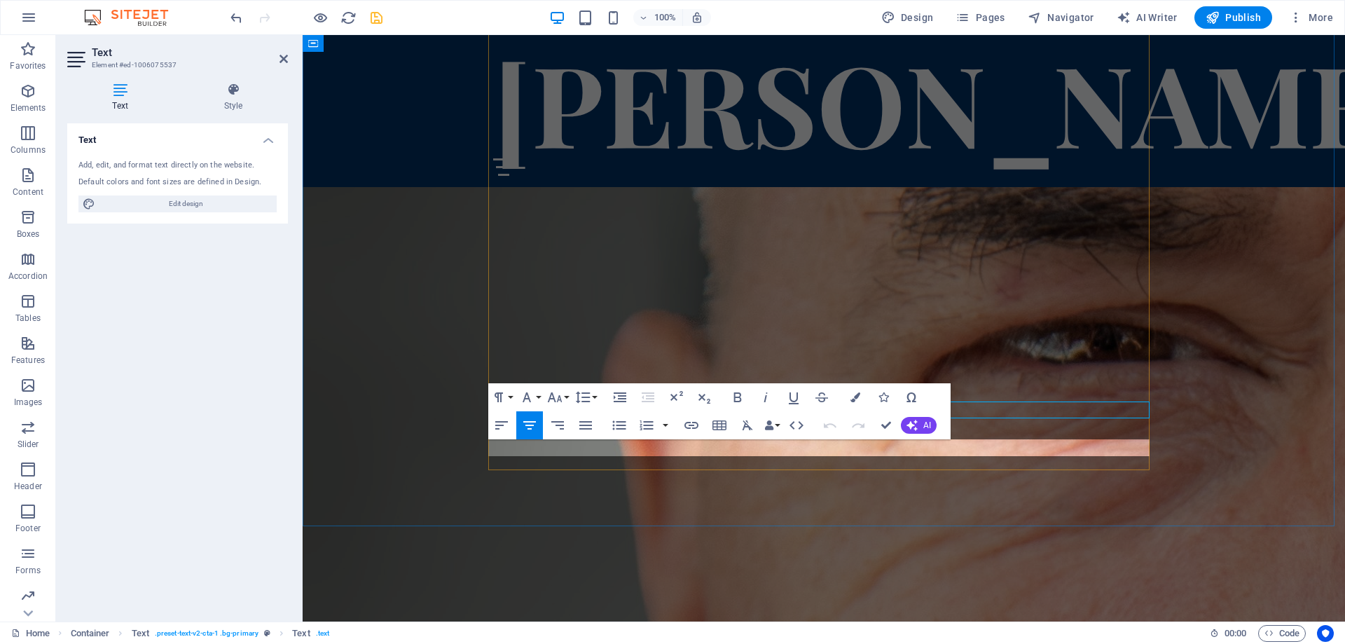
drag, startPoint x: 811, startPoint y: 446, endPoint x: 804, endPoint y: 446, distance: 7.0
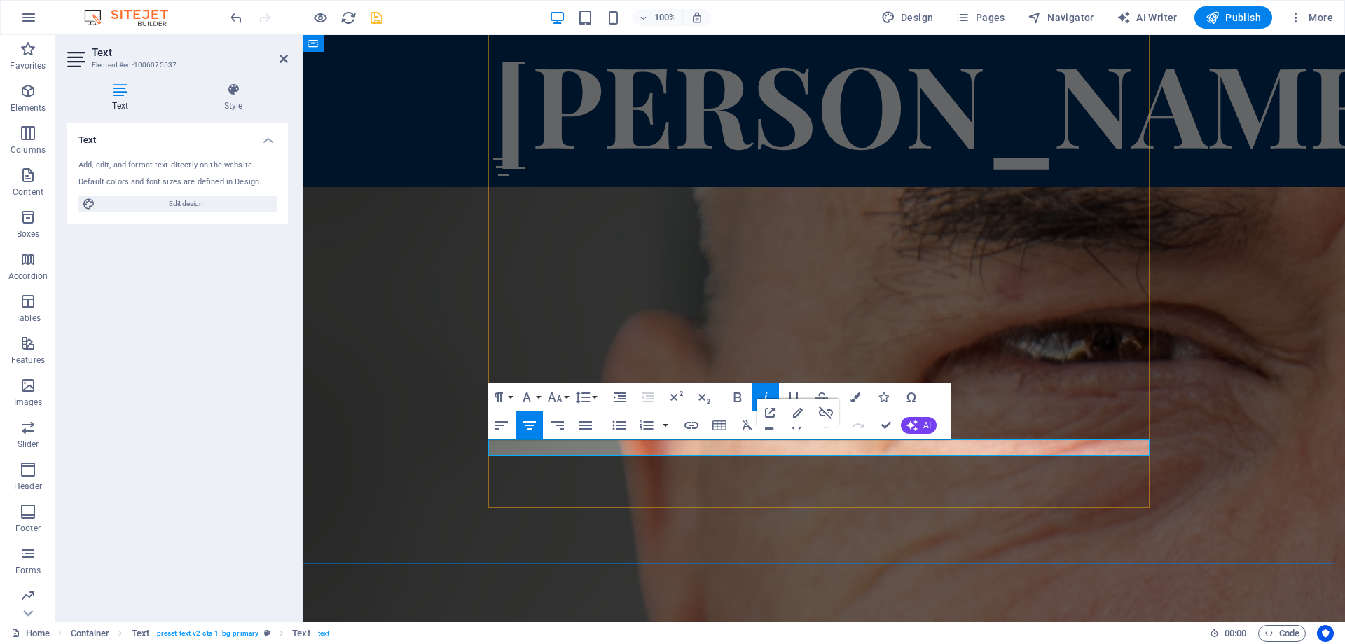
drag, startPoint x: 810, startPoint y: 446, endPoint x: 793, endPoint y: 447, distance: 16.8
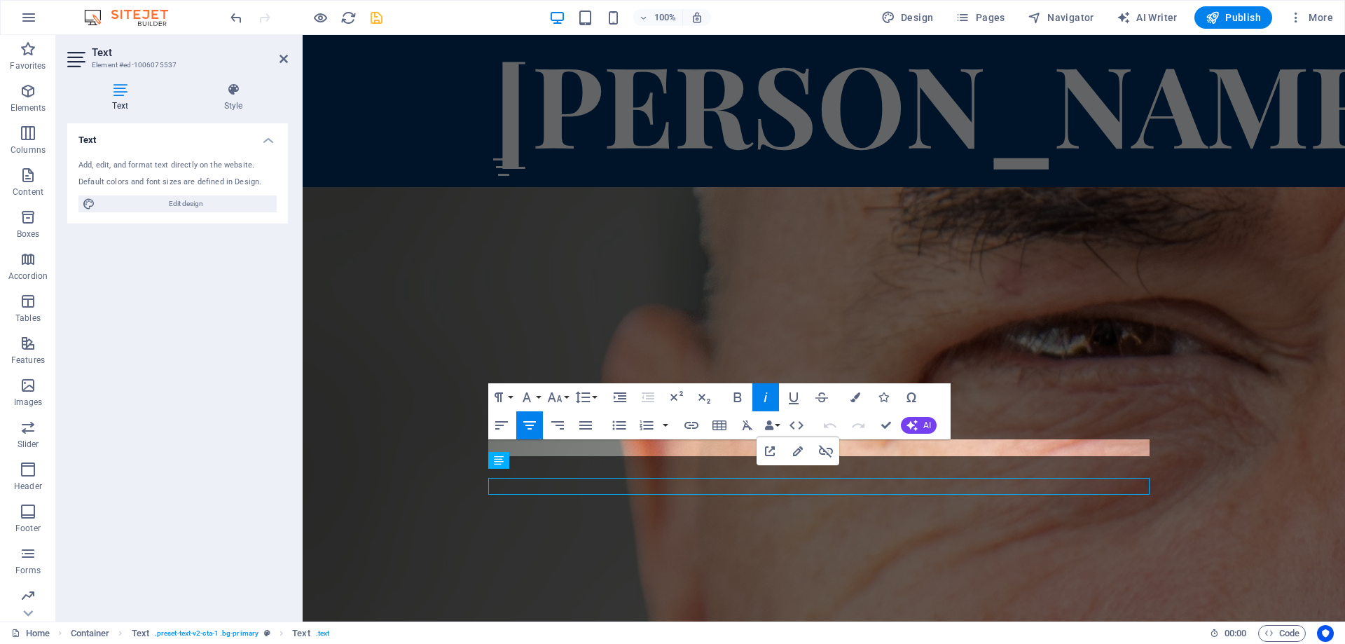
scroll to position [4485, 0]
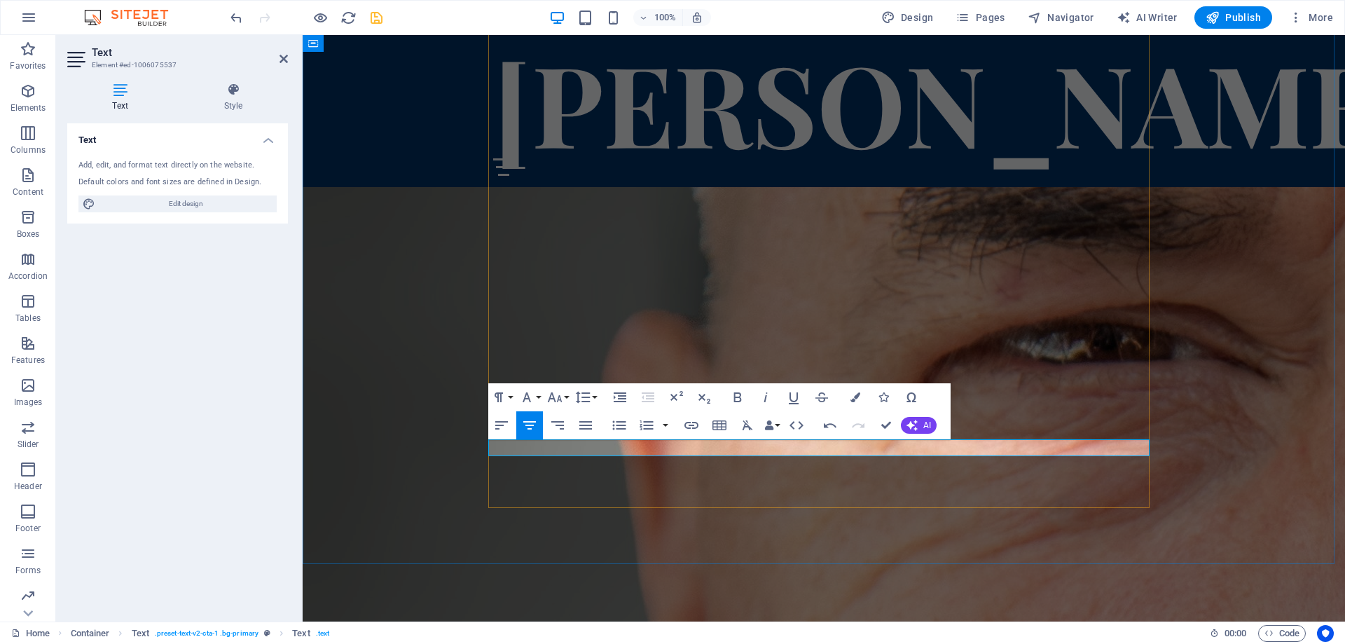
drag, startPoint x: 790, startPoint y: 447, endPoint x: 803, endPoint y: 446, distance: 12.7
click at [765, 397] on icon "button" at bounding box center [766, 397] width 17 height 17
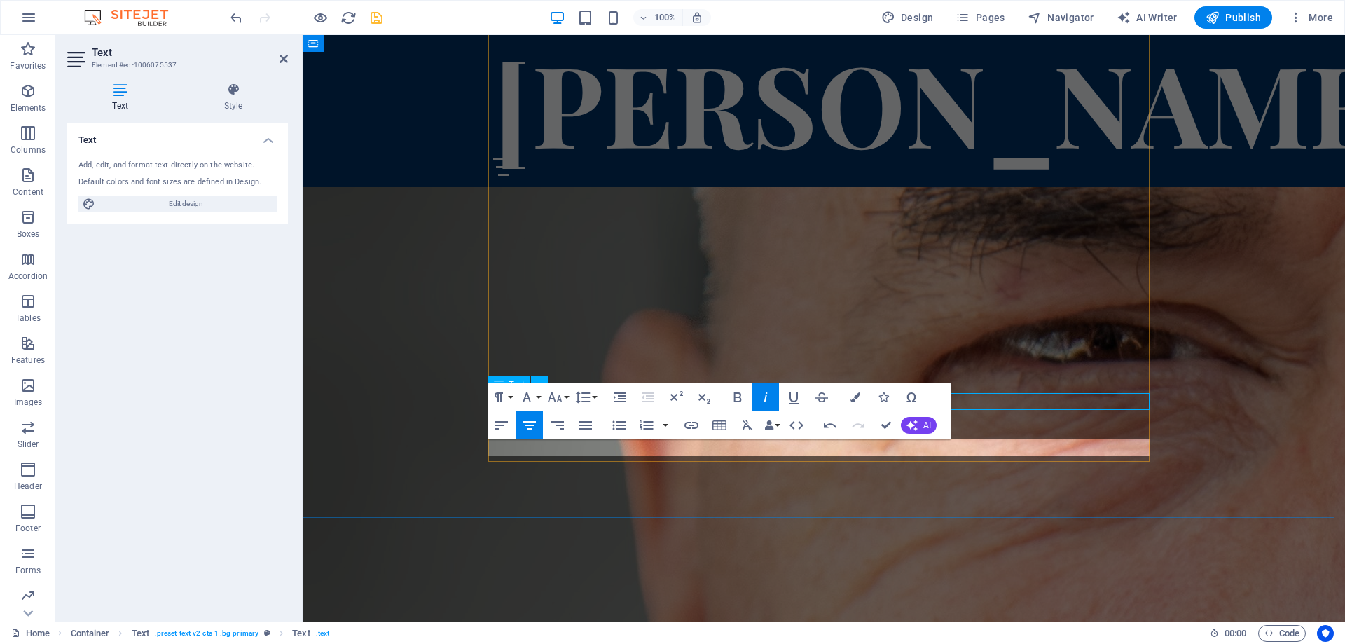
scroll to position [4533, 0]
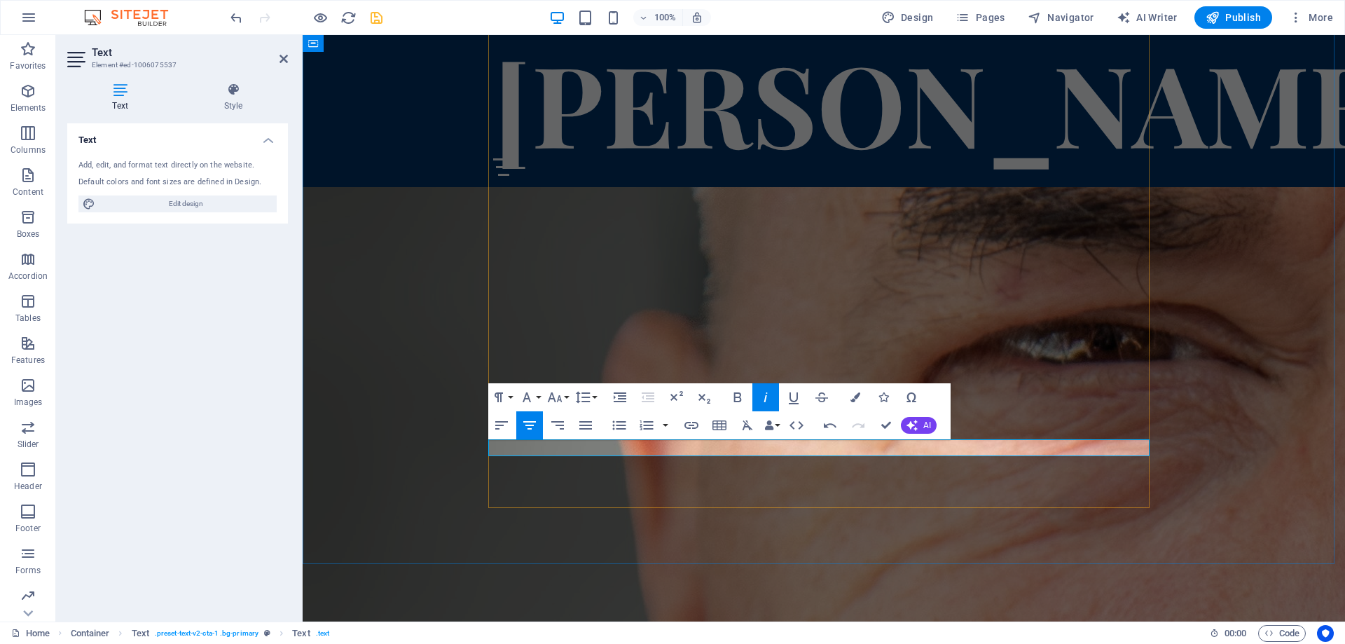
drag, startPoint x: 811, startPoint y: 446, endPoint x: 786, endPoint y: 446, distance: 25.2
click at [766, 398] on icon "button" at bounding box center [766, 397] width 4 height 10
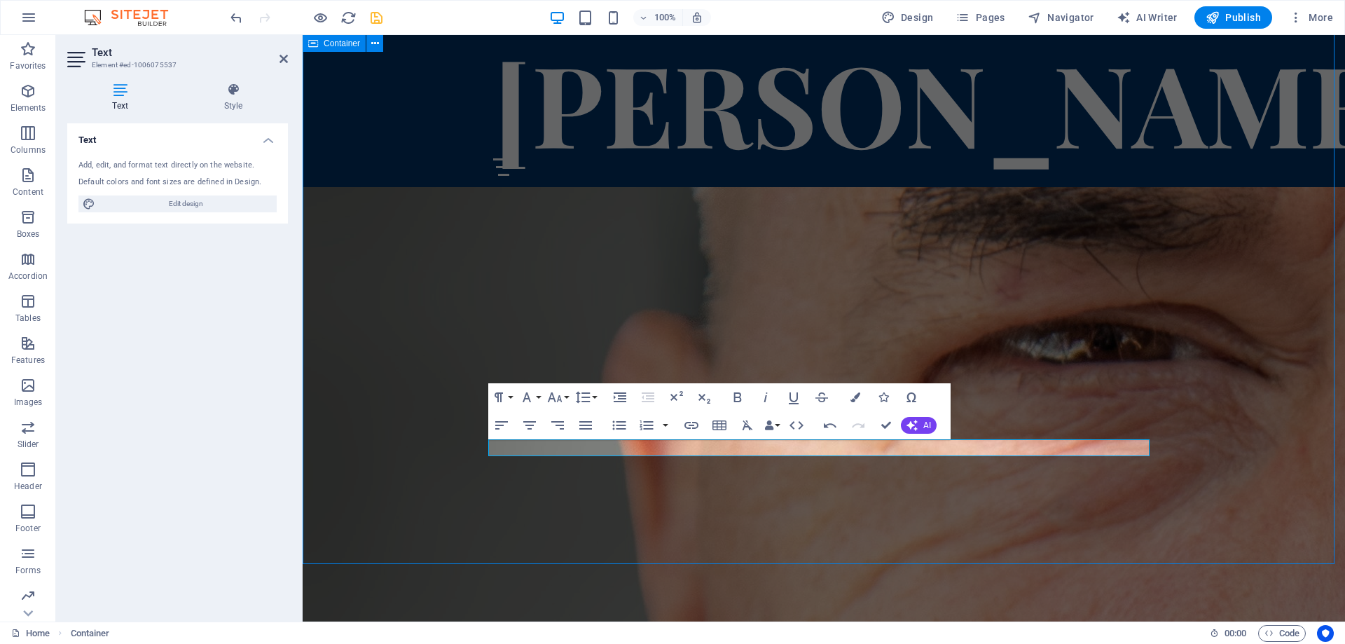
scroll to position [4854, 0]
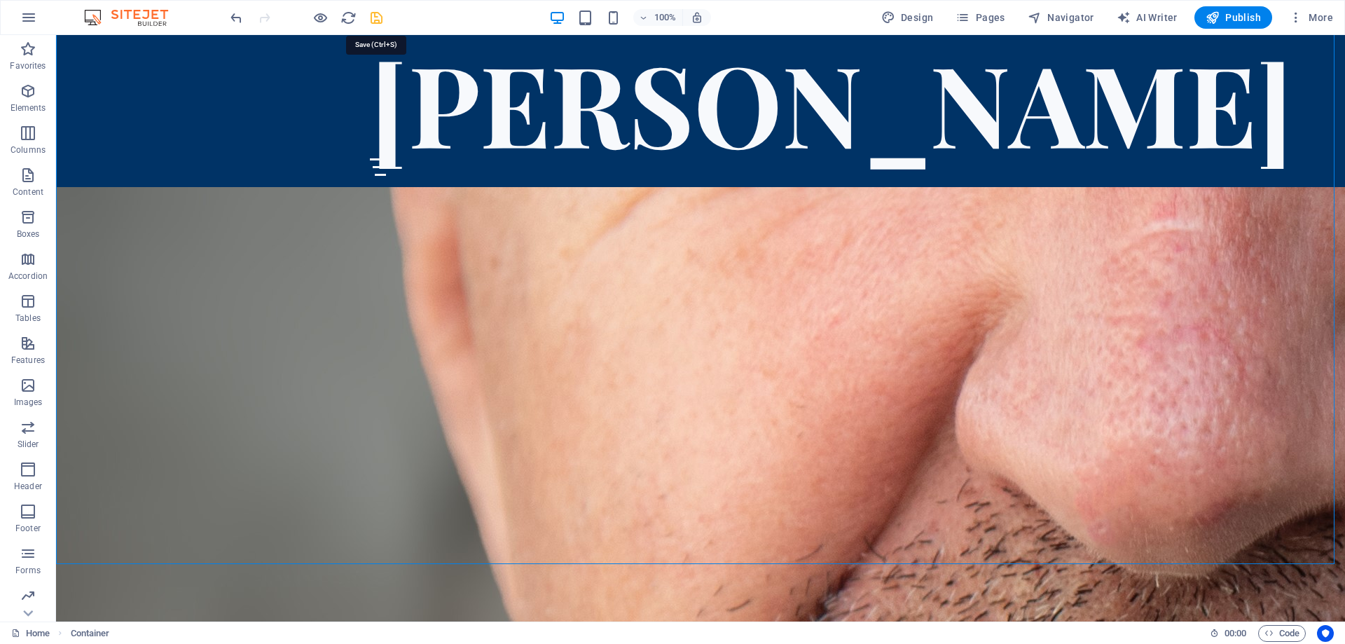
click at [375, 17] on icon "save" at bounding box center [377, 18] width 16 height 16
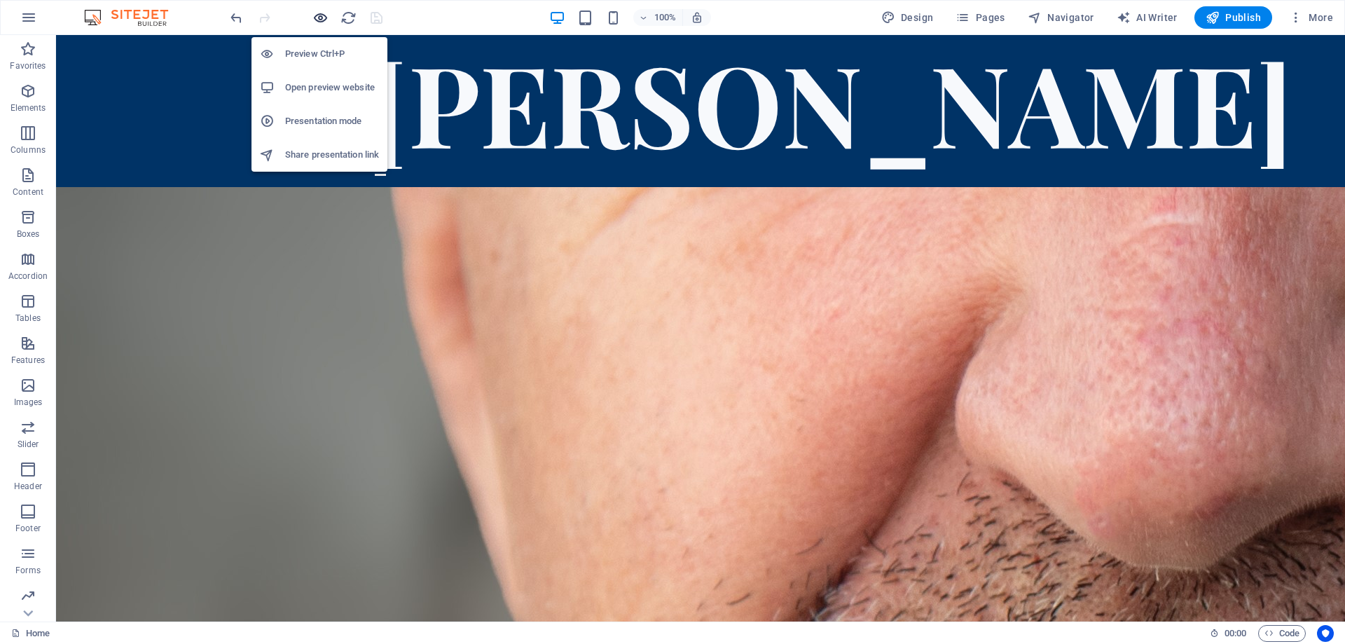
click at [322, 20] on icon "button" at bounding box center [321, 18] width 16 height 16
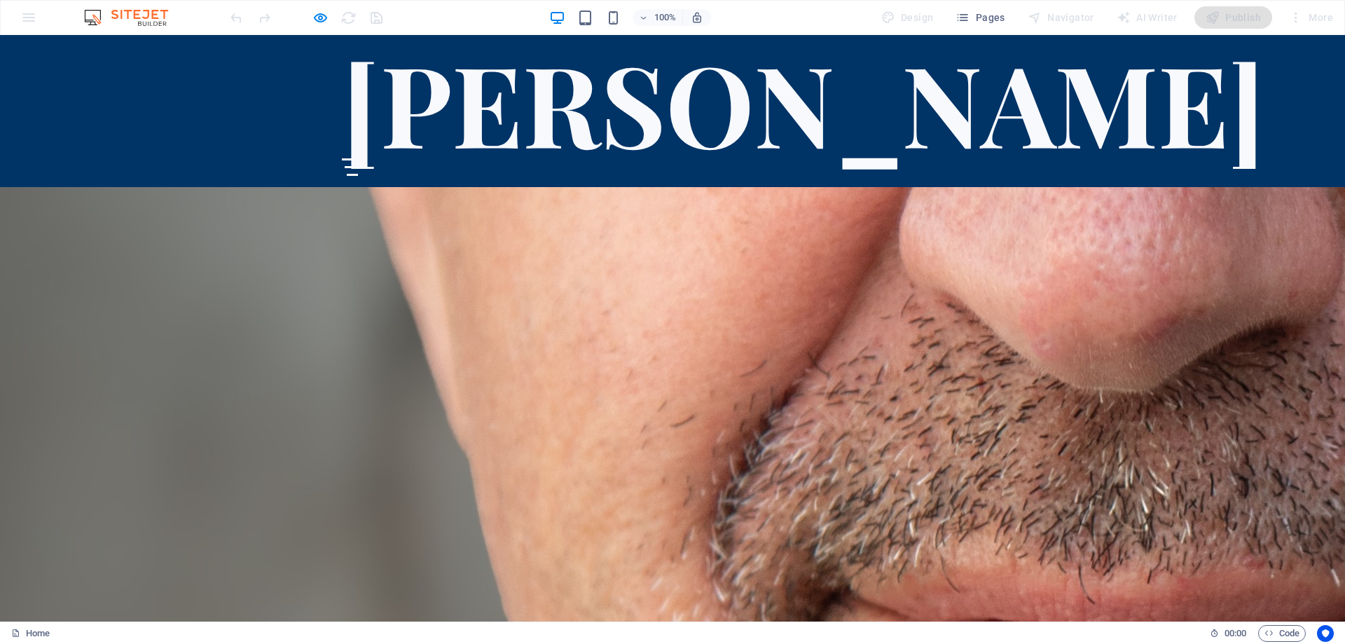
scroll to position [4938, 0]
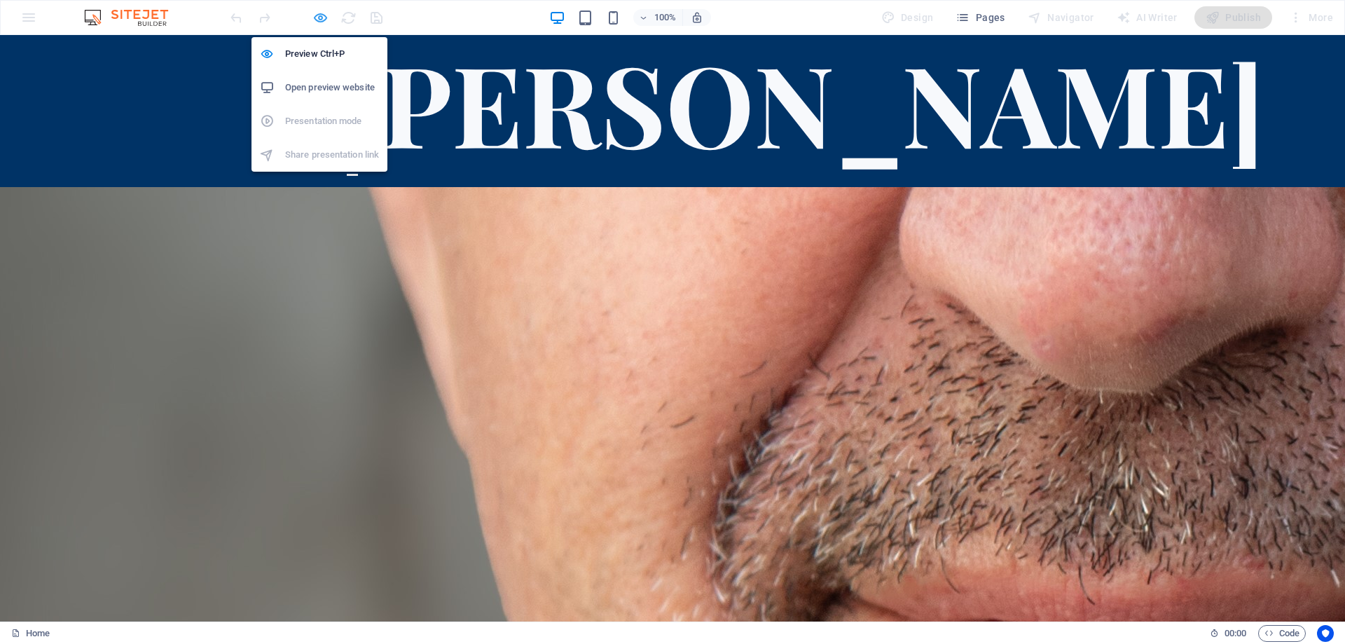
click at [323, 16] on icon "button" at bounding box center [321, 18] width 16 height 16
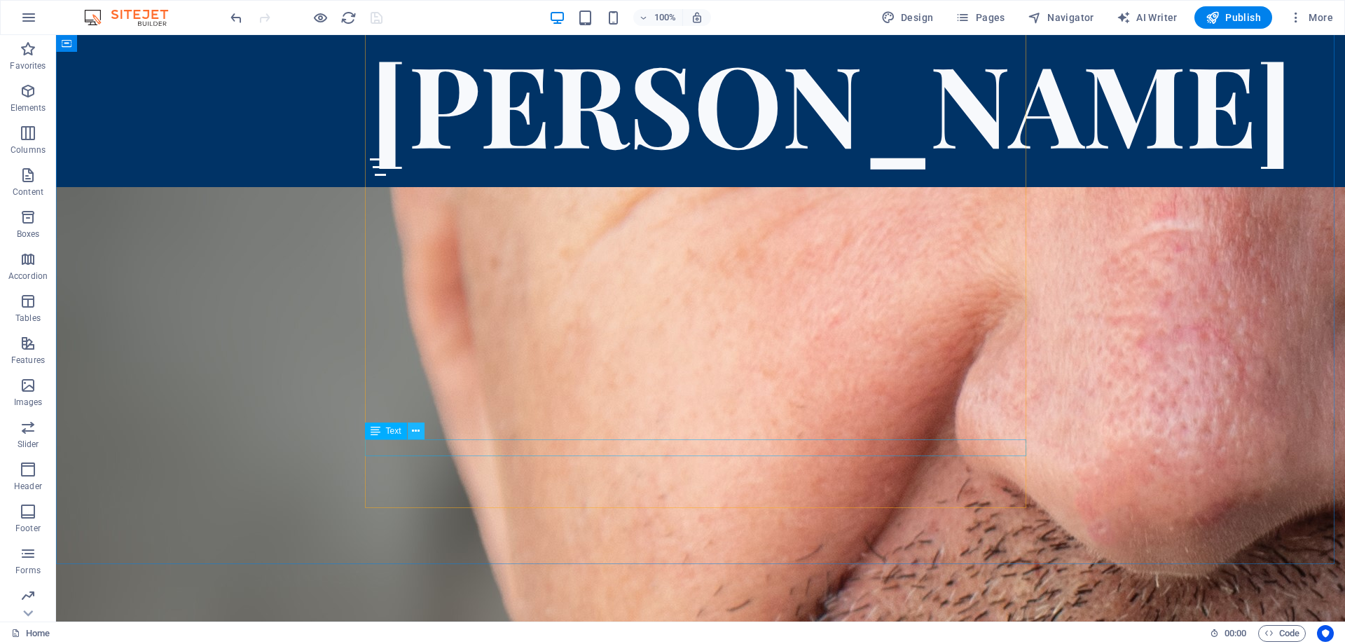
click at [416, 431] on icon at bounding box center [416, 431] width 8 height 15
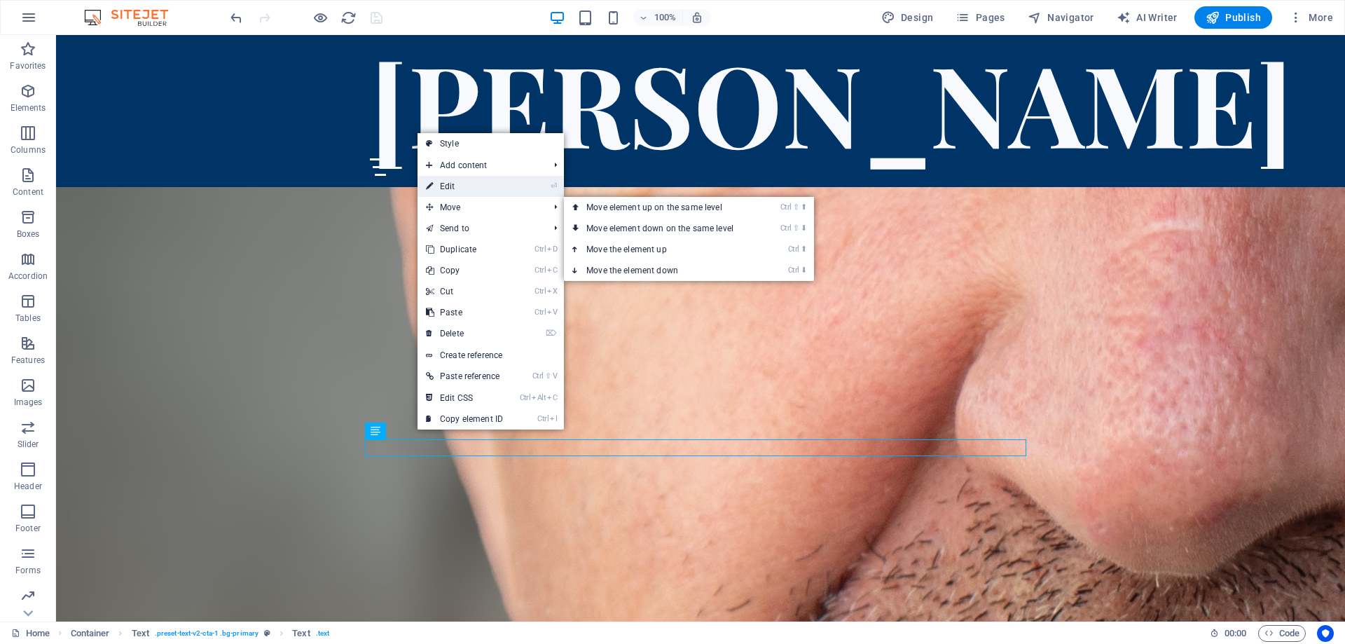
click at [453, 183] on link "⏎ Edit" at bounding box center [465, 186] width 94 height 21
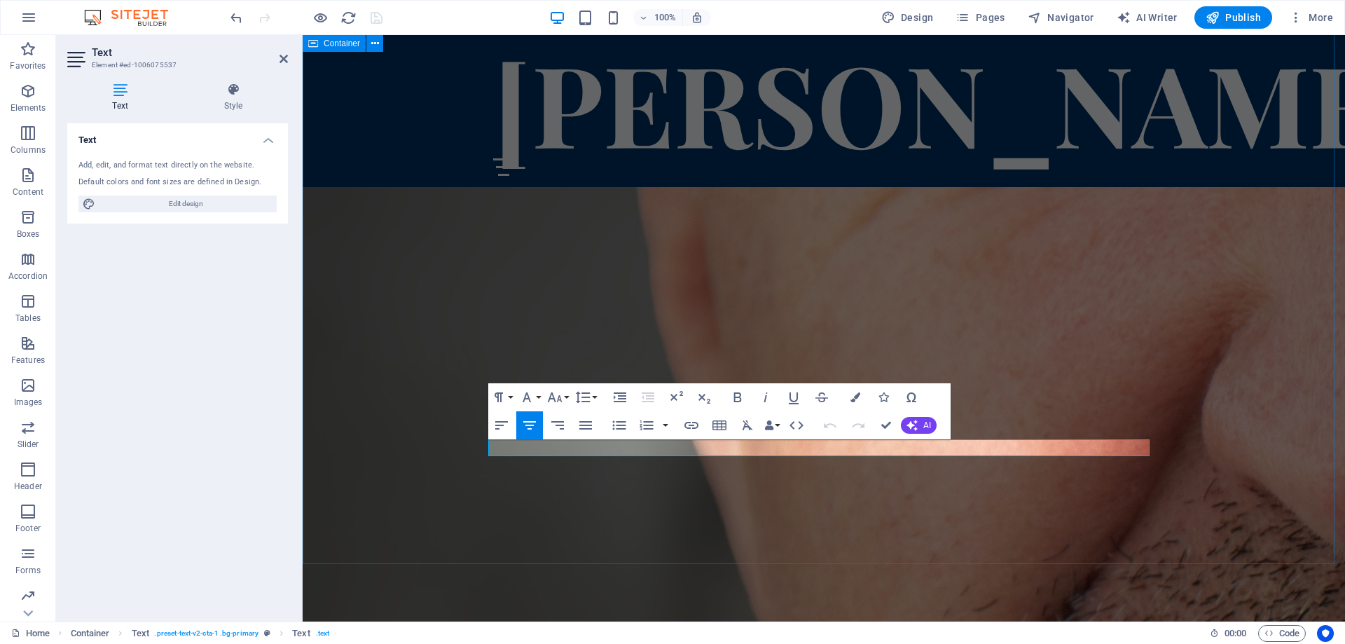
scroll to position [4485, 0]
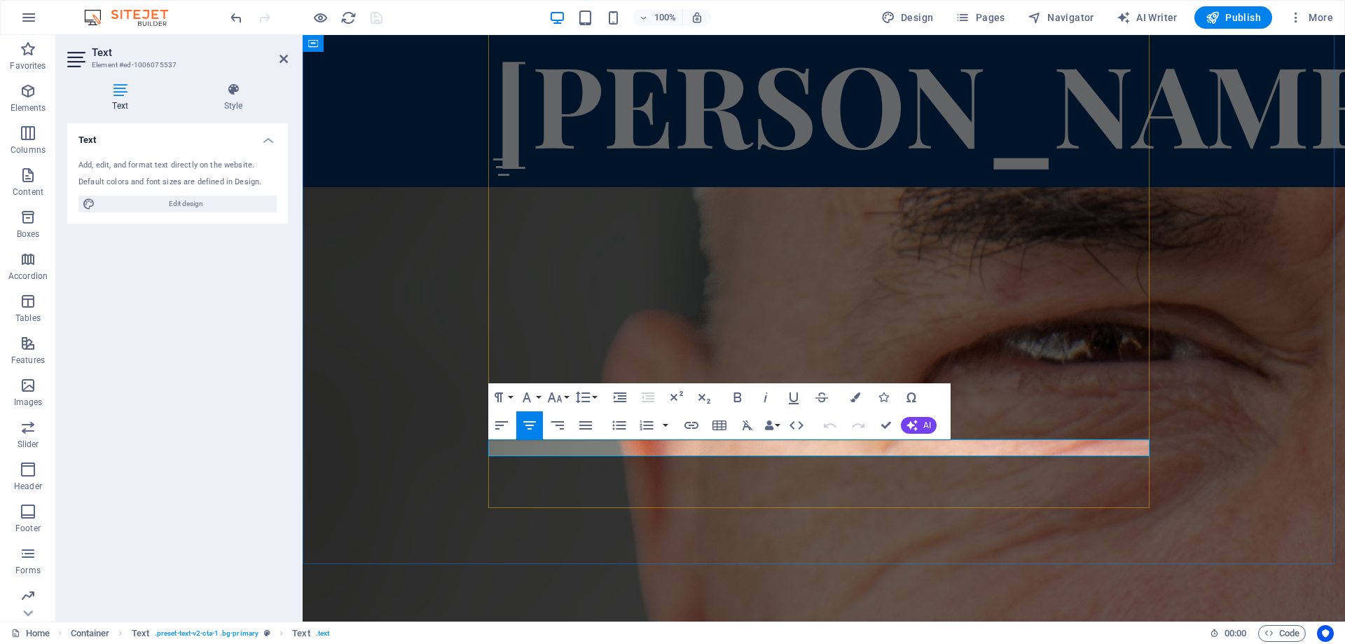
drag, startPoint x: 814, startPoint y: 444, endPoint x: 786, endPoint y: 445, distance: 28.1
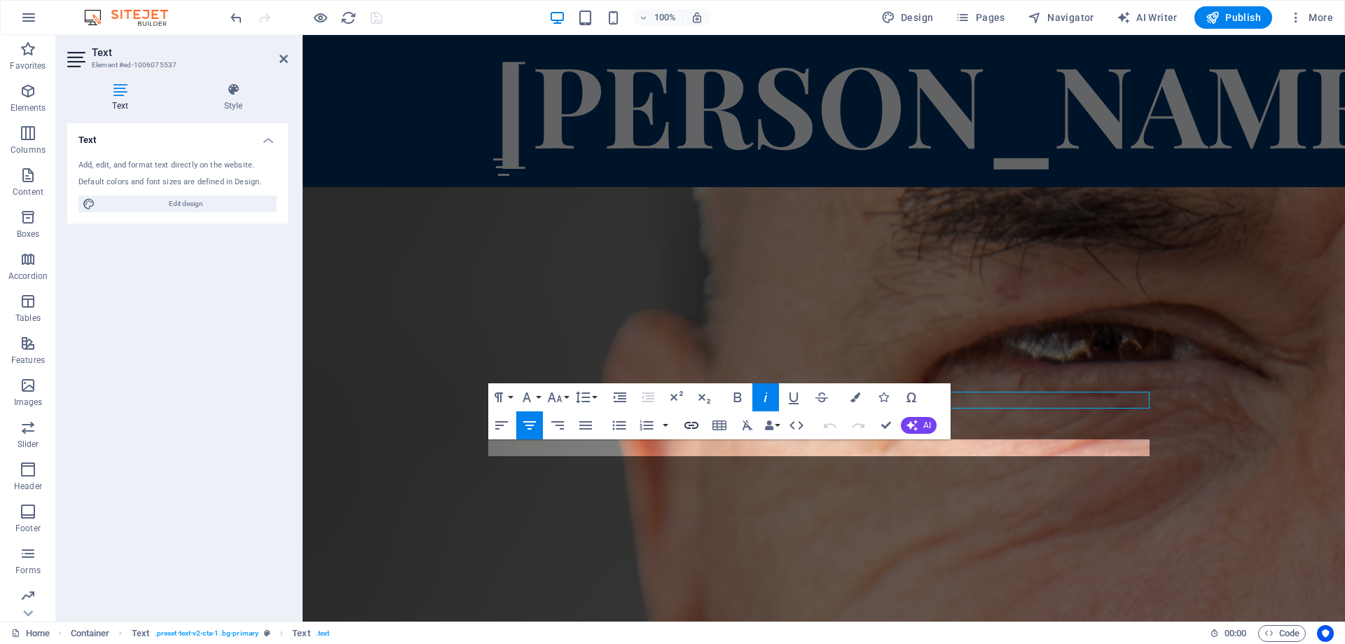
scroll to position [4533, 0]
click at [690, 425] on icon "button" at bounding box center [692, 425] width 14 height 7
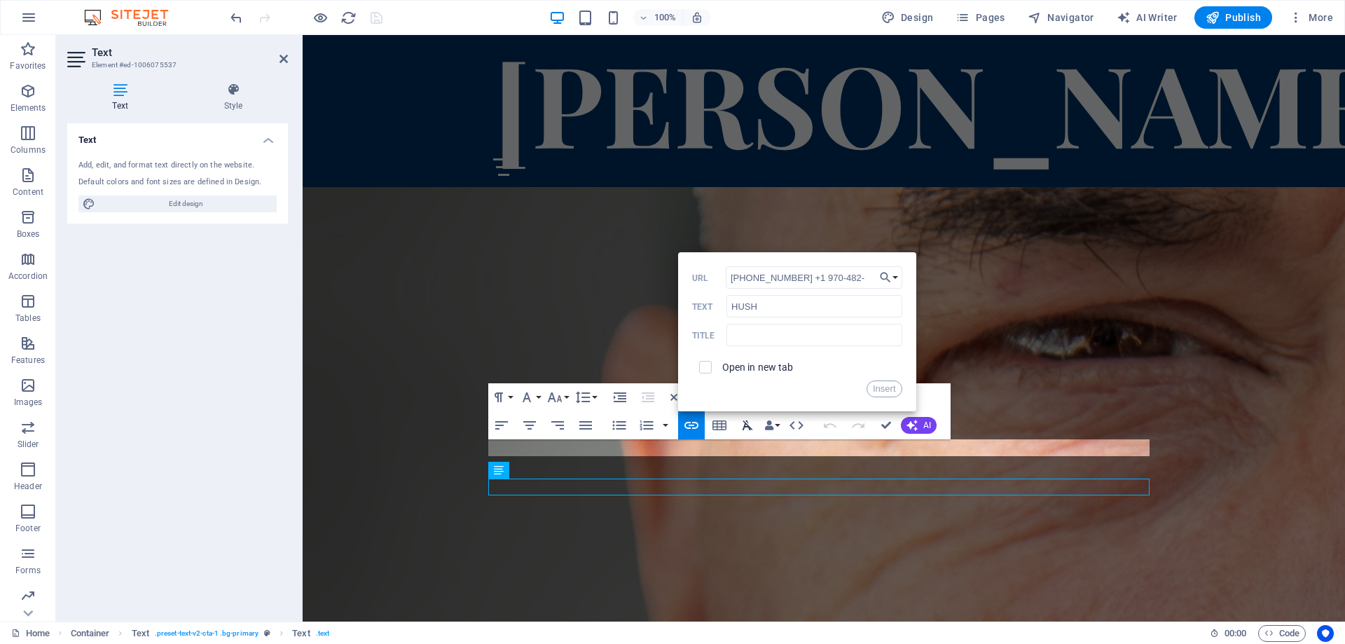
scroll to position [4485, 0]
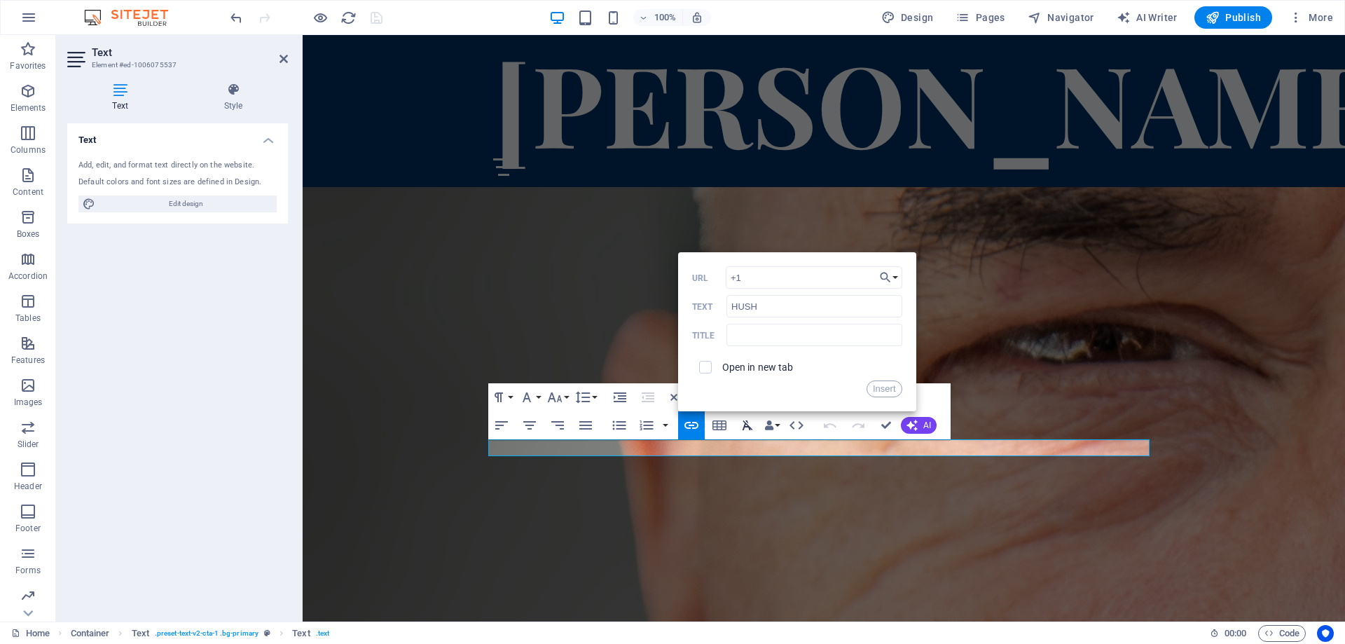
type input "+"
paste input "[URL][DOMAIN_NAME]"
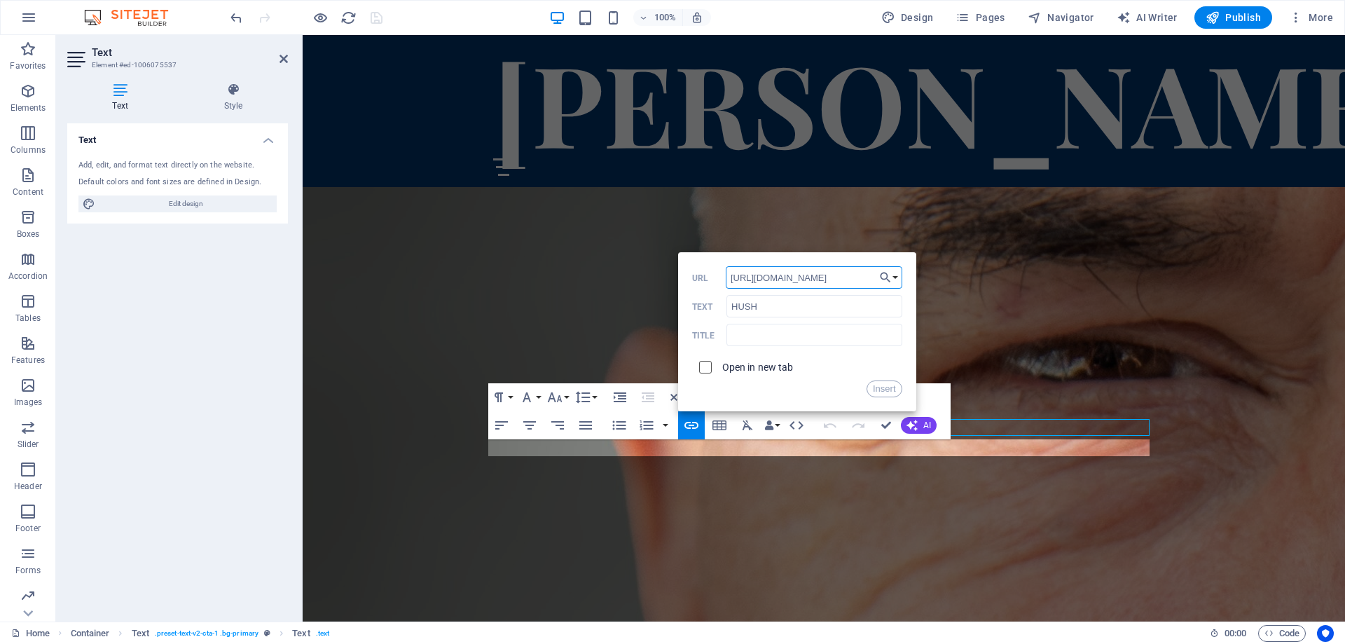
scroll to position [4514, 0]
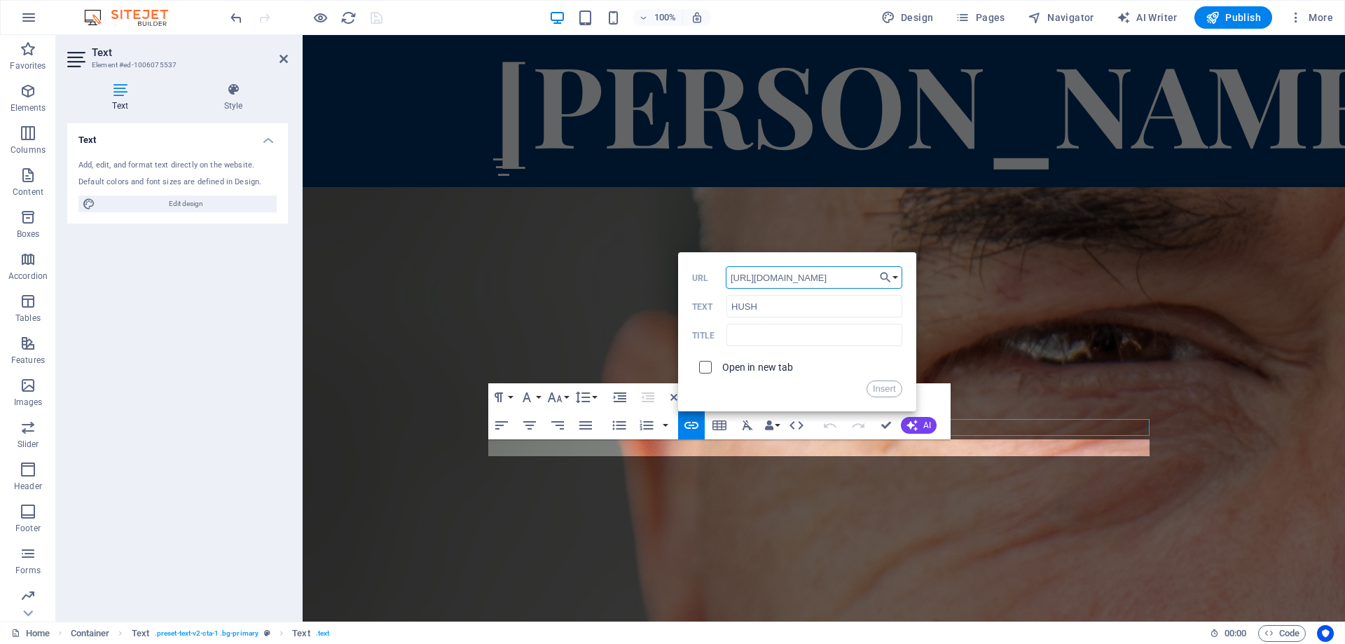
type input "[URL][DOMAIN_NAME]"
click at [704, 366] on input "checkbox" at bounding box center [703, 365] width 13 height 13
checkbox input "true"
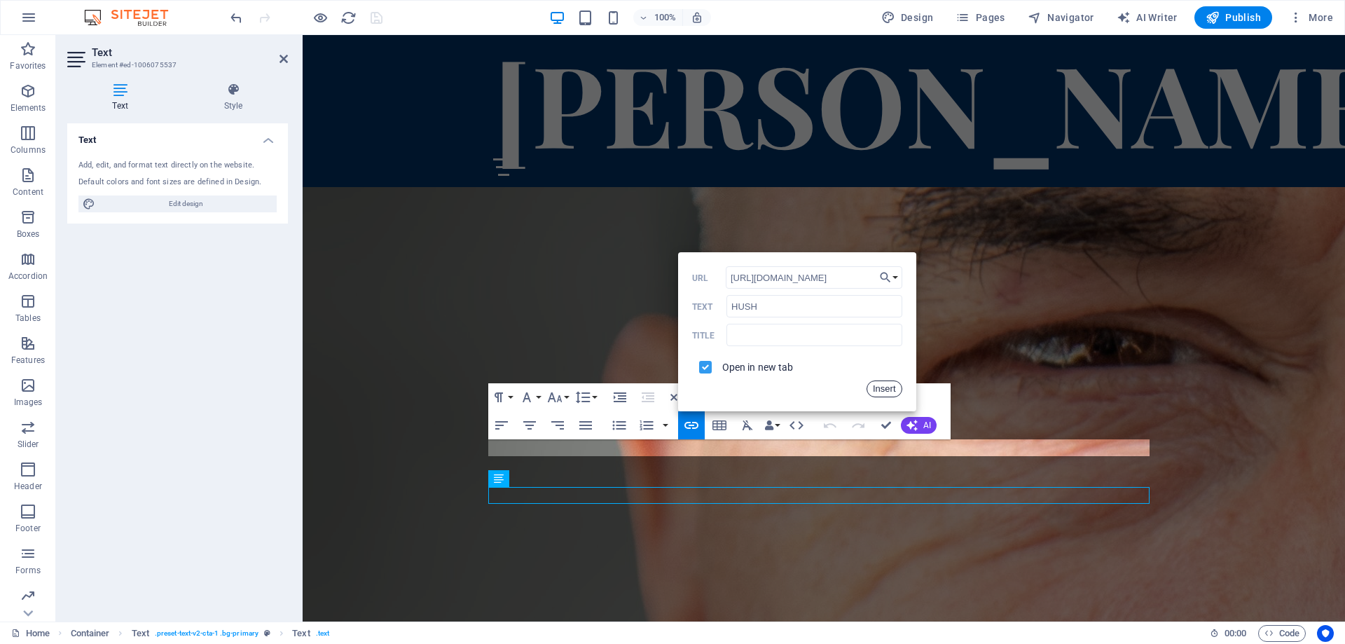
scroll to position [4485, 0]
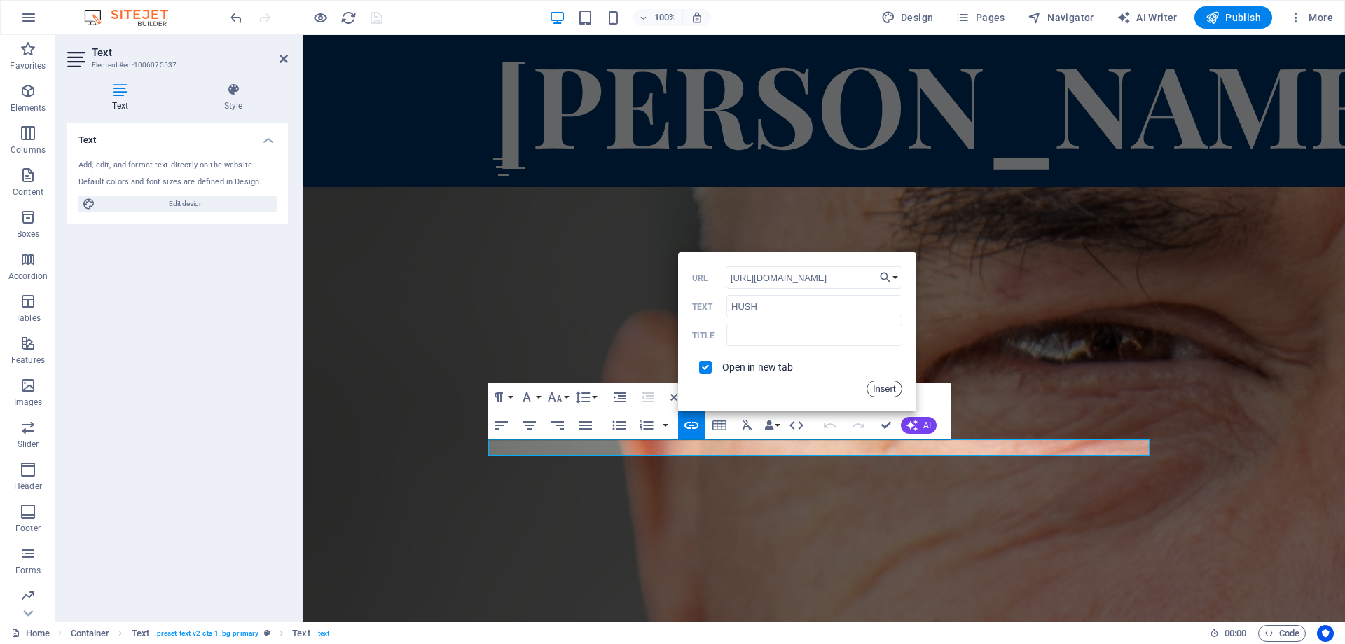
click at [883, 388] on button "Insert" at bounding box center [885, 389] width 36 height 17
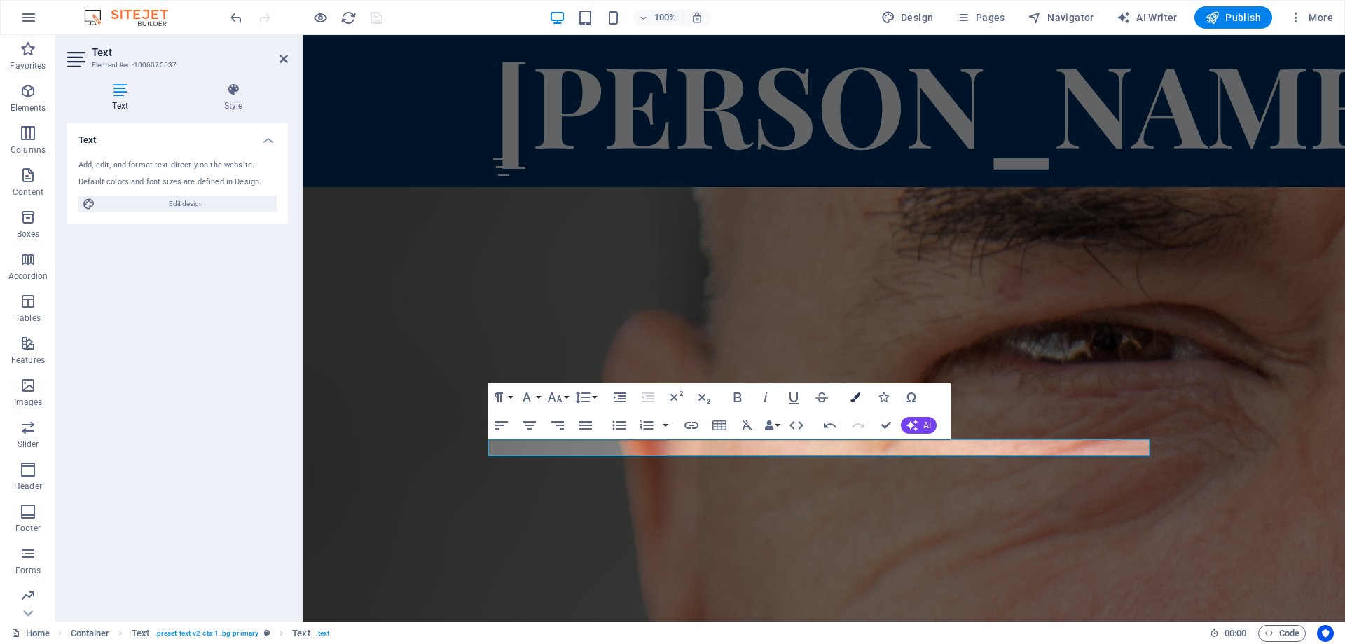
click at [855, 395] on icon "button" at bounding box center [856, 397] width 10 height 10
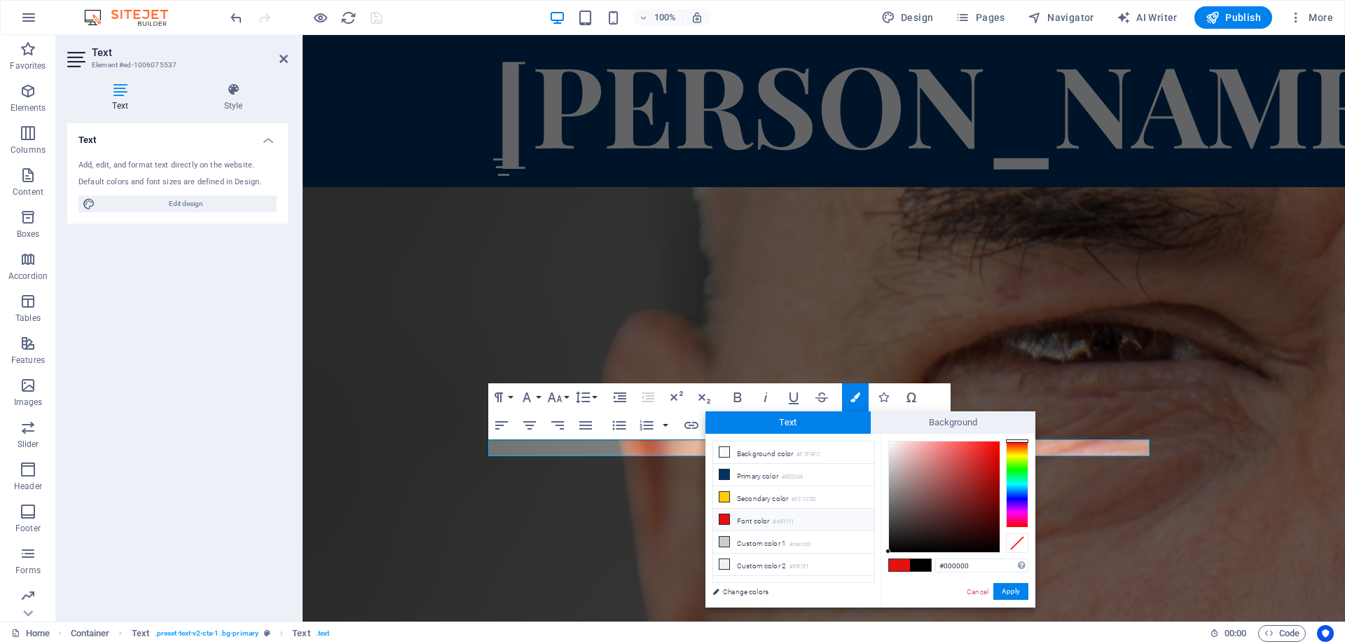
click at [726, 517] on icon at bounding box center [725, 519] width 10 height 10
type input "#e51111"
click at [1003, 589] on button "Apply" at bounding box center [1011, 591] width 35 height 17
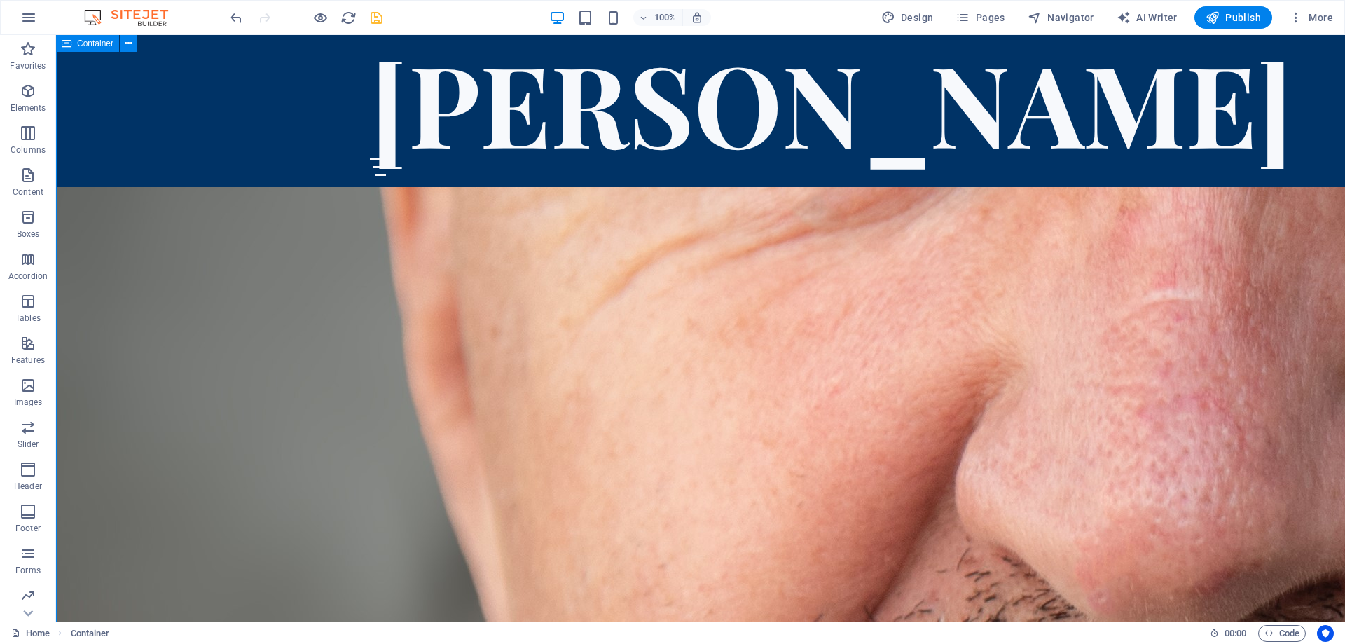
scroll to position [4784, 0]
click at [439, 324] on icon at bounding box center [438, 324] width 8 height 15
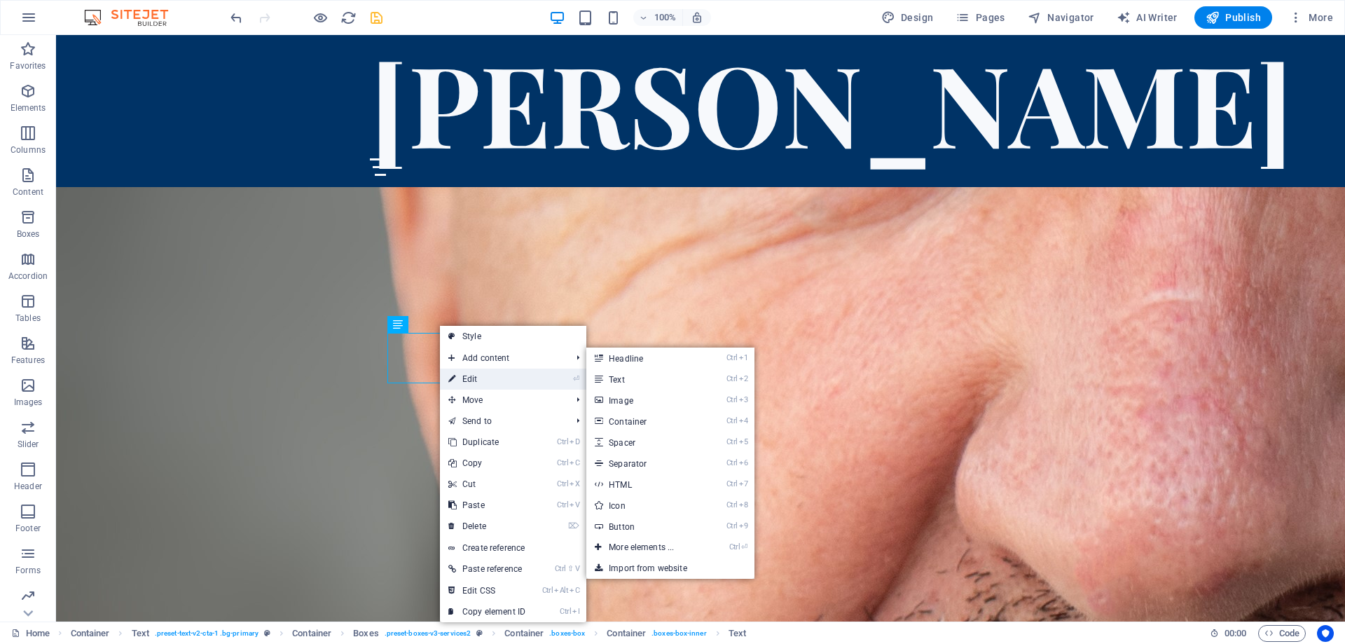
click at [470, 378] on link "⏎ Edit" at bounding box center [487, 379] width 94 height 21
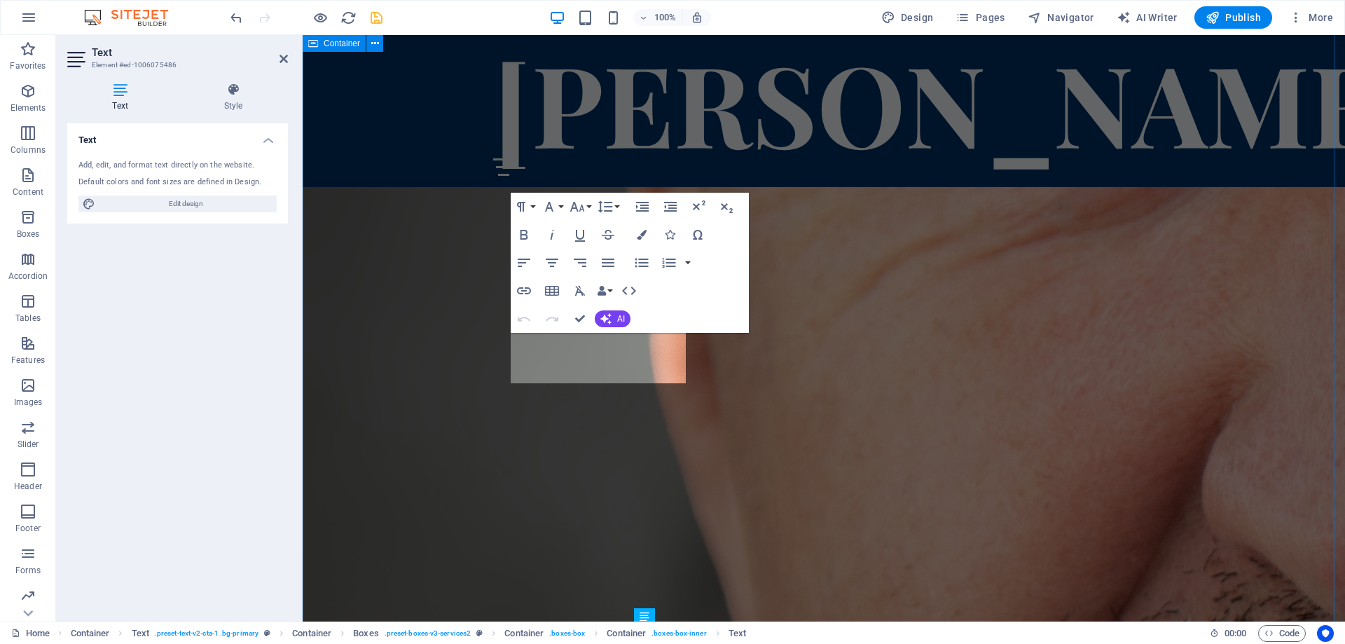
scroll to position [4415, 0]
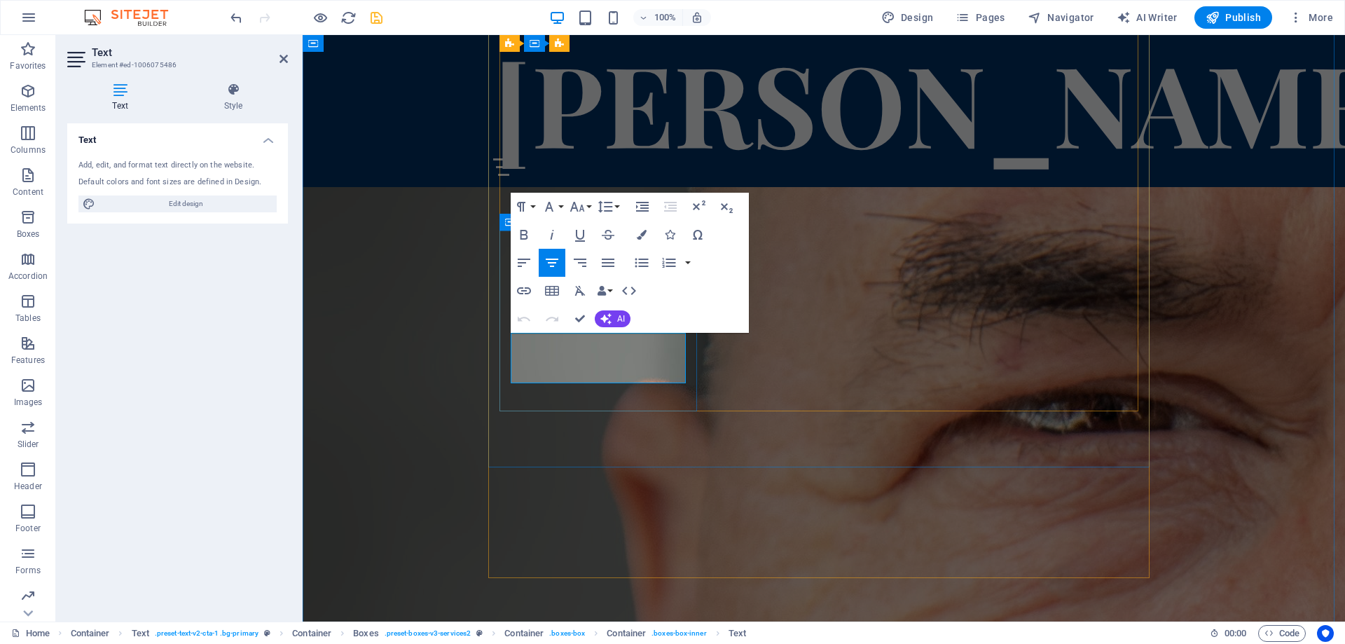
drag, startPoint x: 660, startPoint y: 341, endPoint x: 641, endPoint y: 342, distance: 19.0
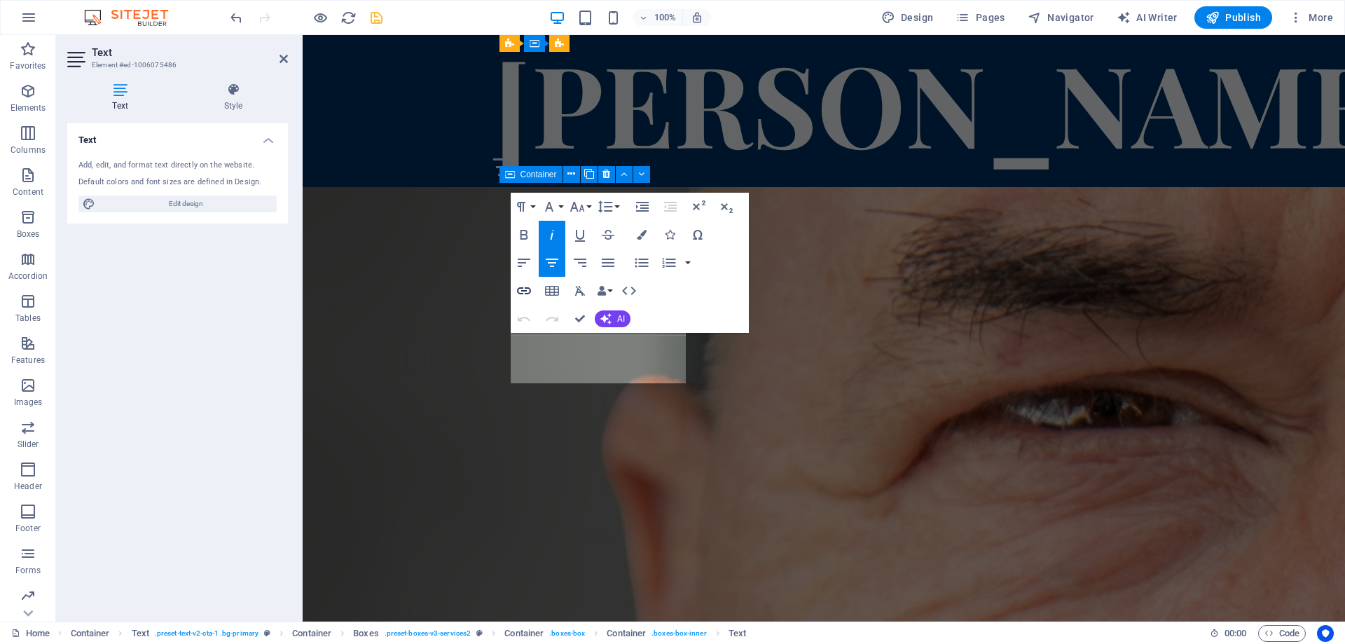
scroll to position [4462, 0]
click at [524, 292] on icon "button" at bounding box center [524, 290] width 17 height 17
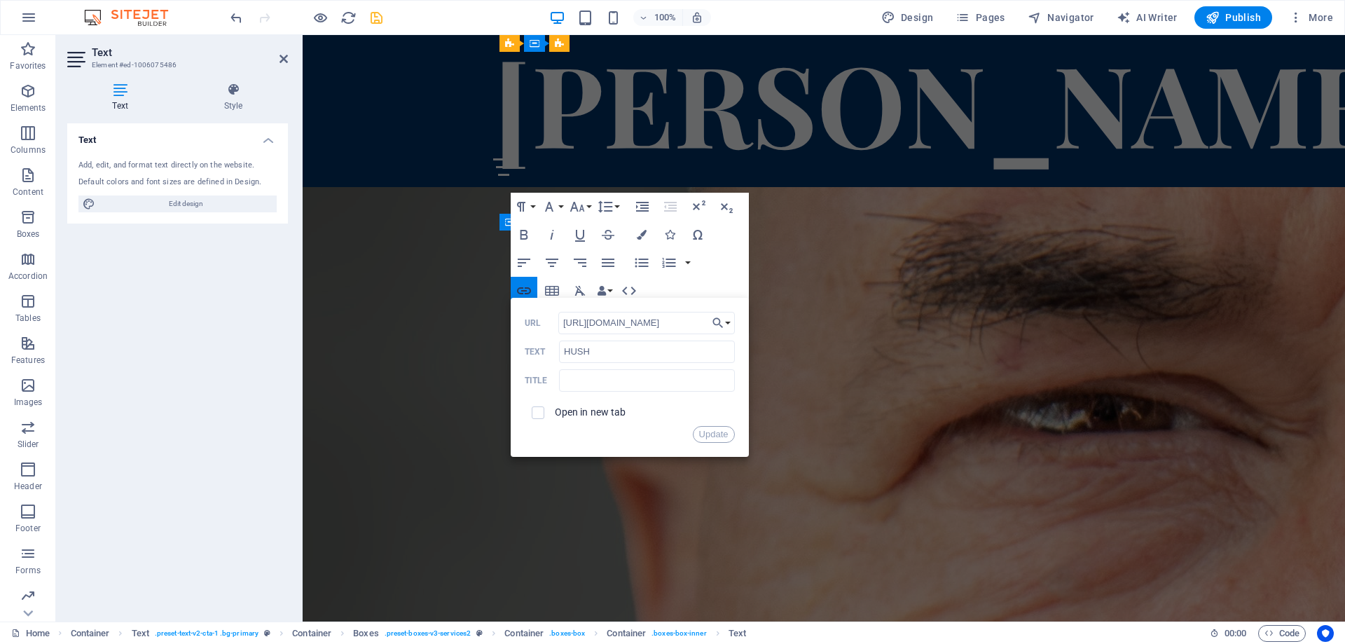
scroll to position [0, 1686]
click at [536, 415] on input "checkbox" at bounding box center [536, 410] width 13 height 13
checkbox input "true"
click at [713, 434] on button "Update" at bounding box center [714, 434] width 42 height 17
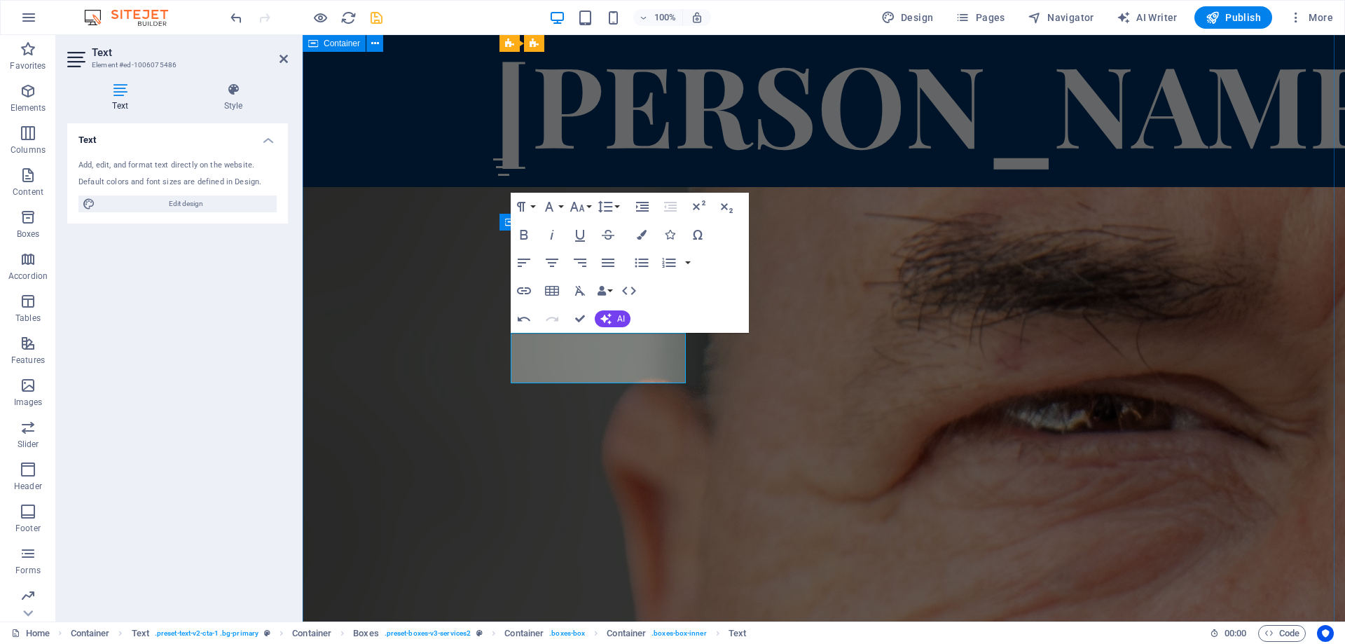
drag, startPoint x: 369, startPoint y: 364, endPoint x: 631, endPoint y: 362, distance: 262.8
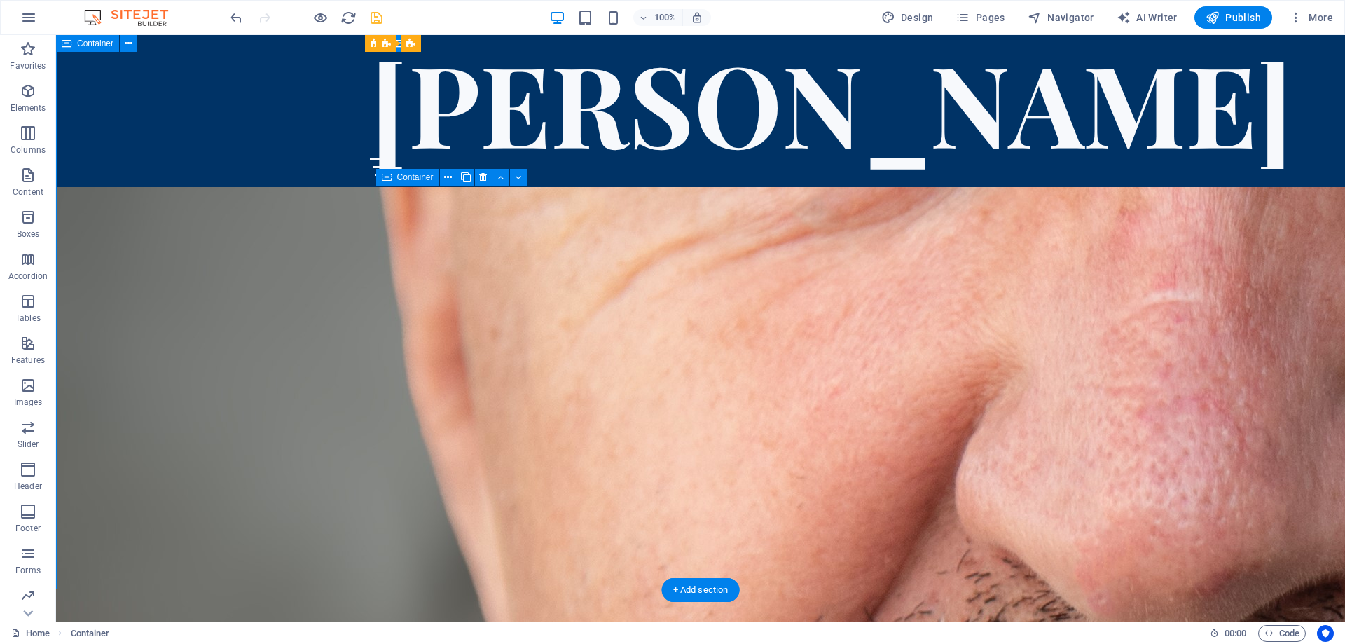
scroll to position [4832, 0]
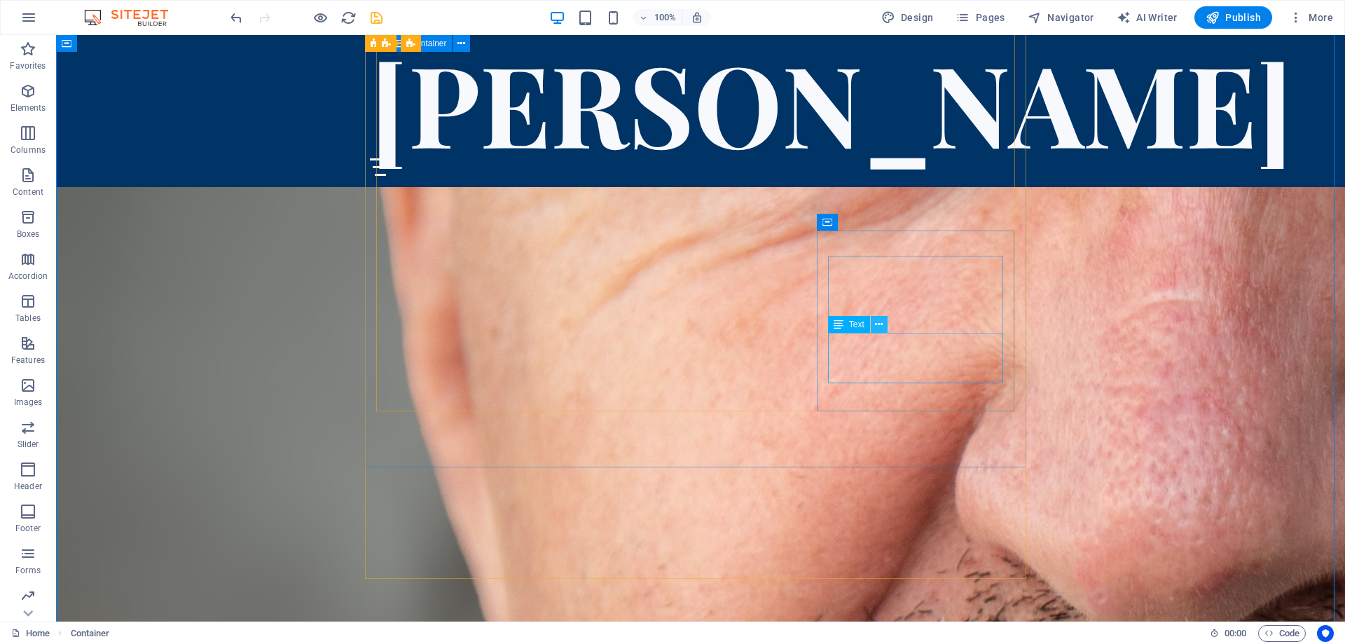
click at [879, 327] on icon at bounding box center [879, 324] width 8 height 15
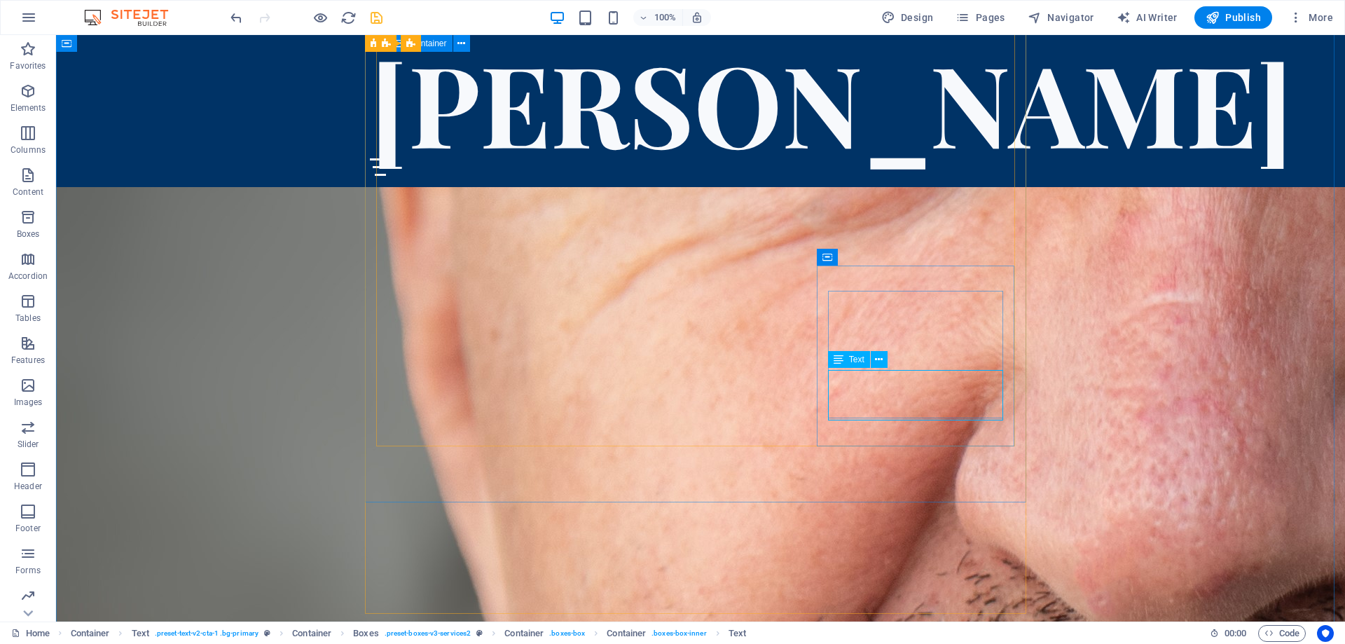
scroll to position [4784, 0]
click at [880, 327] on icon at bounding box center [879, 324] width 8 height 15
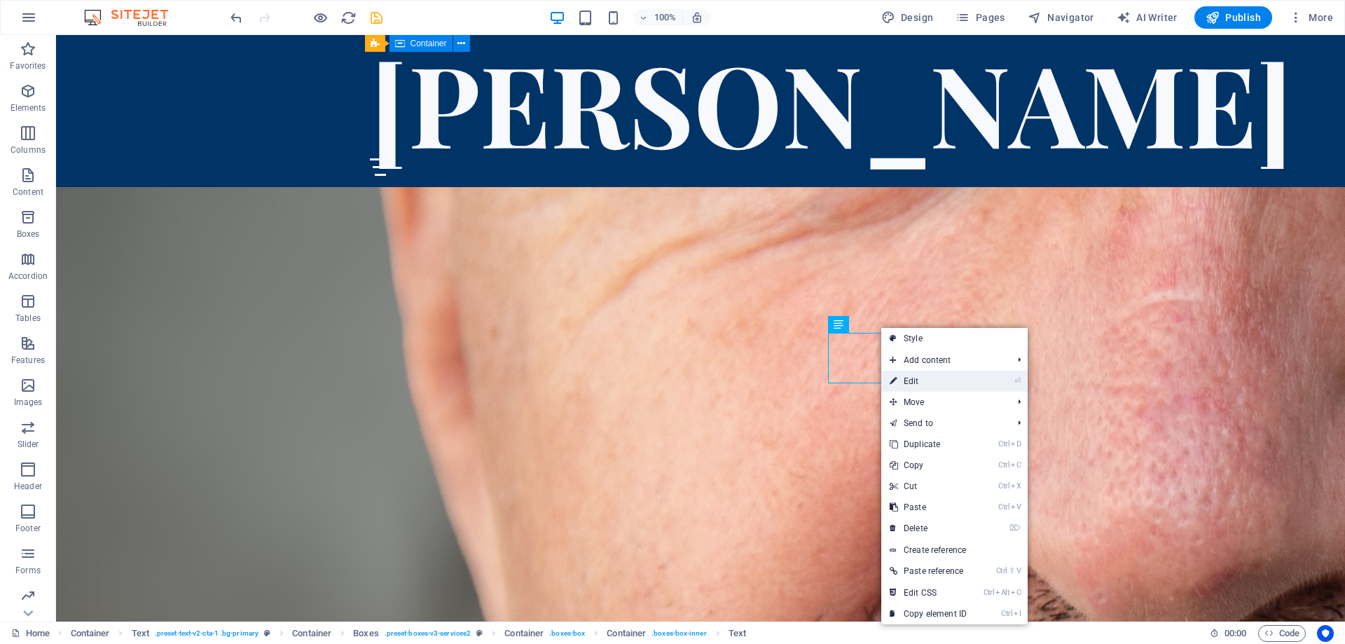
drag, startPoint x: 912, startPoint y: 381, endPoint x: 610, endPoint y: 346, distance: 304.1
click at [912, 381] on link "⏎ Edit" at bounding box center [929, 381] width 94 height 21
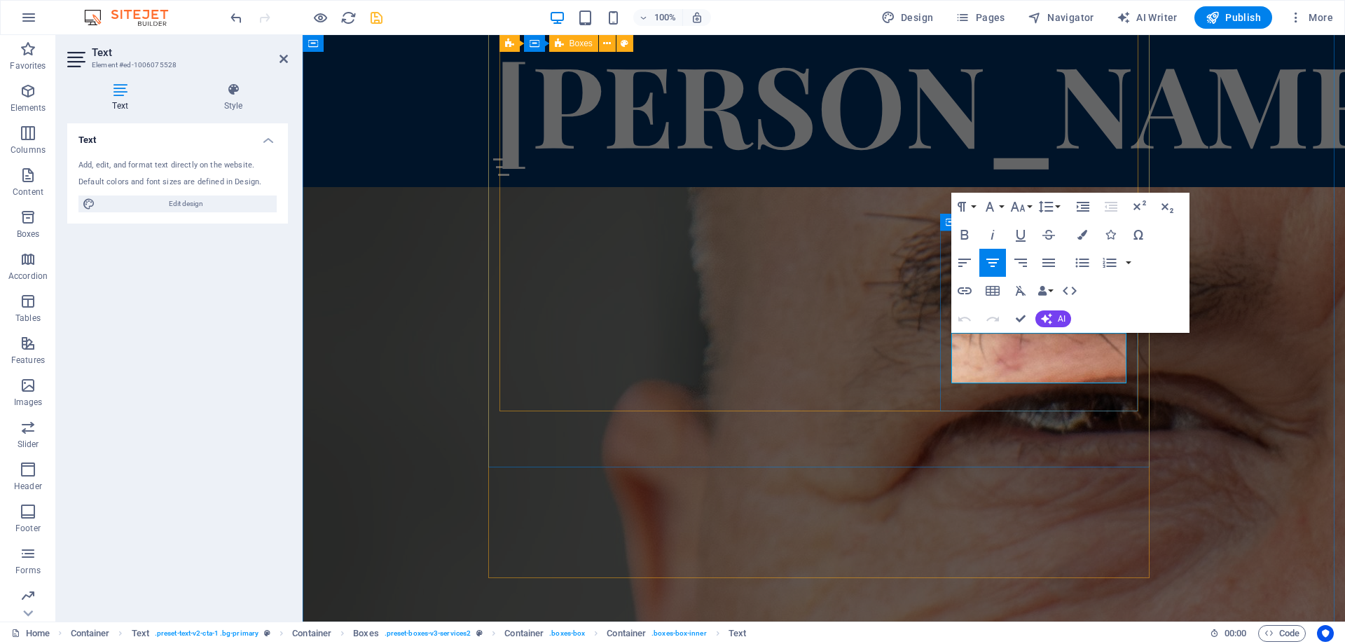
drag, startPoint x: 1033, startPoint y: 355, endPoint x: 1006, endPoint y: 357, distance: 27.4
click at [962, 289] on icon "button" at bounding box center [965, 290] width 17 height 17
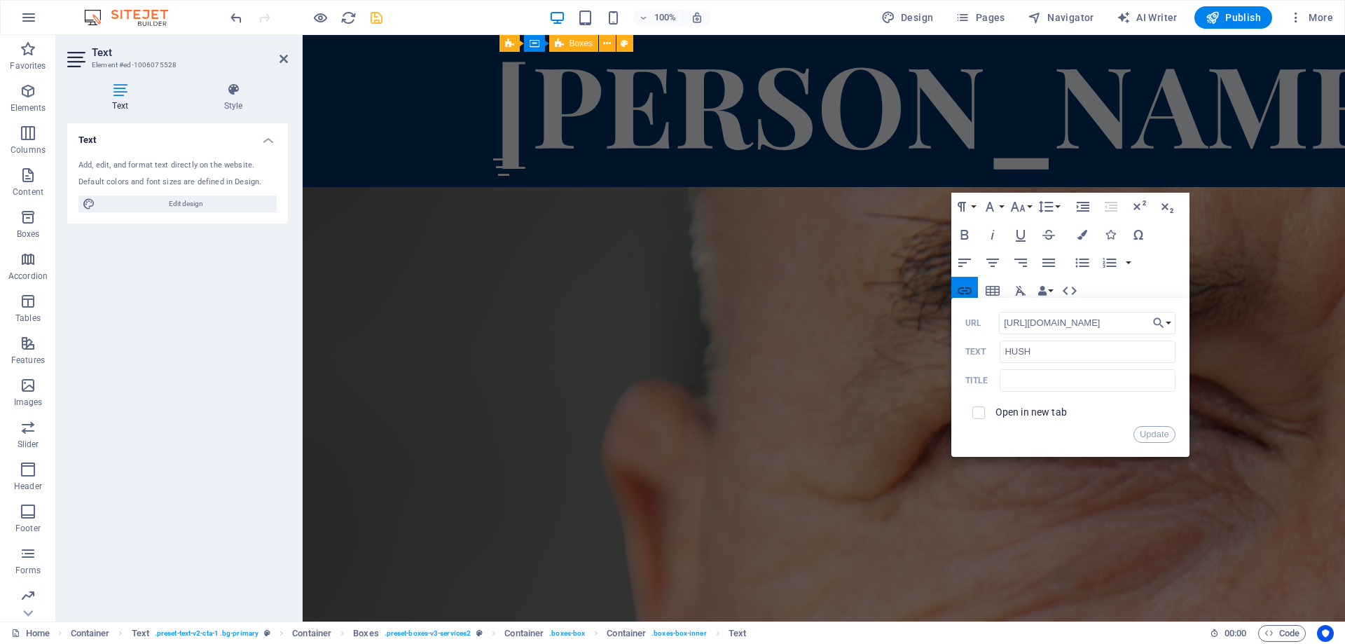
scroll to position [0, 1686]
click at [978, 413] on input "checkbox" at bounding box center [977, 410] width 13 height 13
checkbox input "true"
click at [1153, 436] on button "Update" at bounding box center [1155, 434] width 42 height 17
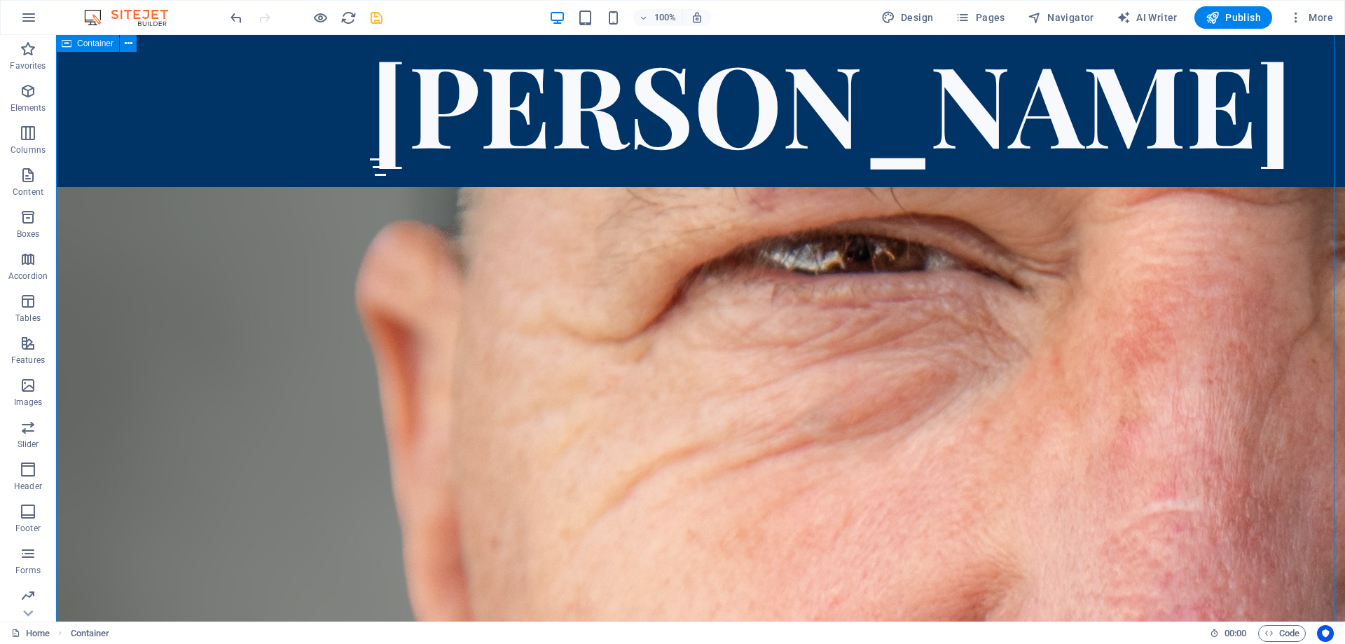
scroll to position [4551, 0]
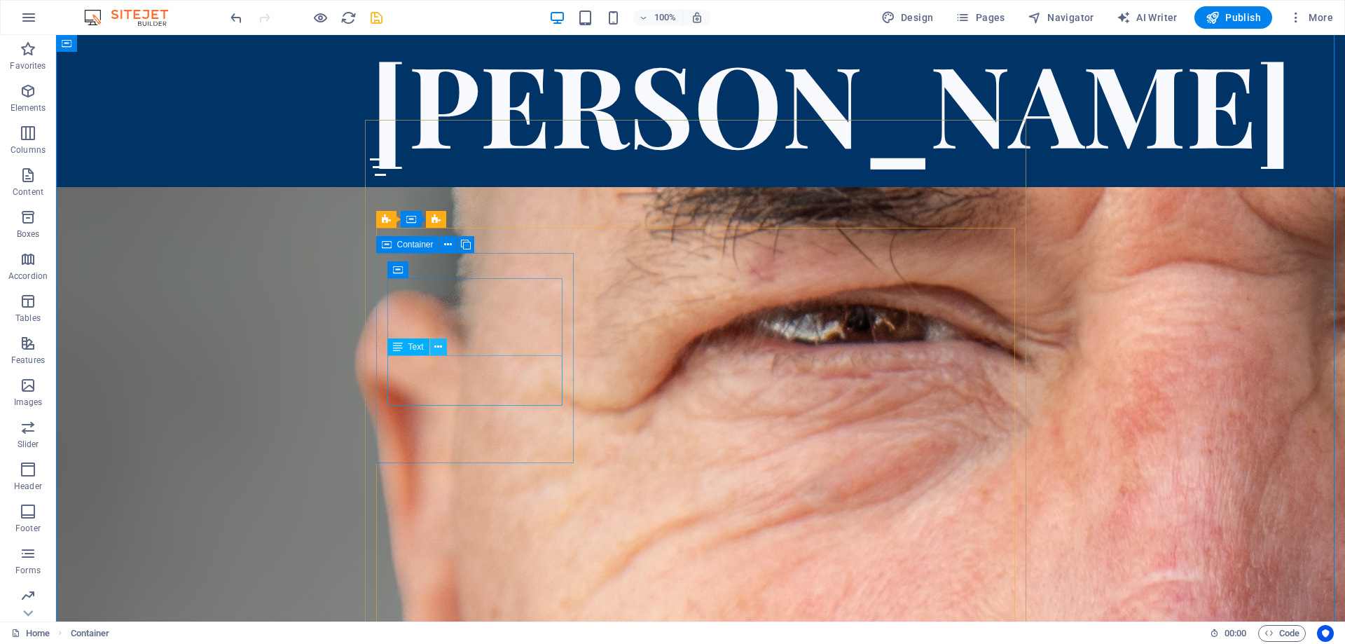
click at [442, 348] on icon at bounding box center [438, 347] width 8 height 15
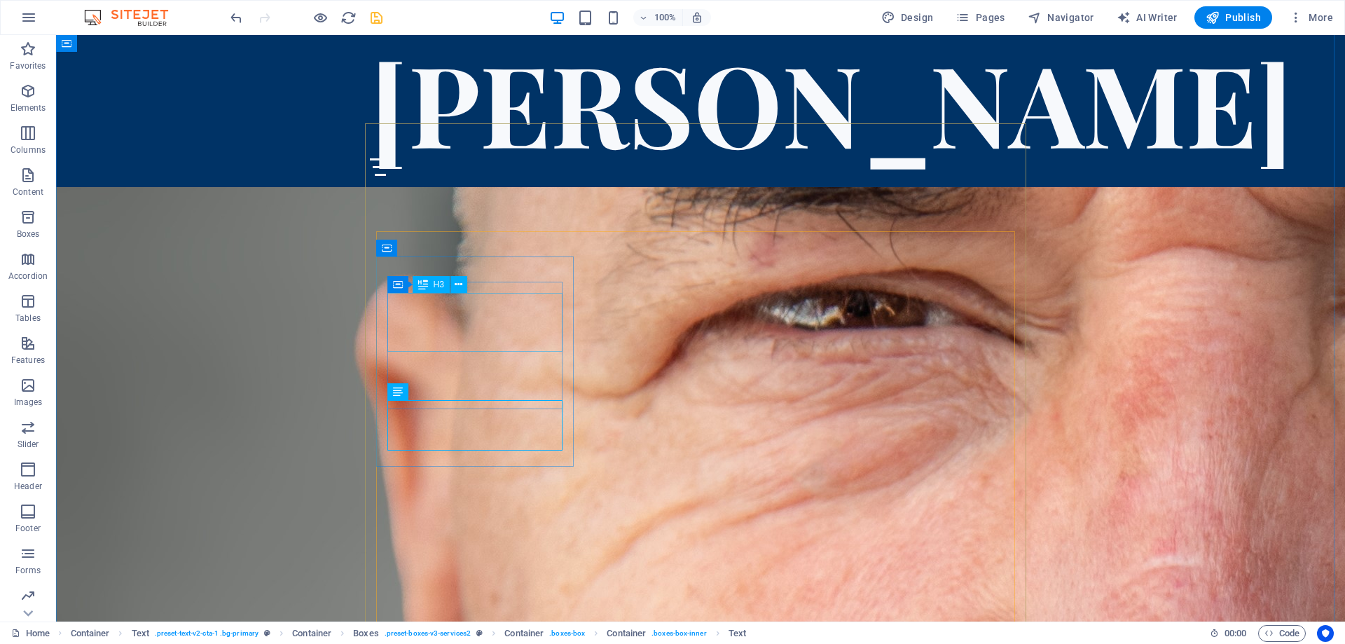
scroll to position [4504, 0]
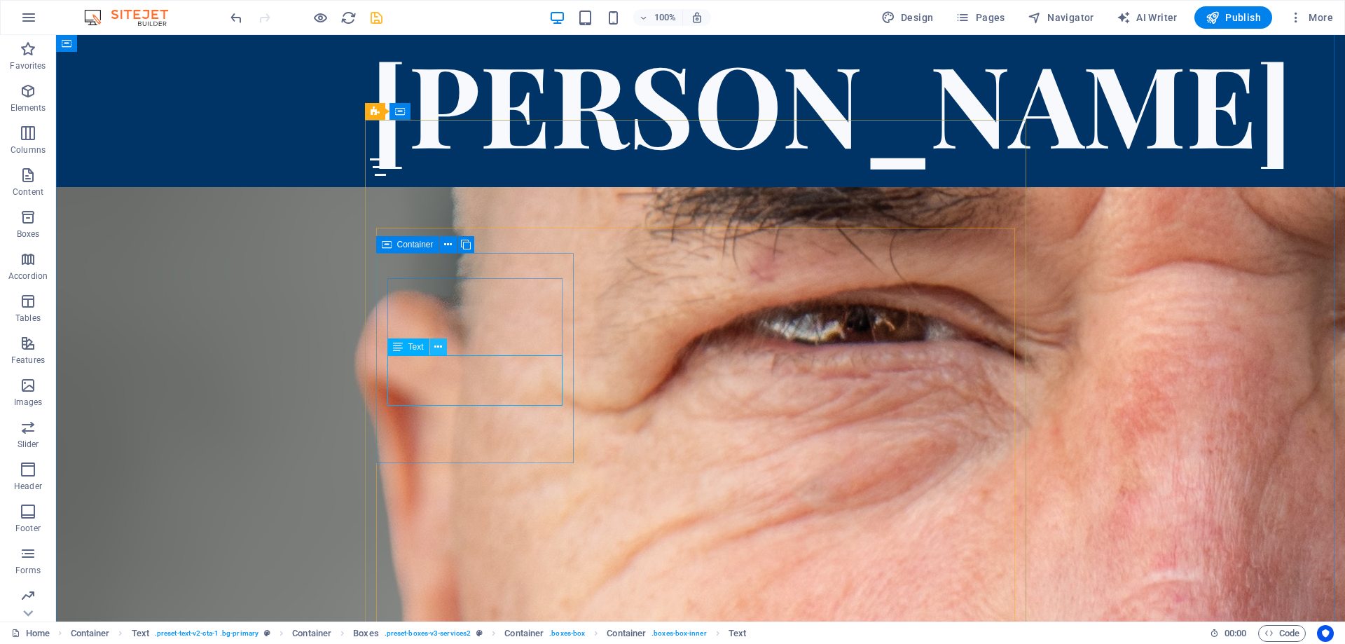
click at [439, 349] on icon at bounding box center [438, 347] width 8 height 15
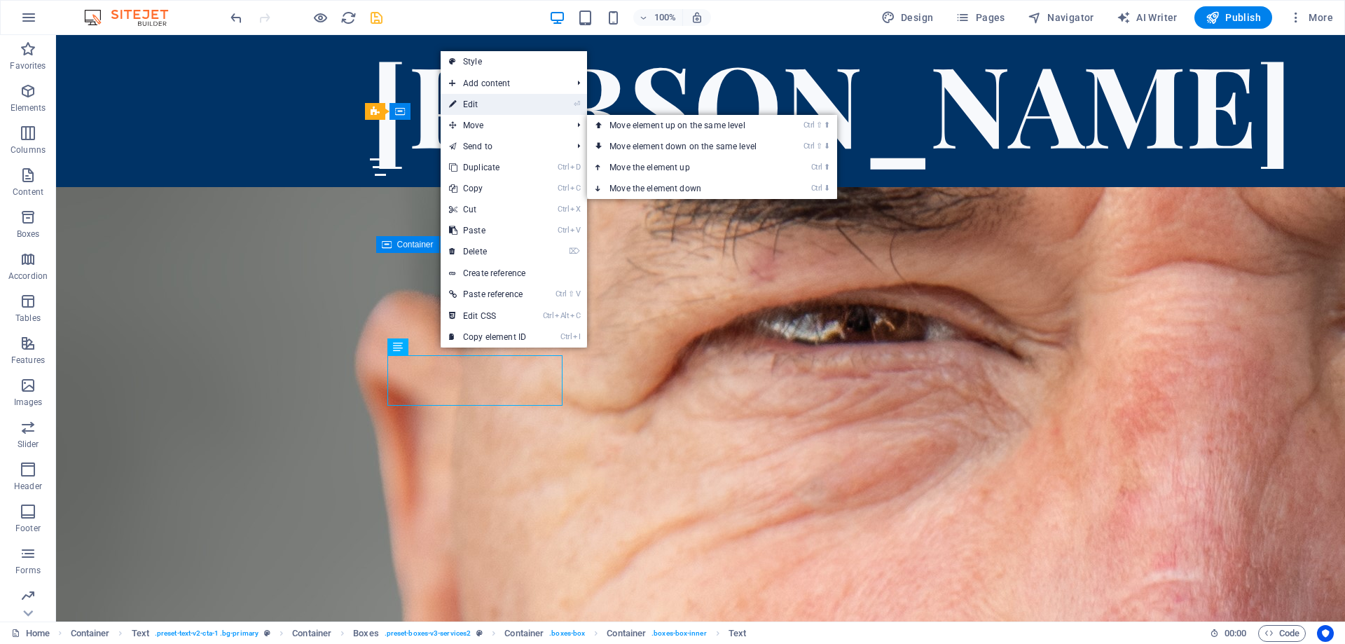
click at [477, 104] on link "⏎ Edit" at bounding box center [488, 104] width 94 height 21
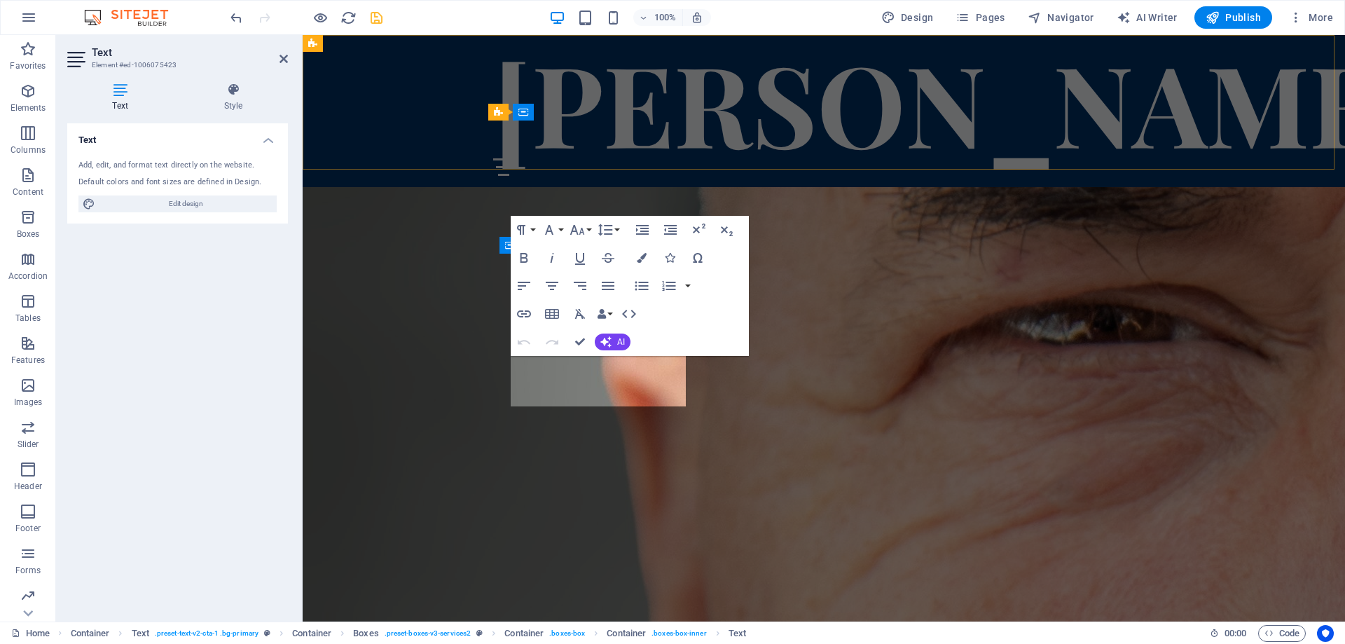
scroll to position [4134, 0]
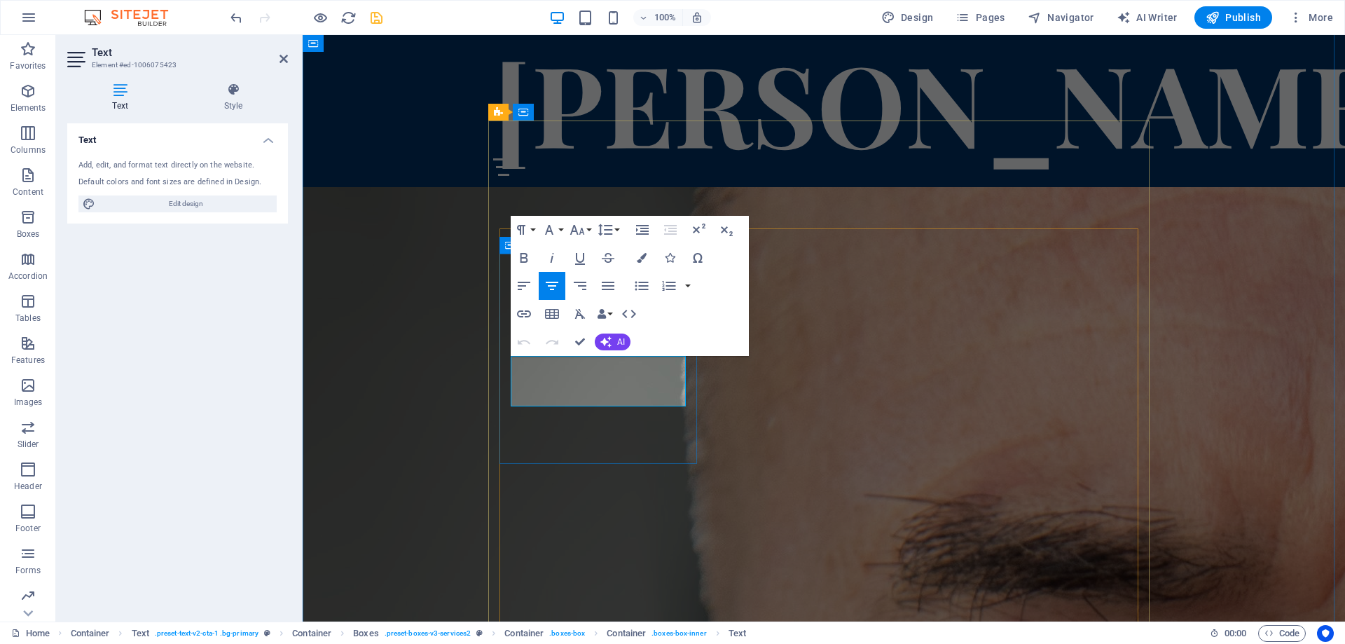
drag, startPoint x: 672, startPoint y: 396, endPoint x: 642, endPoint y: 397, distance: 30.1
click at [525, 313] on icon "button" at bounding box center [524, 314] width 17 height 17
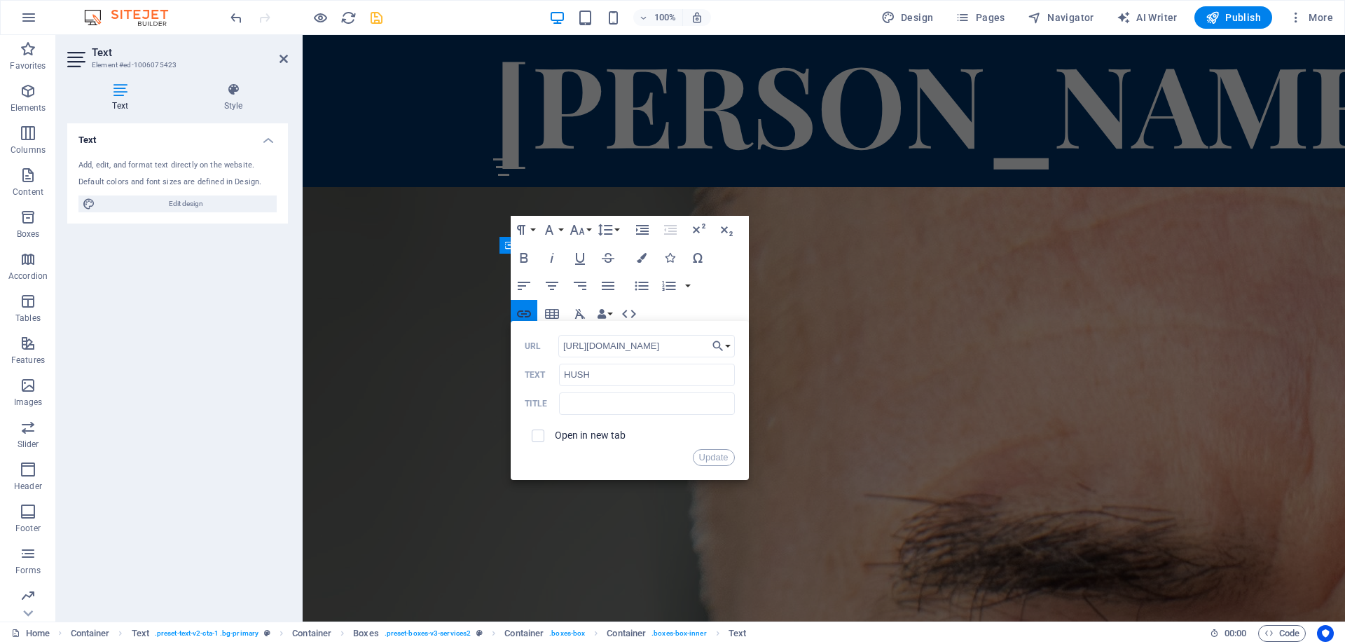
scroll to position [0, 1686]
click at [536, 434] on input "checkbox" at bounding box center [536, 433] width 13 height 13
checkbox input "true"
click at [712, 455] on button "Update" at bounding box center [714, 457] width 42 height 17
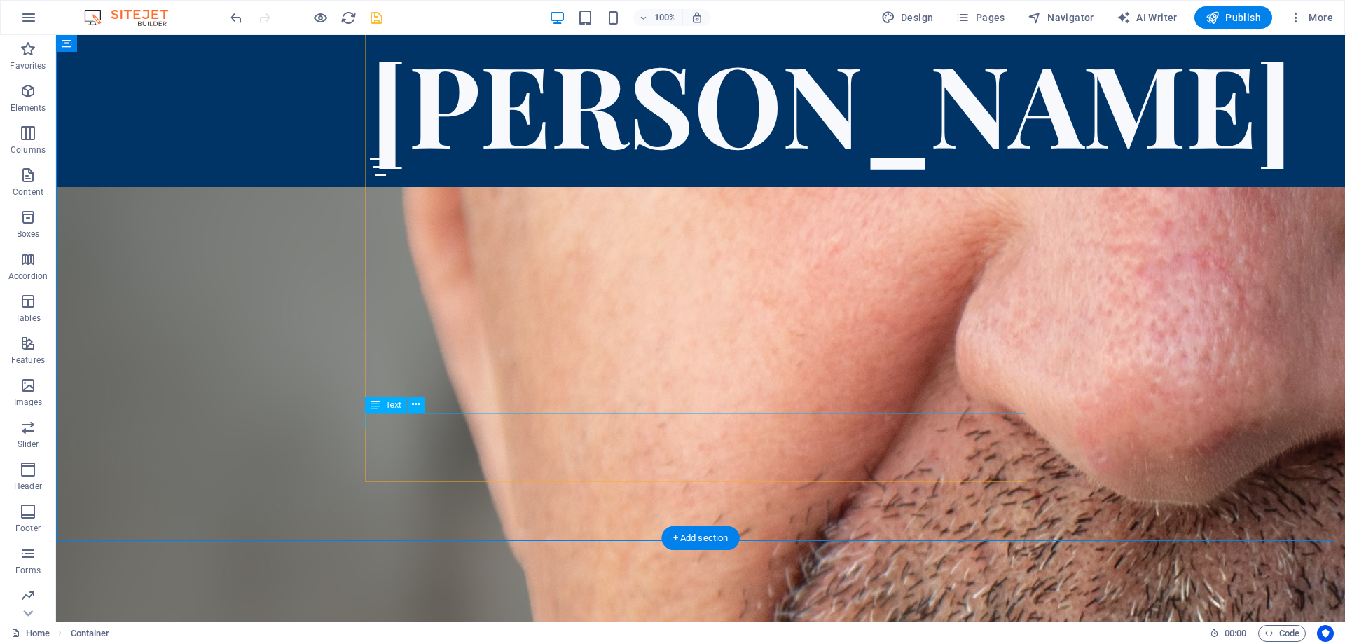
scroll to position [4924, 0]
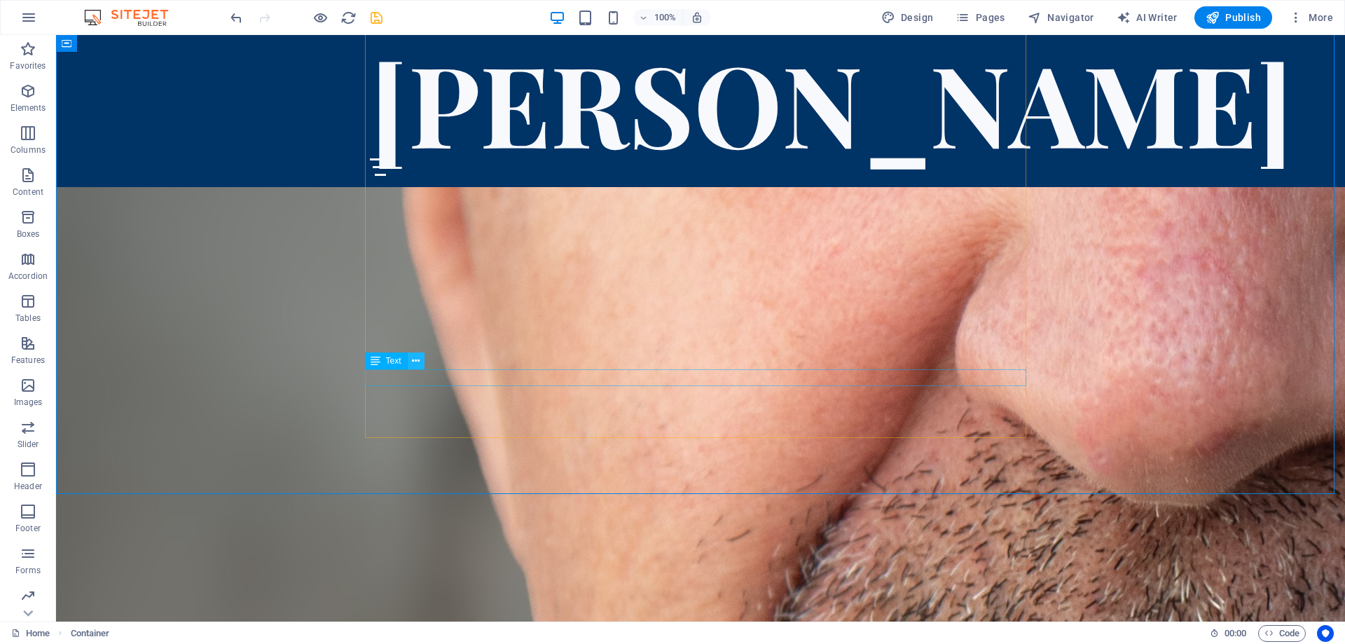
click at [416, 364] on icon at bounding box center [416, 361] width 8 height 15
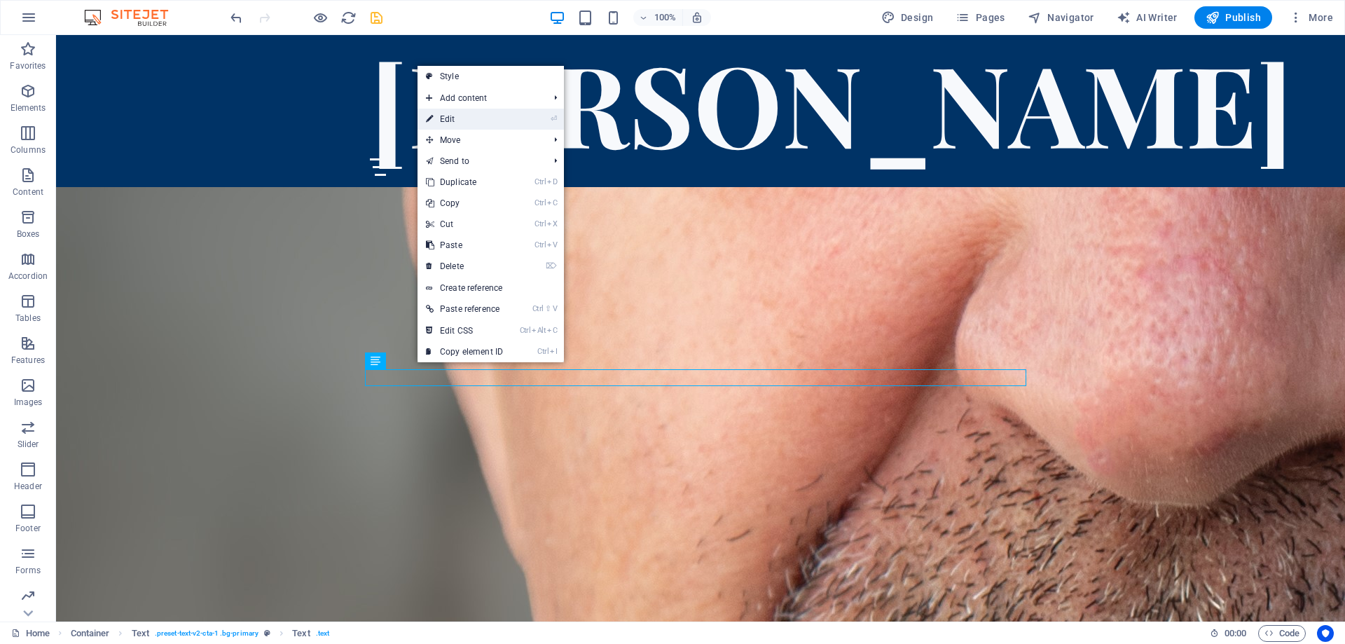
drag, startPoint x: 468, startPoint y: 116, endPoint x: 534, endPoint y: 367, distance: 259.4
click at [468, 116] on link "⏎ Edit" at bounding box center [465, 119] width 94 height 21
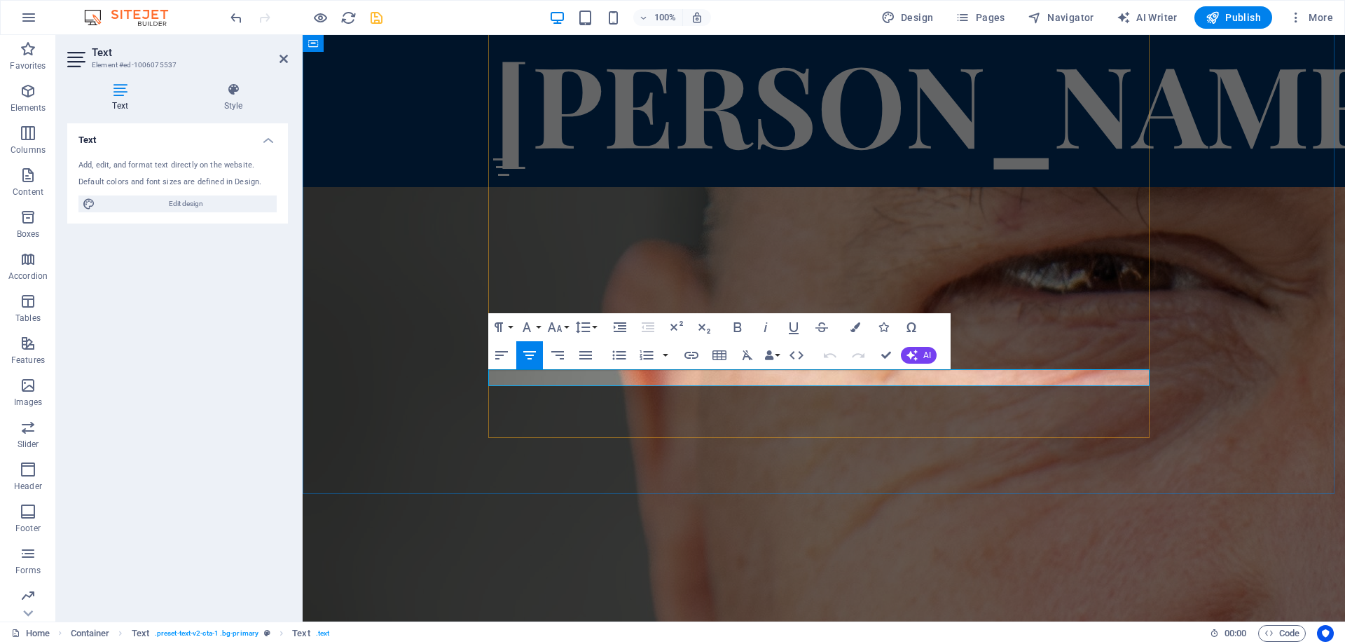
drag, startPoint x: 814, startPoint y: 375, endPoint x: 786, endPoint y: 376, distance: 27.4
click at [692, 353] on icon "button" at bounding box center [692, 355] width 14 height 7
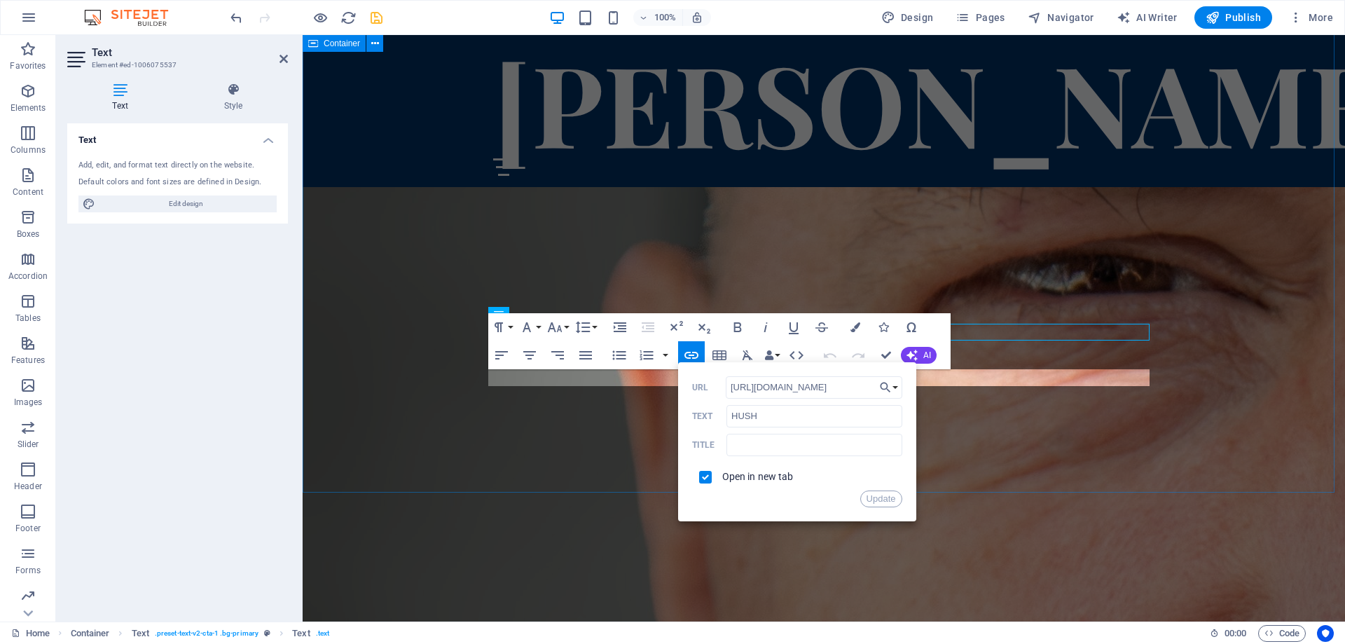
scroll to position [4603, 0]
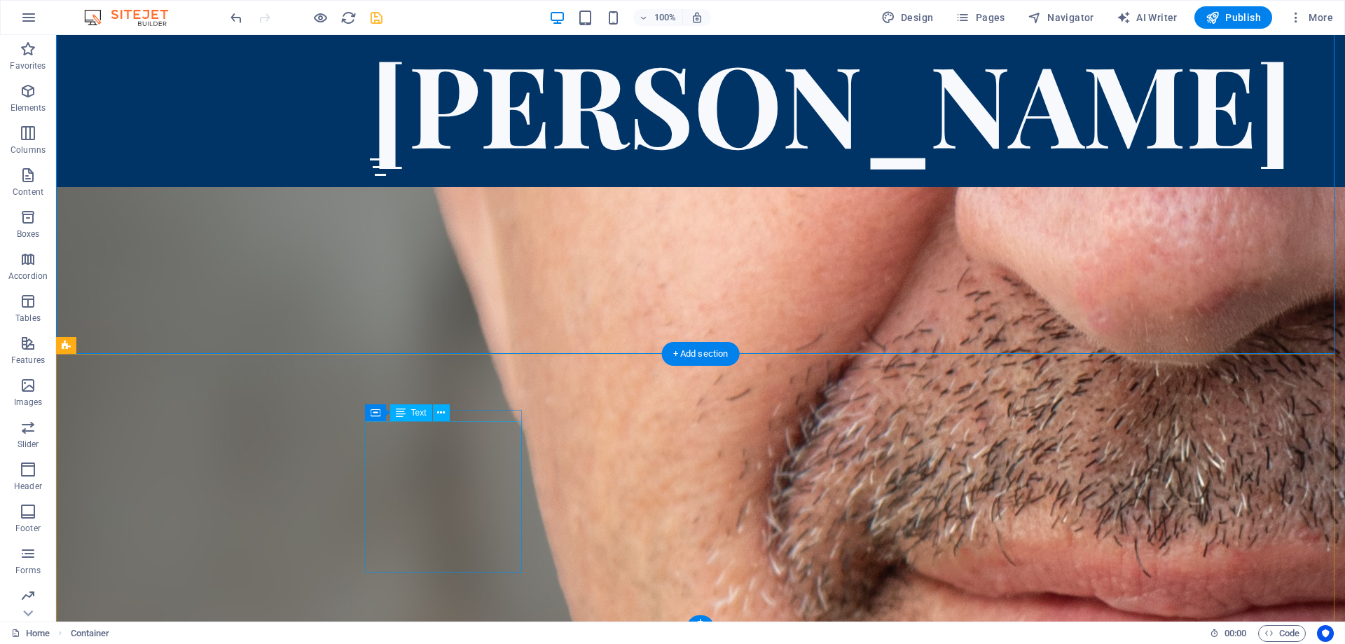
scroll to position [5064, 0]
click at [443, 409] on icon at bounding box center [441, 413] width 8 height 15
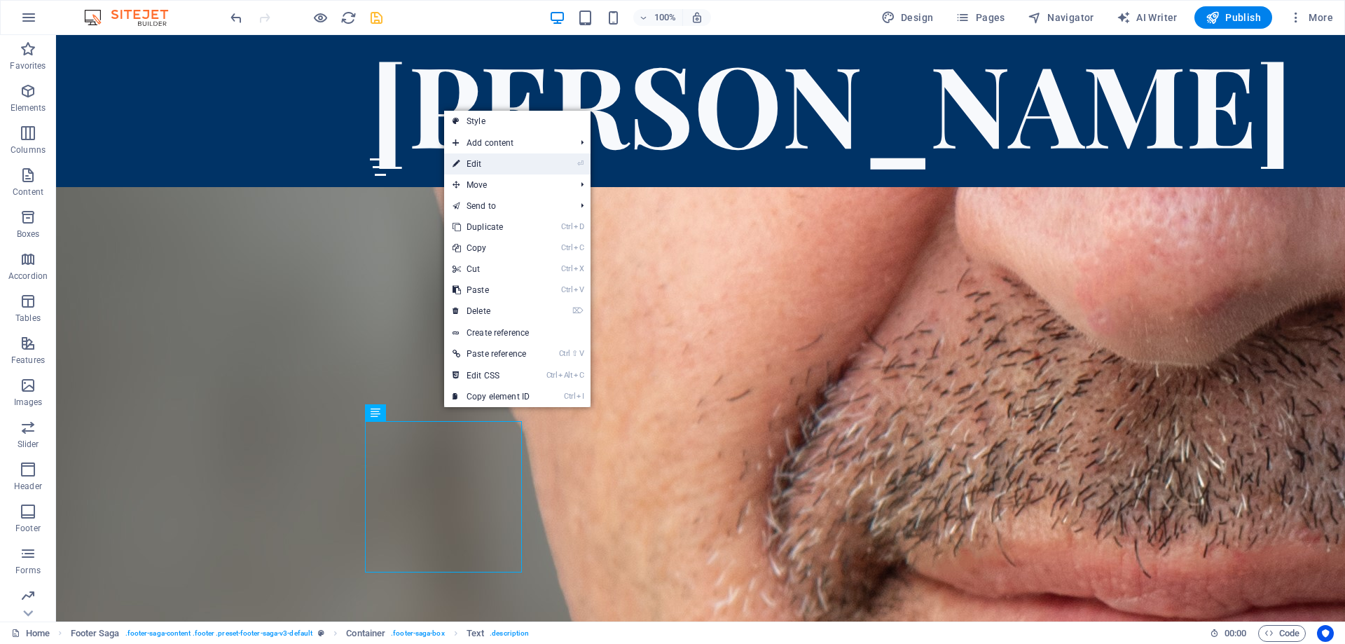
click at [468, 166] on link "⏎ Edit" at bounding box center [491, 163] width 94 height 21
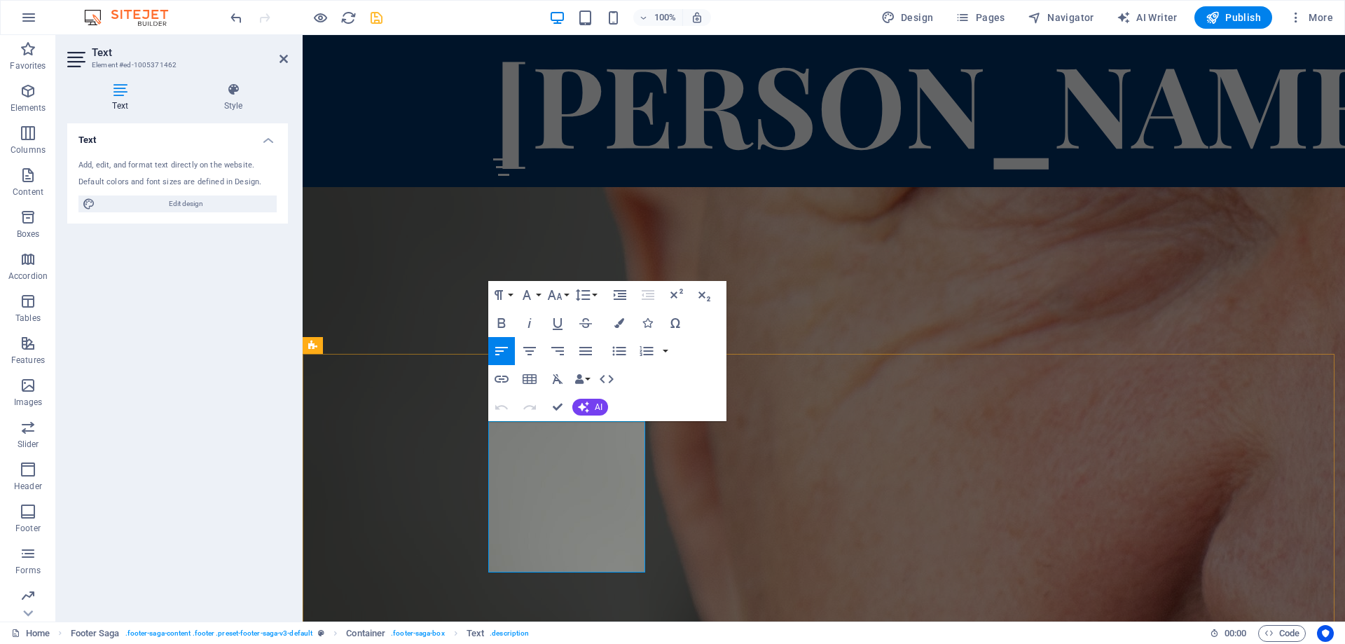
drag, startPoint x: 597, startPoint y: 462, endPoint x: 570, endPoint y: 463, distance: 26.6
click at [500, 378] on icon "button" at bounding box center [501, 379] width 17 height 17
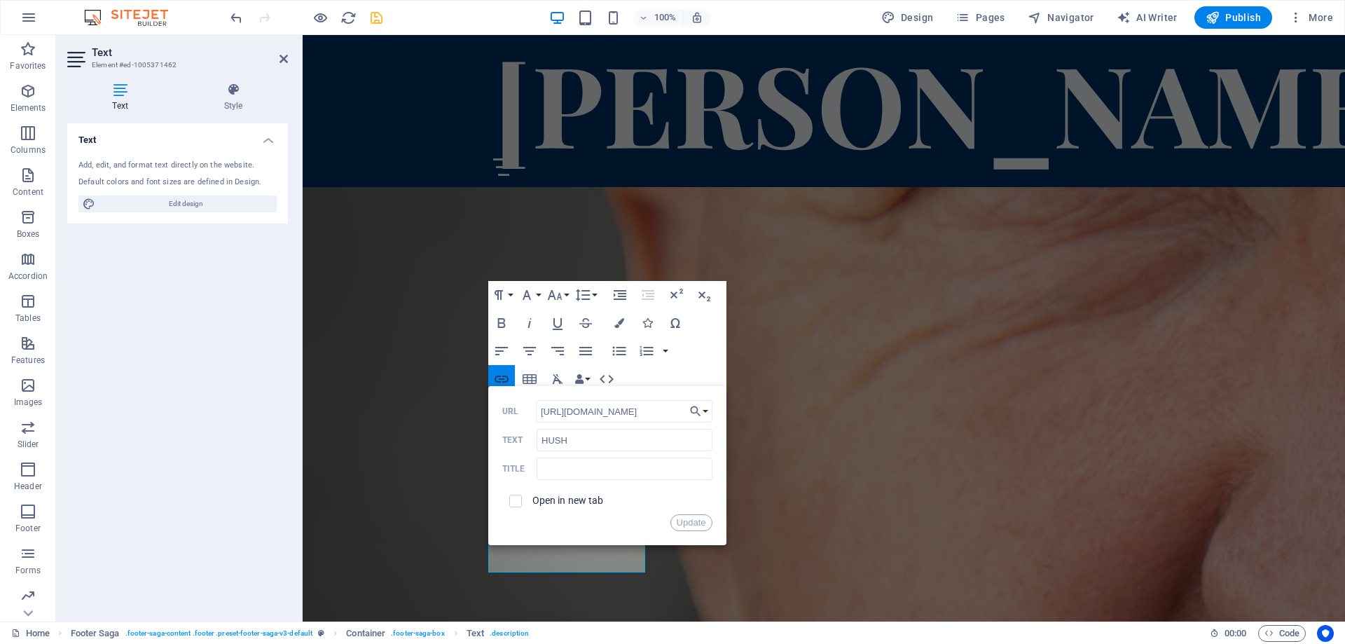
scroll to position [0, 1686]
click at [514, 500] on input "checkbox" at bounding box center [513, 499] width 13 height 13
checkbox input "true"
click at [680, 523] on button "Update" at bounding box center [692, 522] width 42 height 17
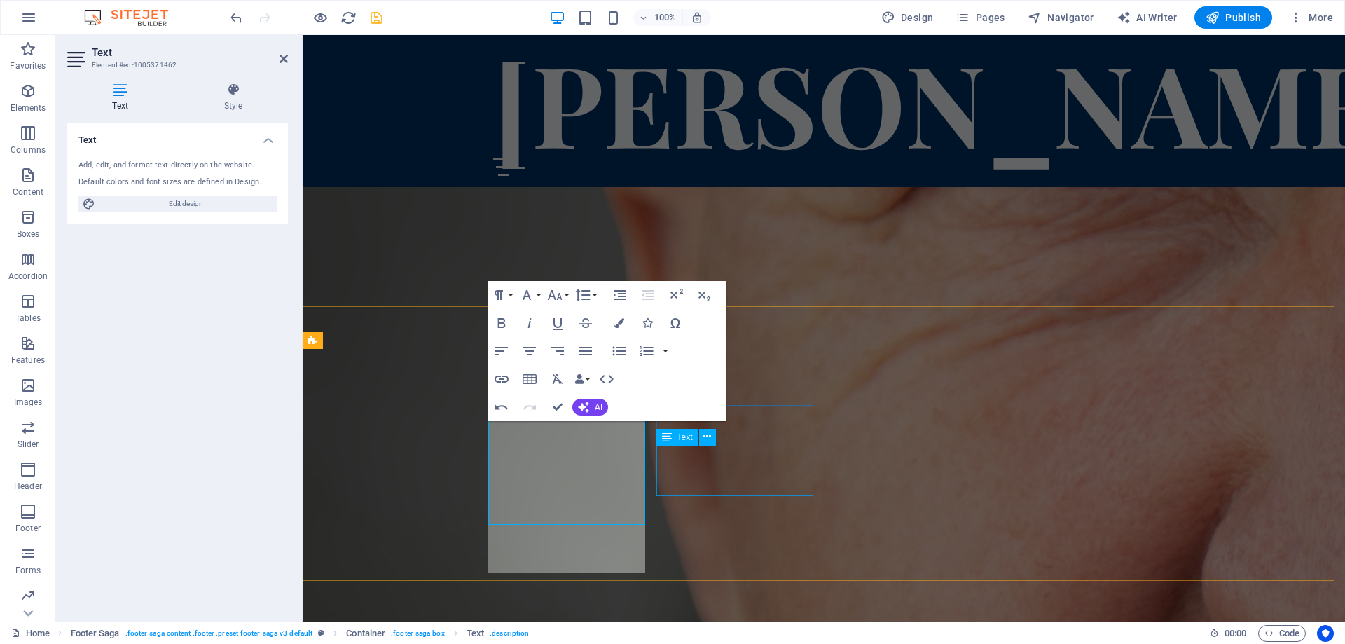
scroll to position [4743, 0]
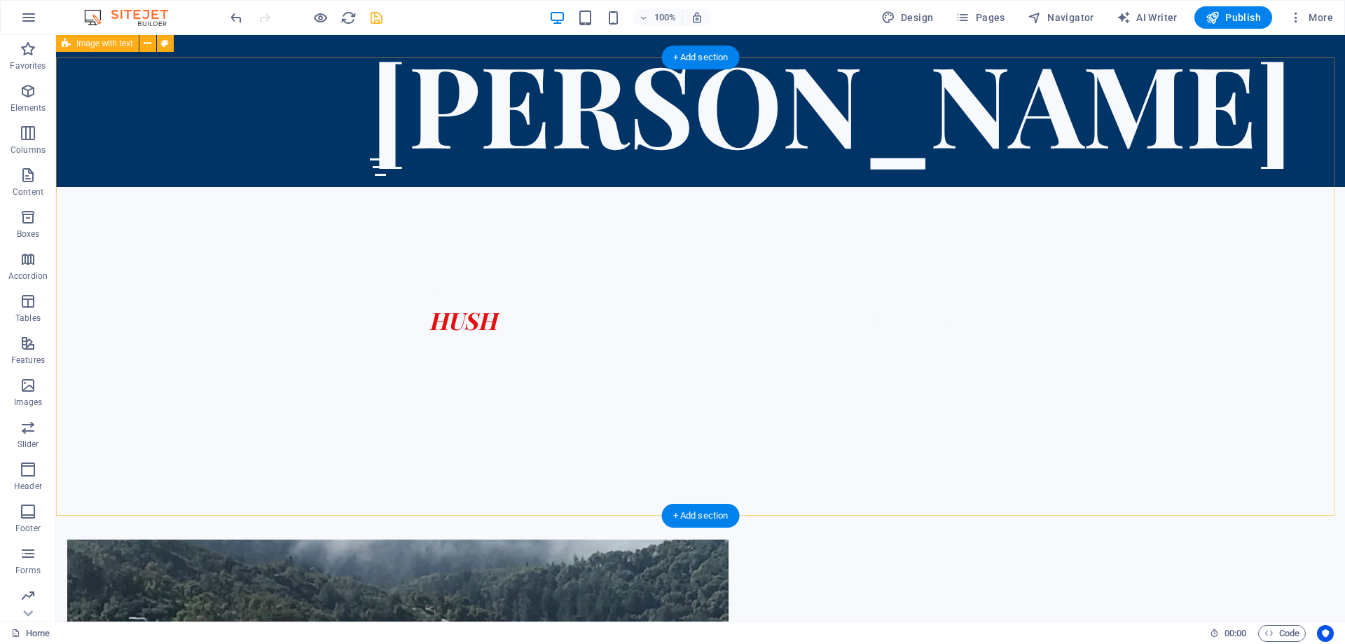
scroll to position [509, 0]
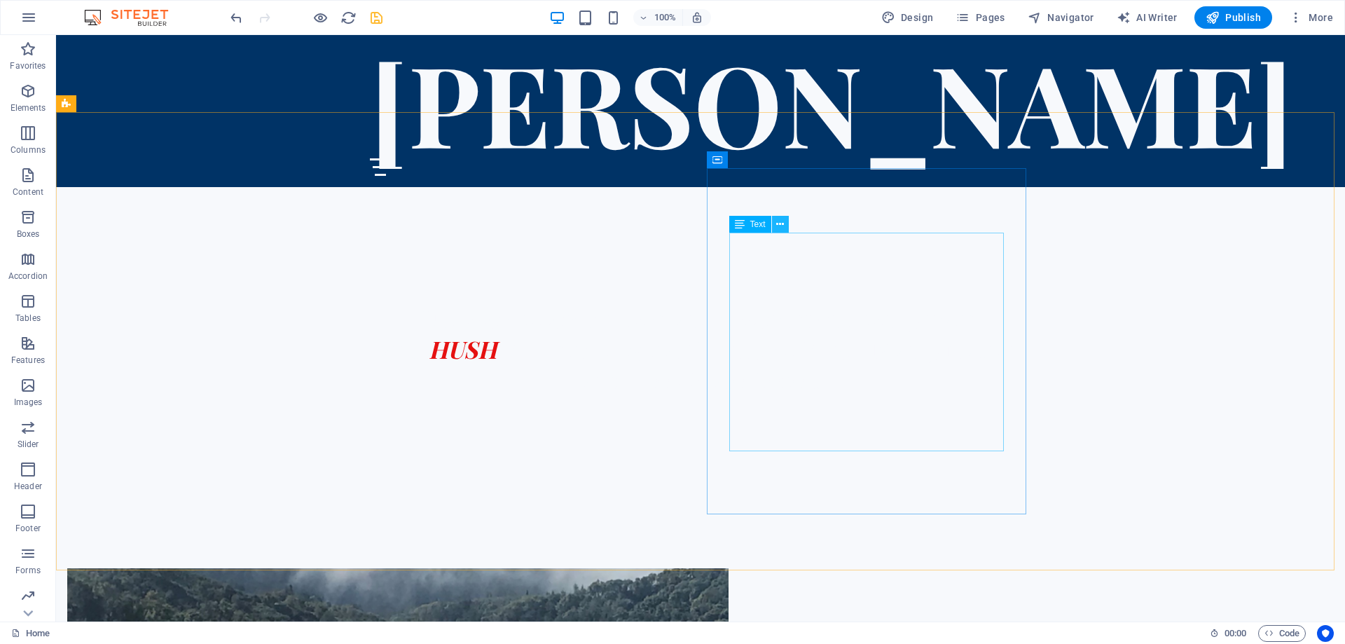
click at [781, 224] on icon at bounding box center [780, 224] width 8 height 15
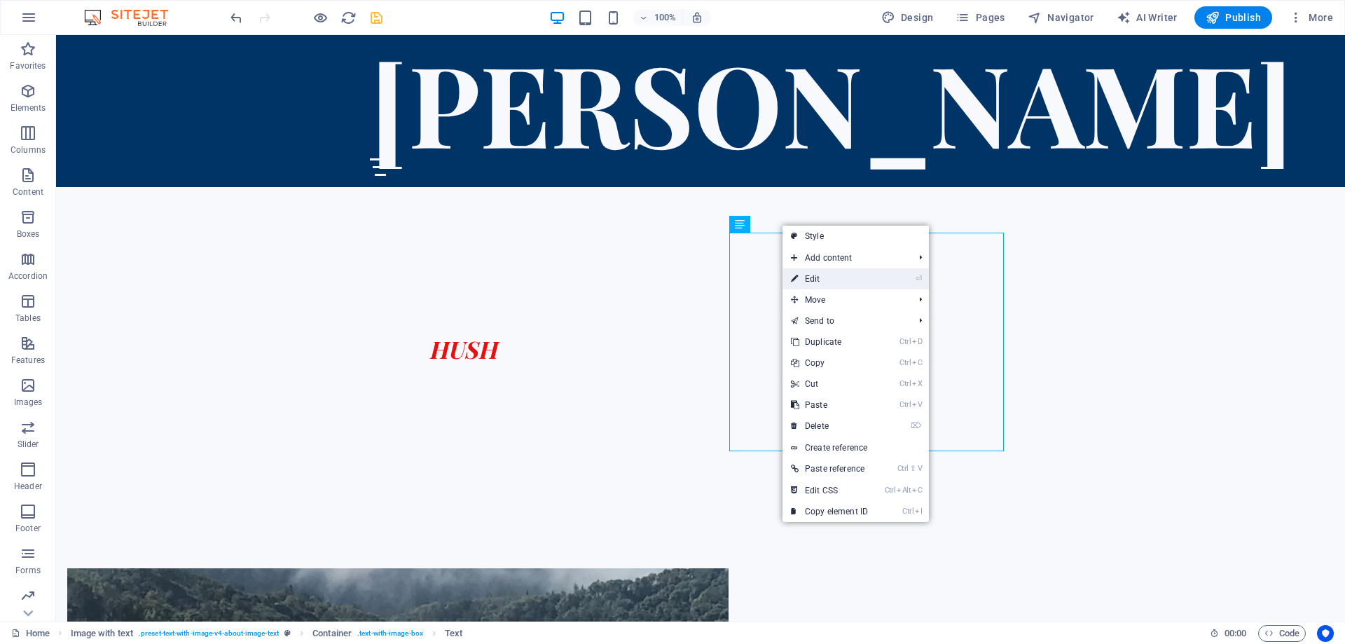
click at [816, 273] on link "⏎ Edit" at bounding box center [830, 278] width 94 height 21
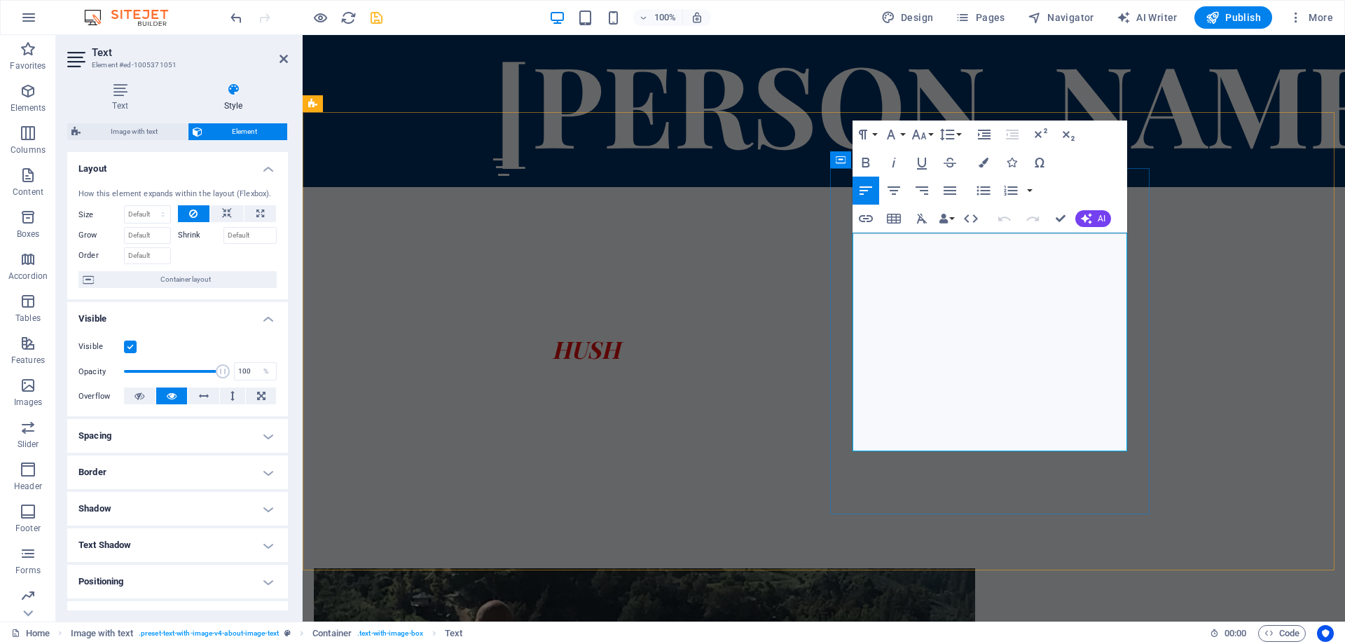
drag, startPoint x: 1029, startPoint y: 392, endPoint x: 1010, endPoint y: 392, distance: 19.6
click at [864, 218] on icon "button" at bounding box center [866, 218] width 17 height 17
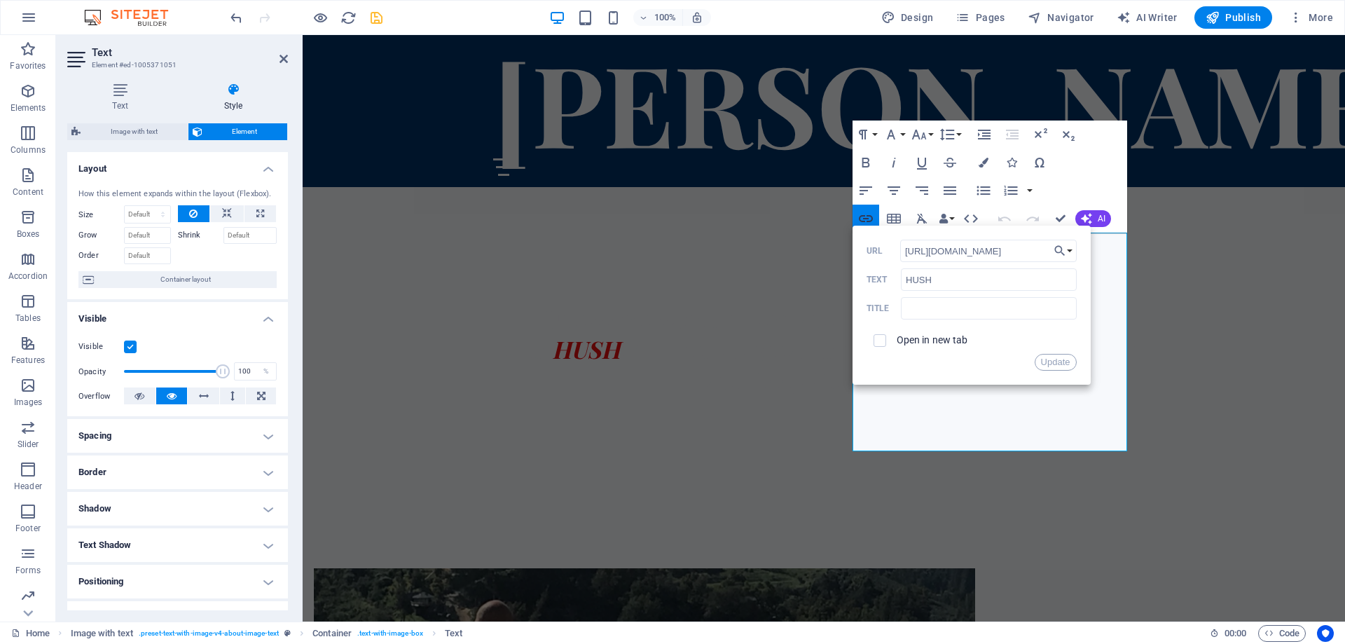
scroll to position [0, 1686]
click at [879, 343] on input "checkbox" at bounding box center [878, 338] width 13 height 13
checkbox input "true"
click at [1046, 359] on button "Update" at bounding box center [1056, 362] width 42 height 17
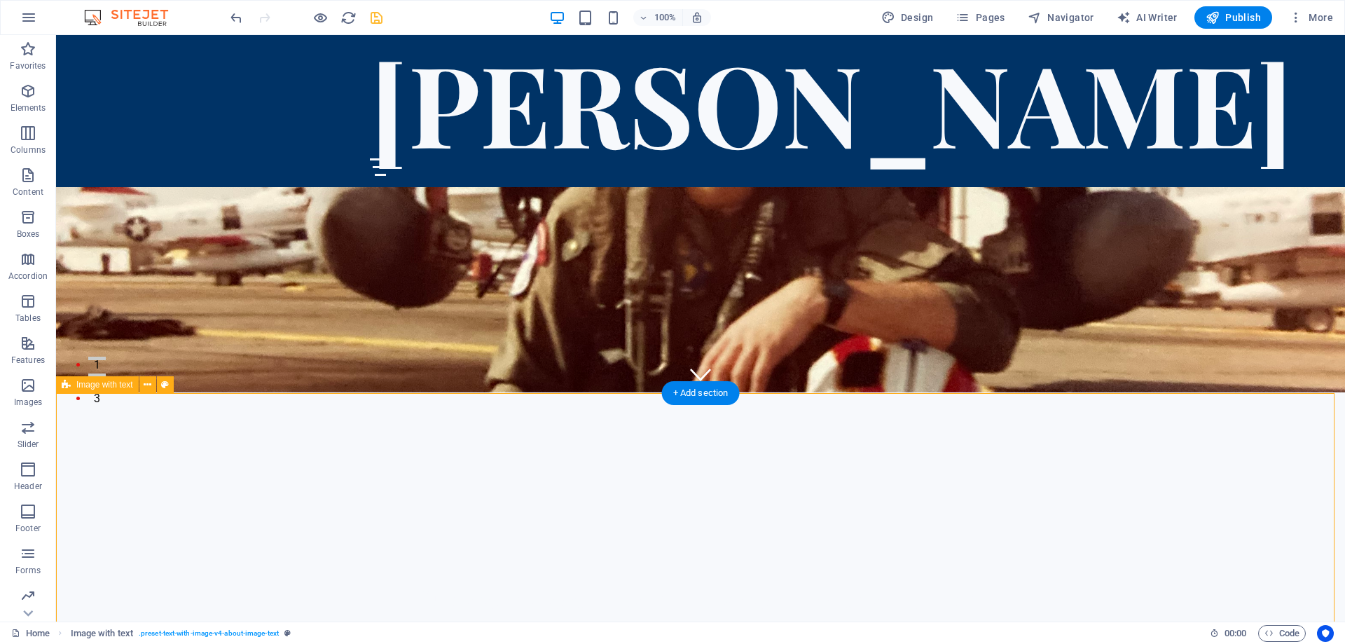
scroll to position [159, 0]
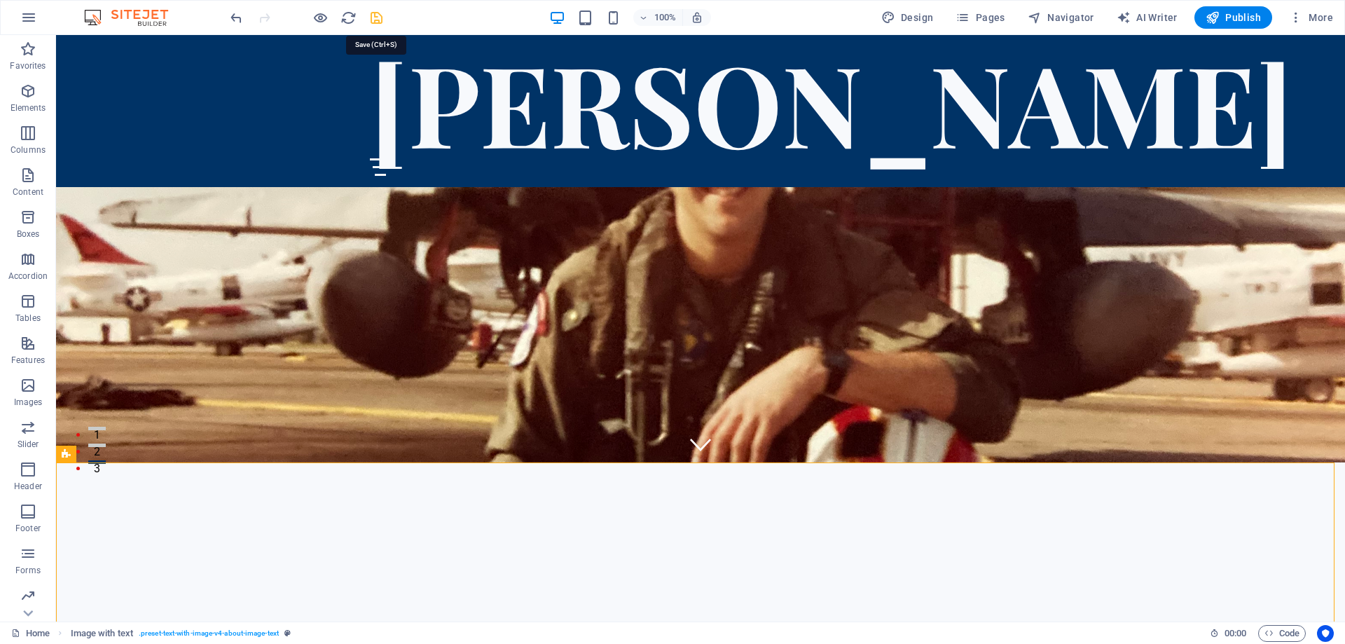
click at [377, 18] on icon "save" at bounding box center [377, 18] width 16 height 16
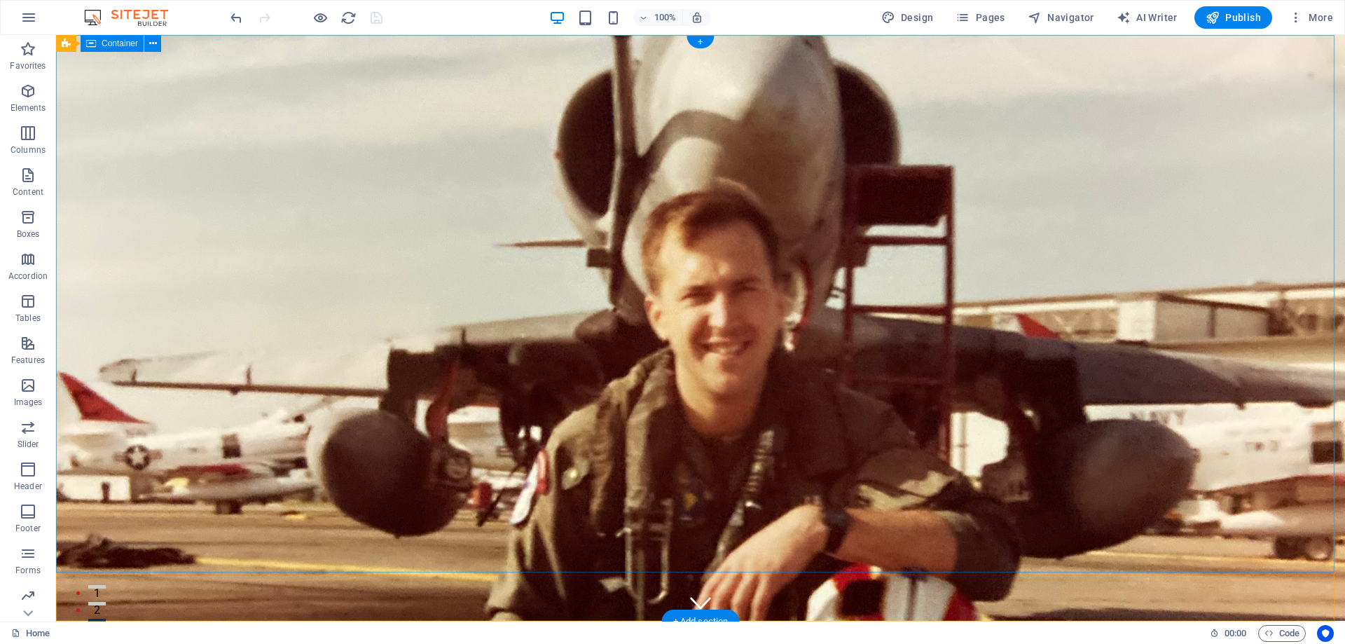
scroll to position [0, 0]
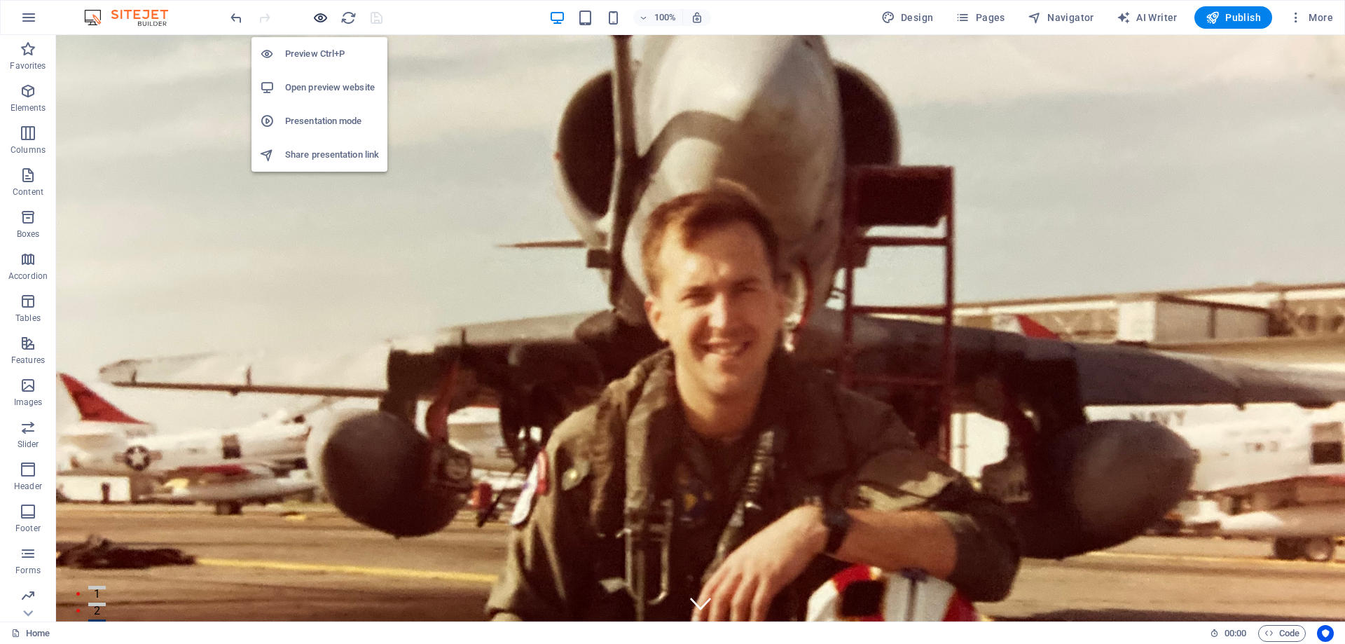
click at [322, 15] on icon "button" at bounding box center [321, 18] width 16 height 16
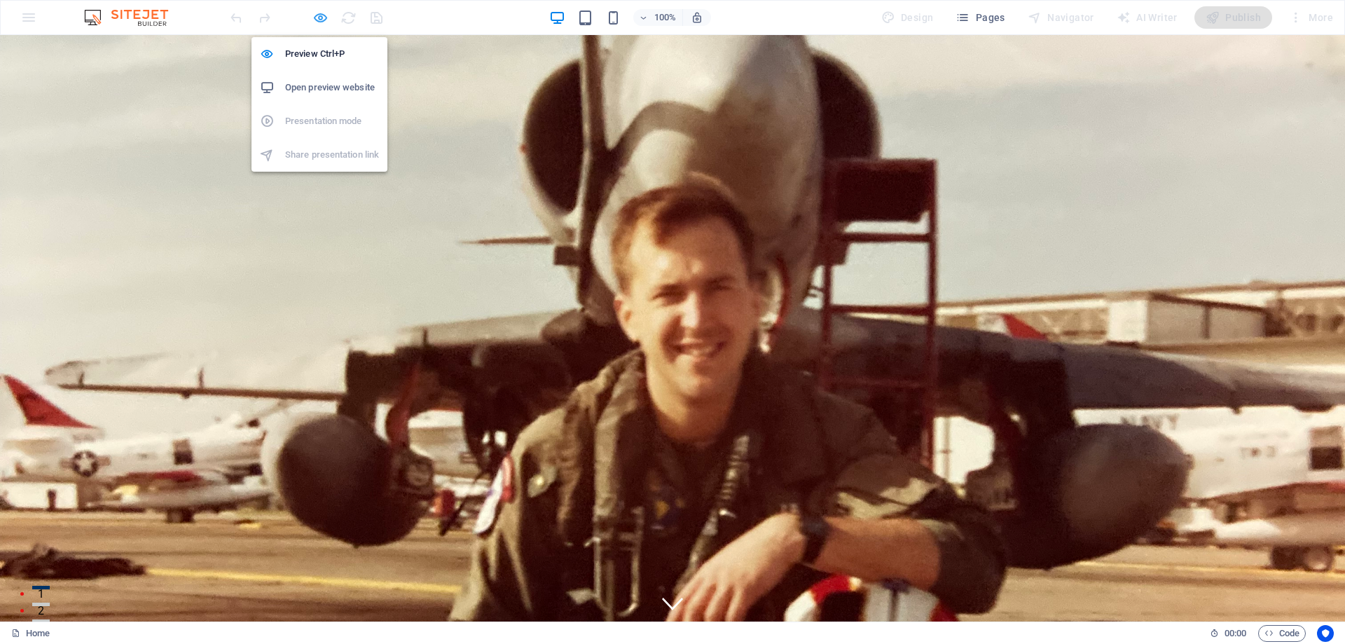
click at [317, 15] on icon "button" at bounding box center [321, 18] width 16 height 16
